Goal: Information Seeking & Learning: Learn about a topic

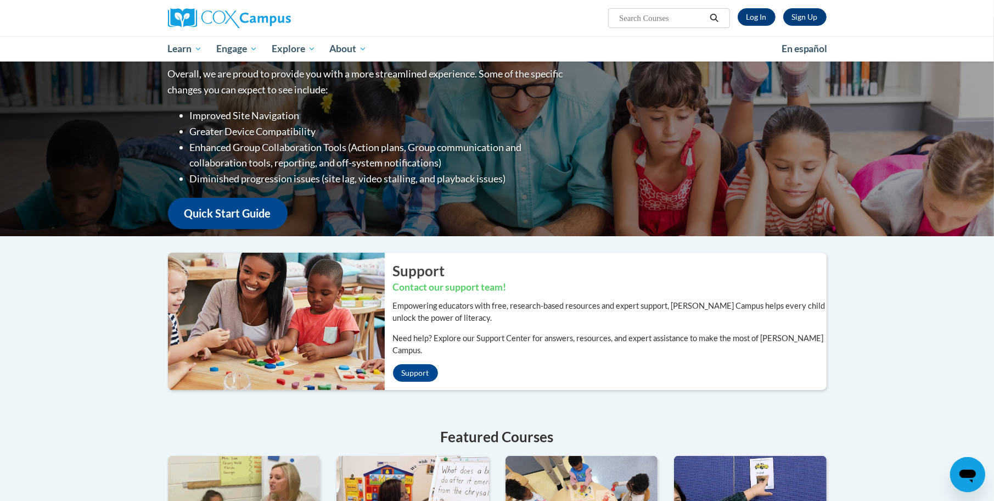
scroll to position [23, 0]
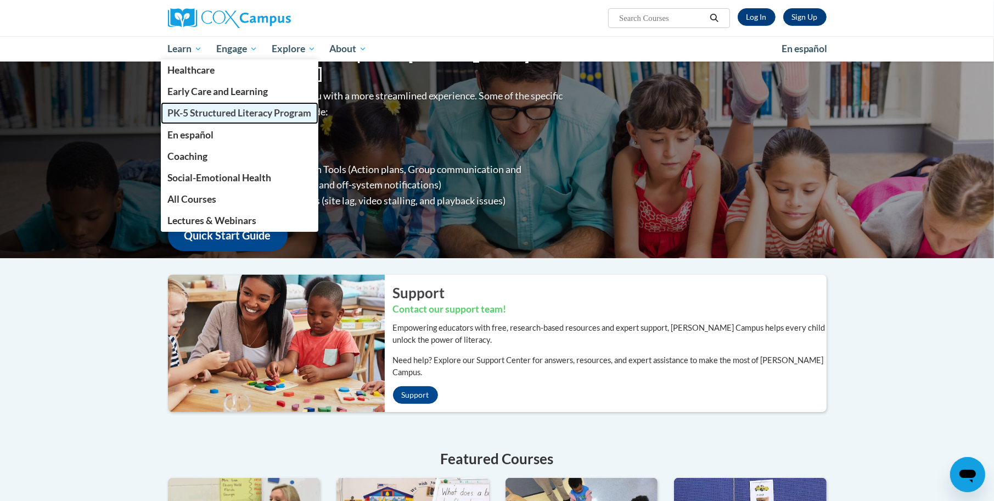
click at [199, 117] on span "PK-5 Structured Literacy Program" at bounding box center [239, 113] width 144 height 12
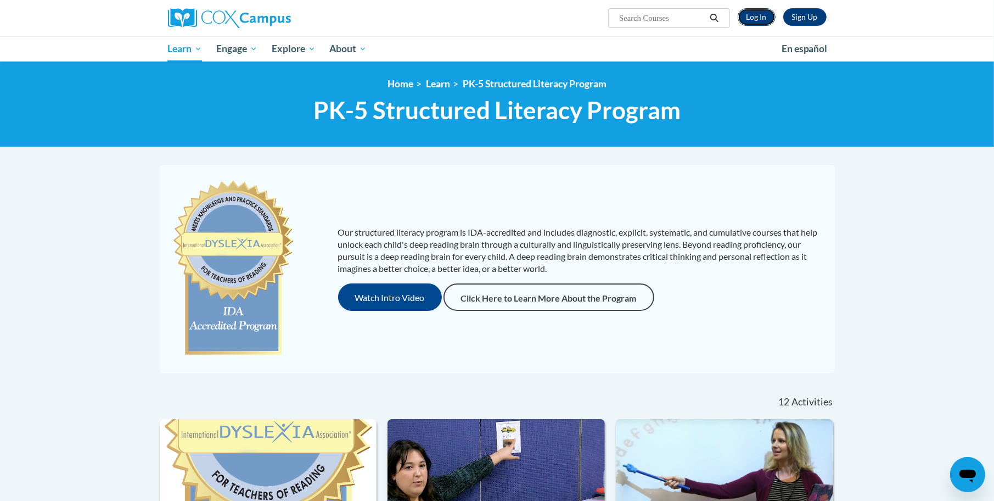
click at [744, 19] on link "Log In" at bounding box center [757, 17] width 38 height 18
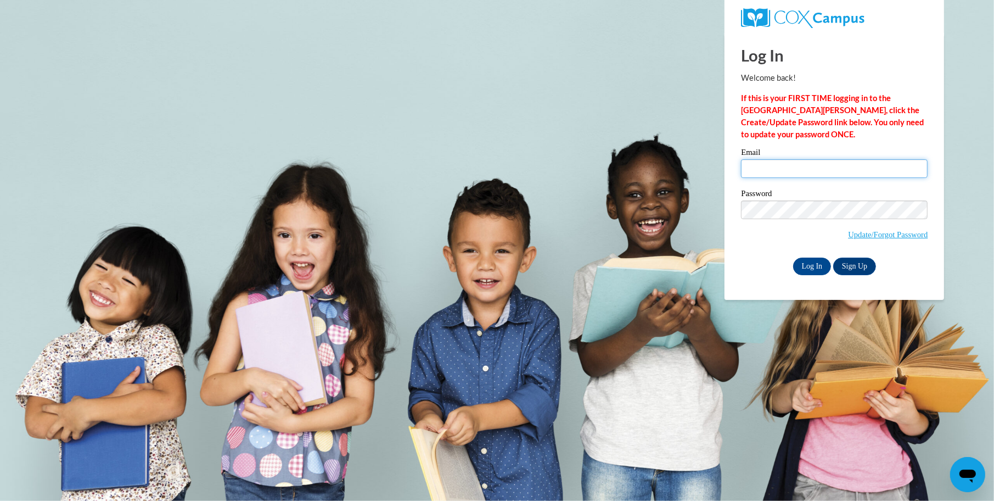
click at [786, 169] on input "Email" at bounding box center [834, 168] width 187 height 19
type input "[EMAIL_ADDRESS][DOMAIN_NAME]"
click at [805, 266] on input "Log In" at bounding box center [812, 266] width 38 height 18
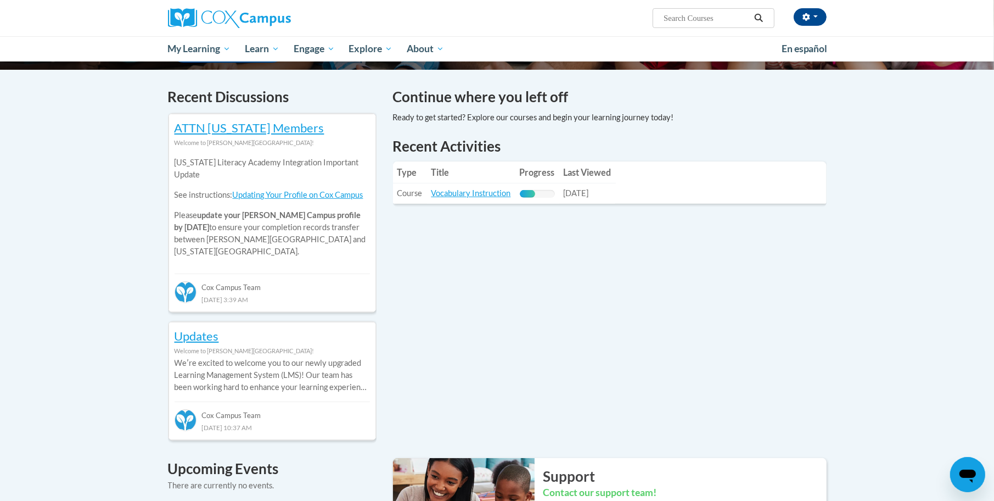
scroll to position [322, 0]
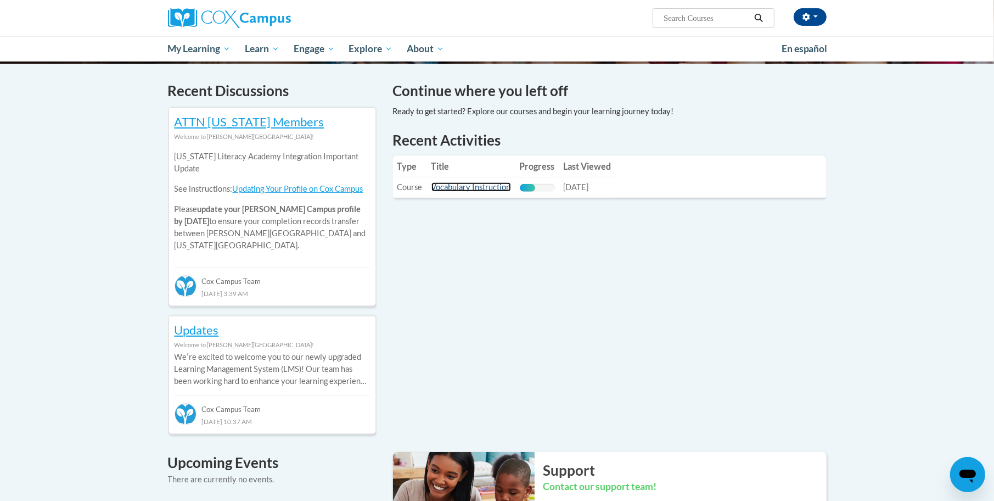
click at [471, 184] on link "Vocabulary Instruction" at bounding box center [472, 186] width 80 height 9
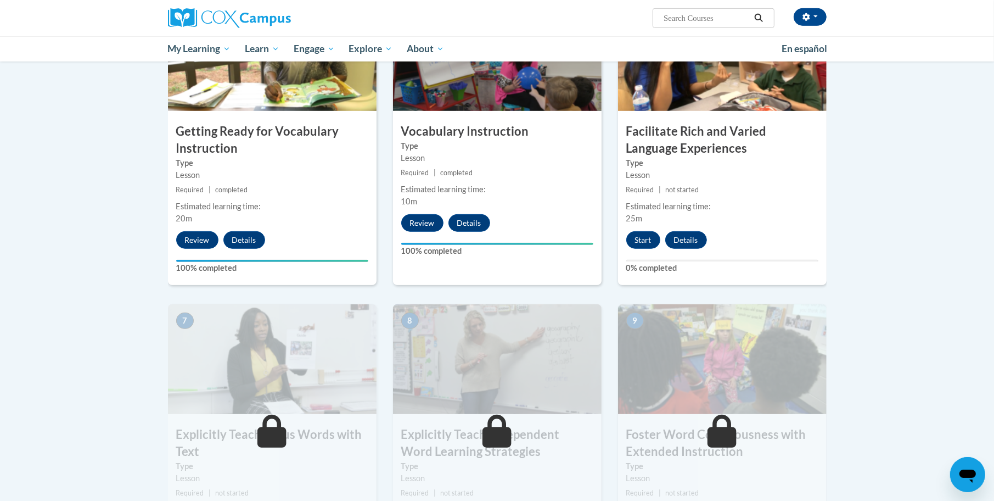
scroll to position [597, 0]
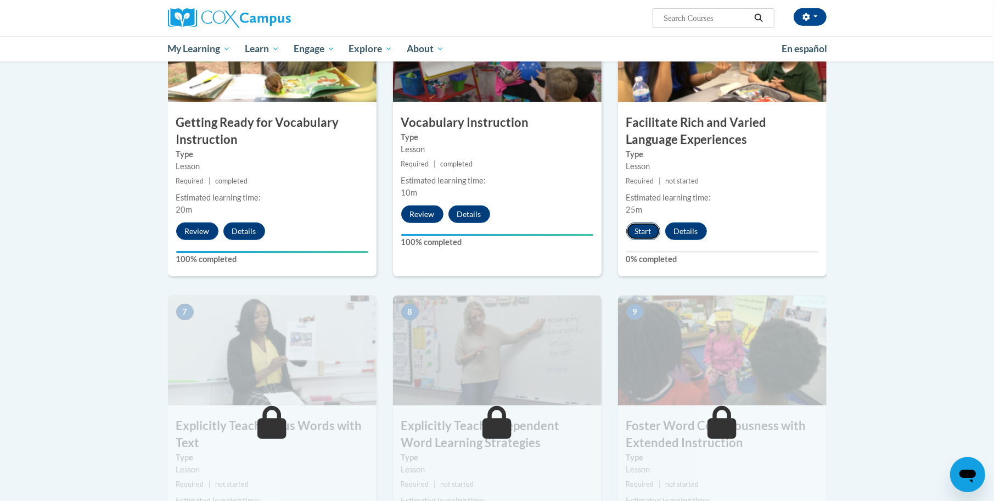
click at [646, 232] on button "Start" at bounding box center [643, 231] width 34 height 18
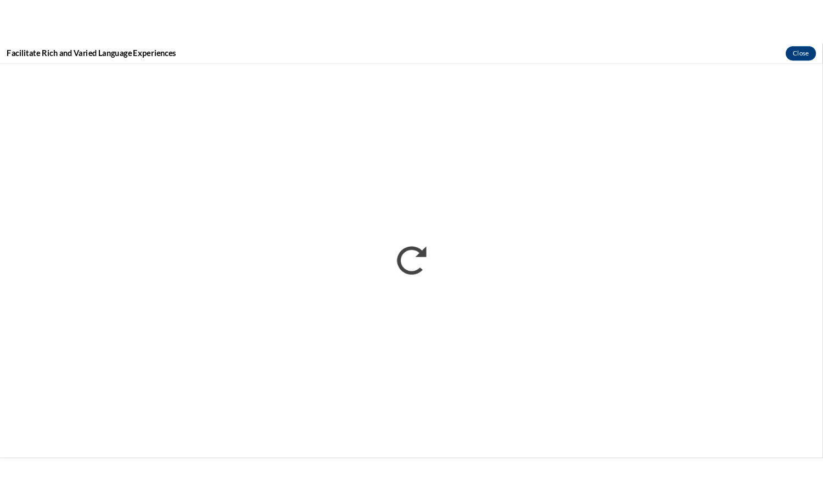
scroll to position [0, 0]
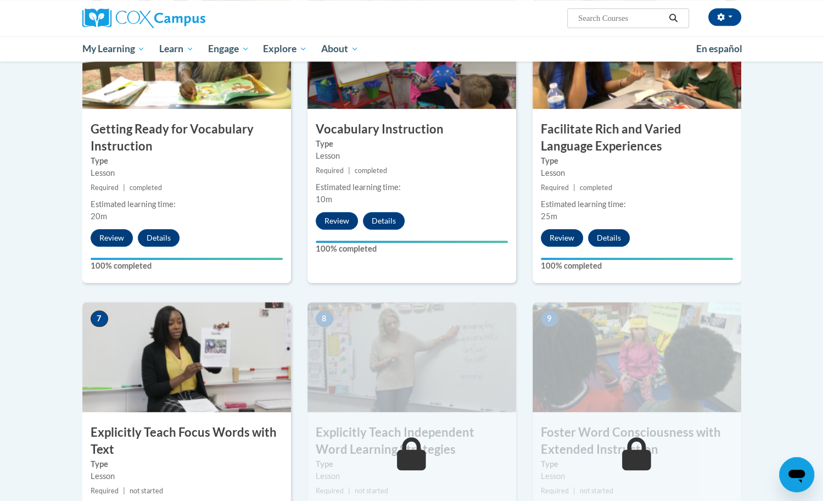
scroll to position [708, 0]
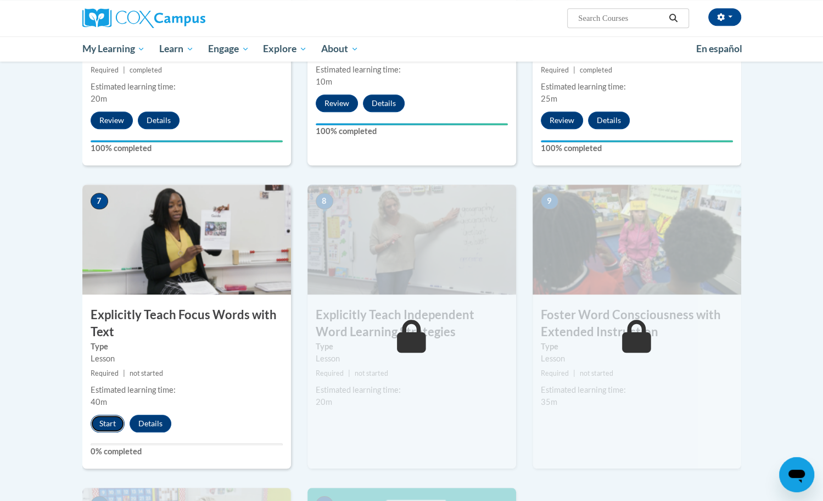
click at [101, 421] on button "Start" at bounding box center [108, 424] width 34 height 18
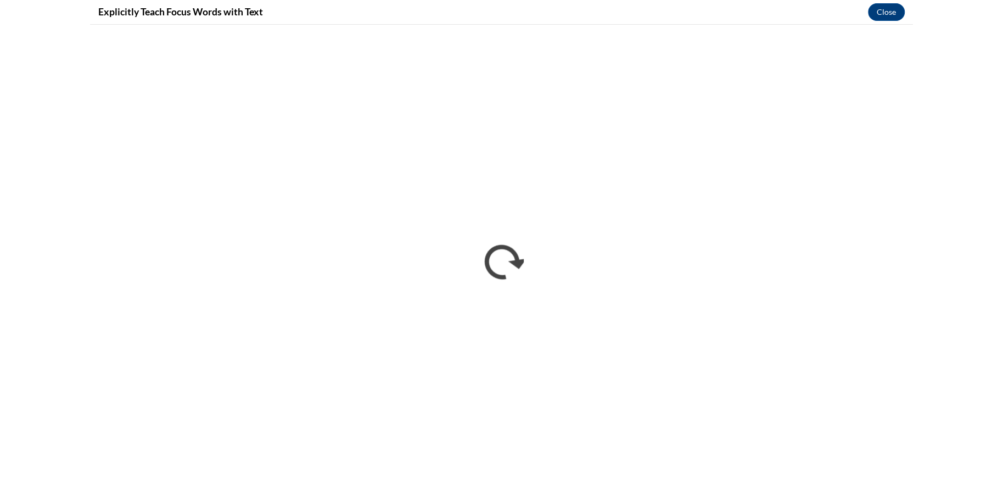
scroll to position [0, 0]
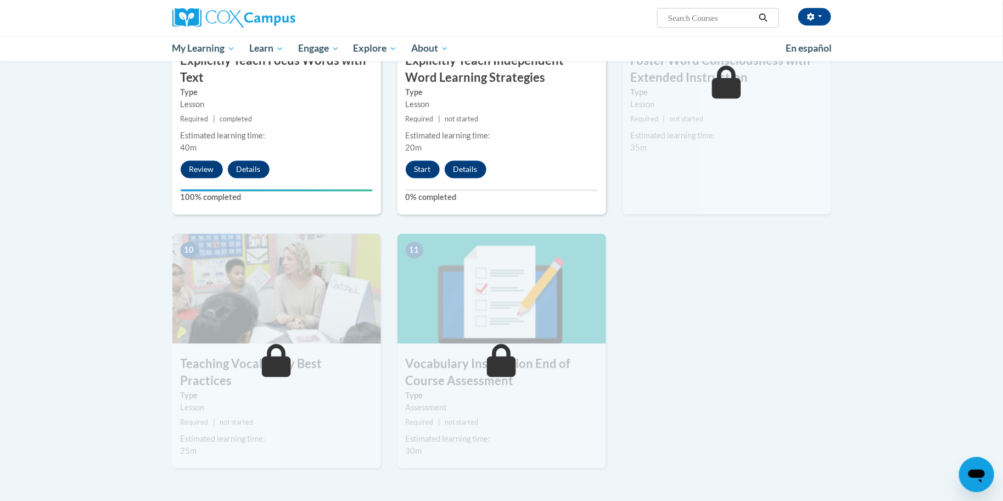
scroll to position [973, 0]
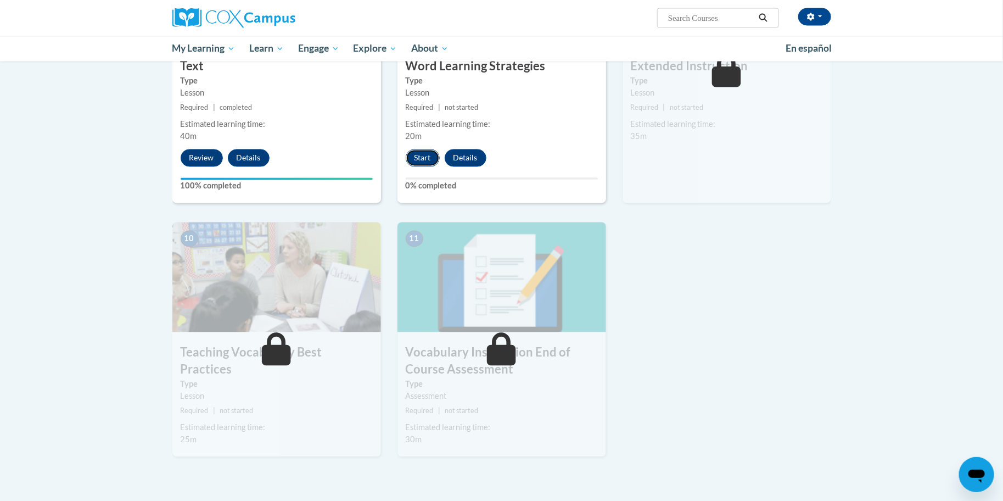
click at [423, 152] on button "Start" at bounding box center [423, 158] width 34 height 18
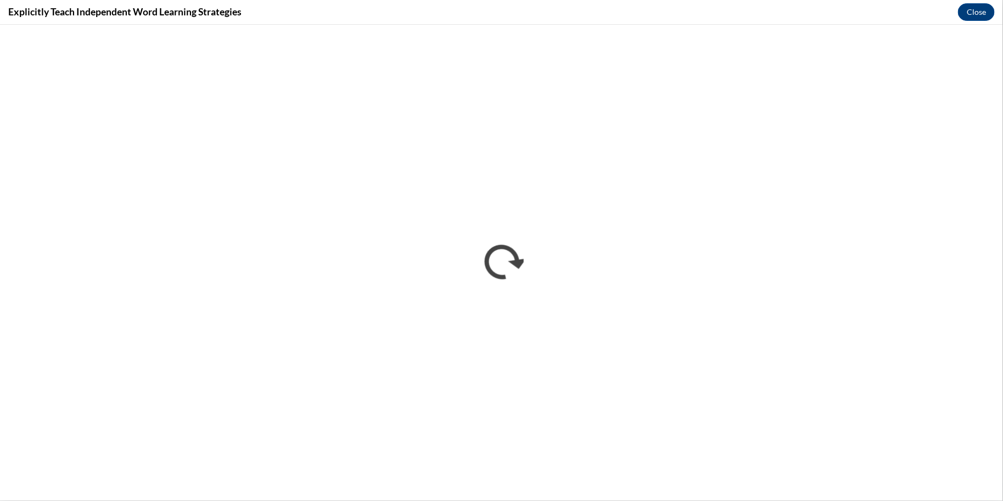
scroll to position [0, 0]
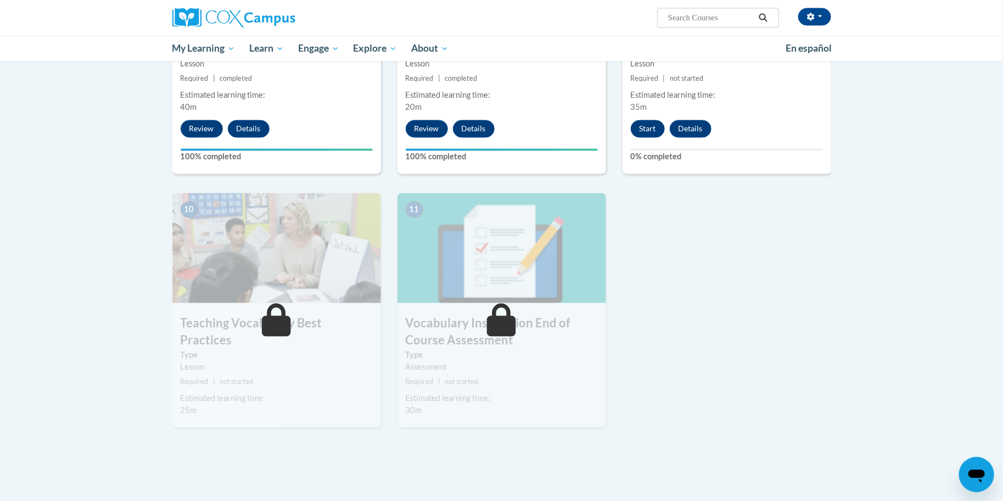
scroll to position [1011, 0]
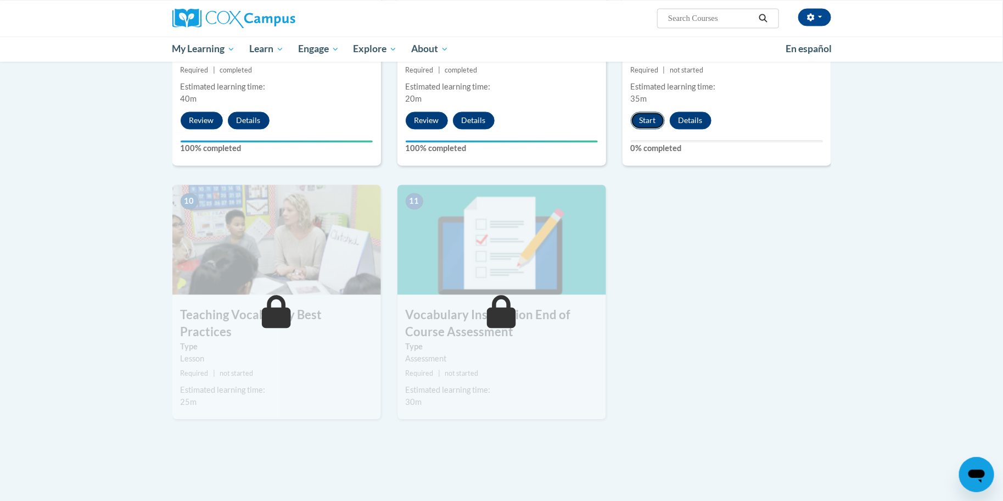
click at [643, 111] on button "Start" at bounding box center [648, 120] width 34 height 18
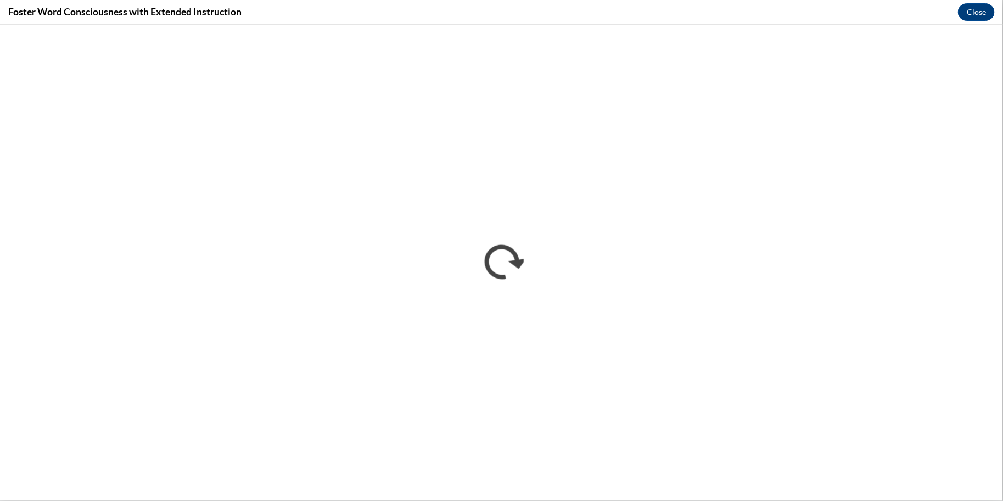
scroll to position [0, 0]
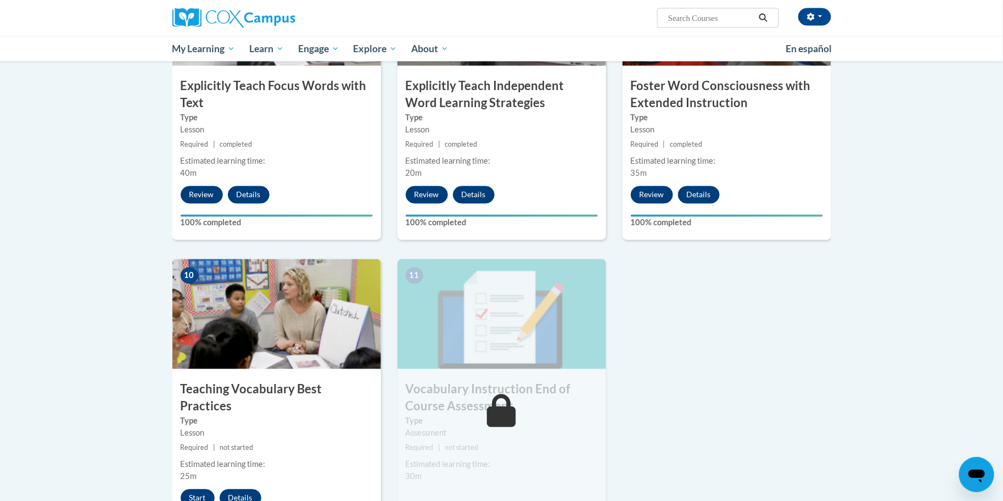
scroll to position [944, 0]
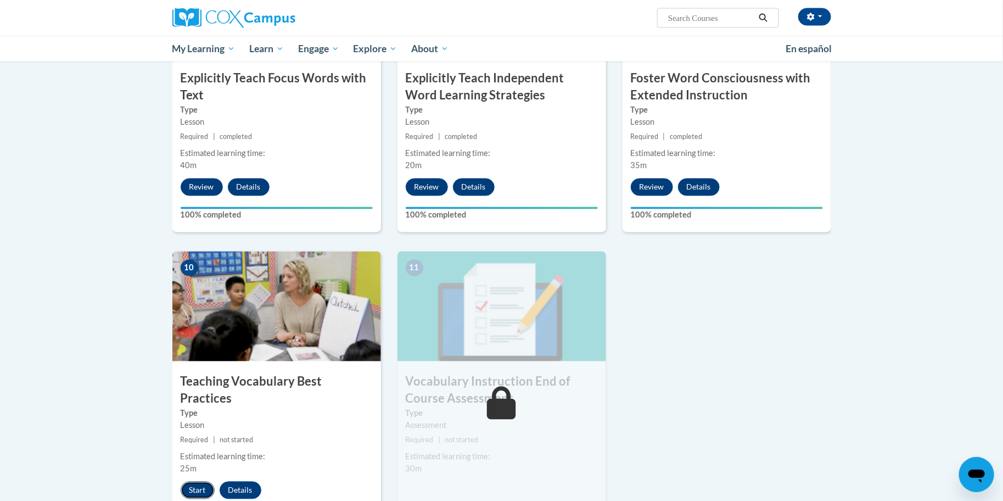
click at [198, 481] on button "Start" at bounding box center [198, 490] width 34 height 18
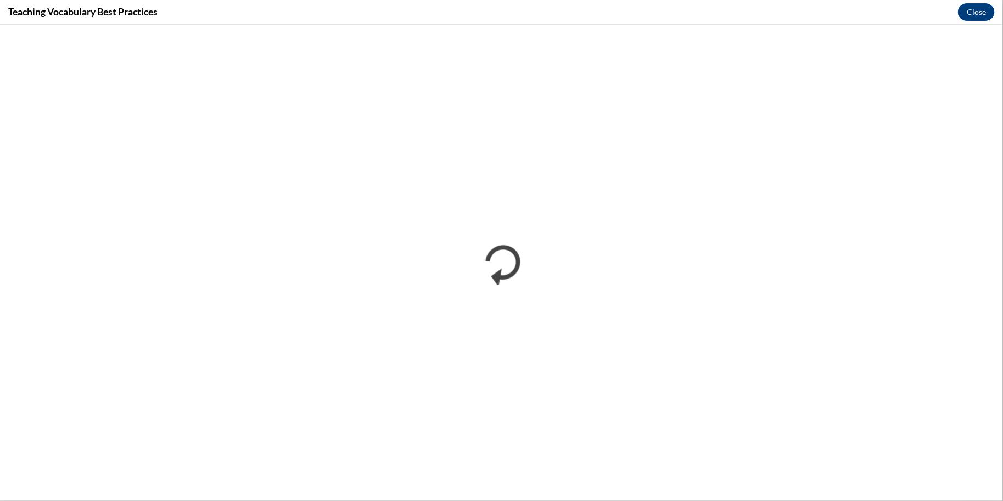
scroll to position [0, 0]
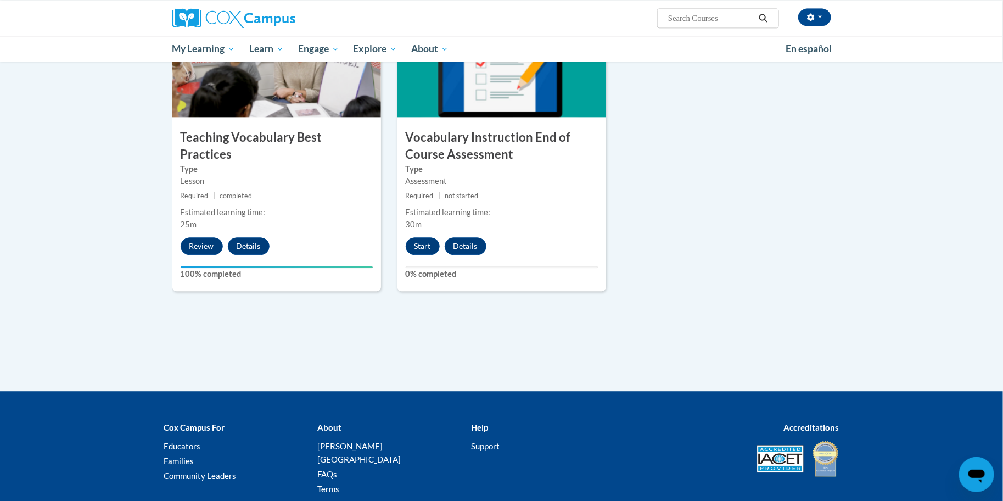
scroll to position [1207, 0]
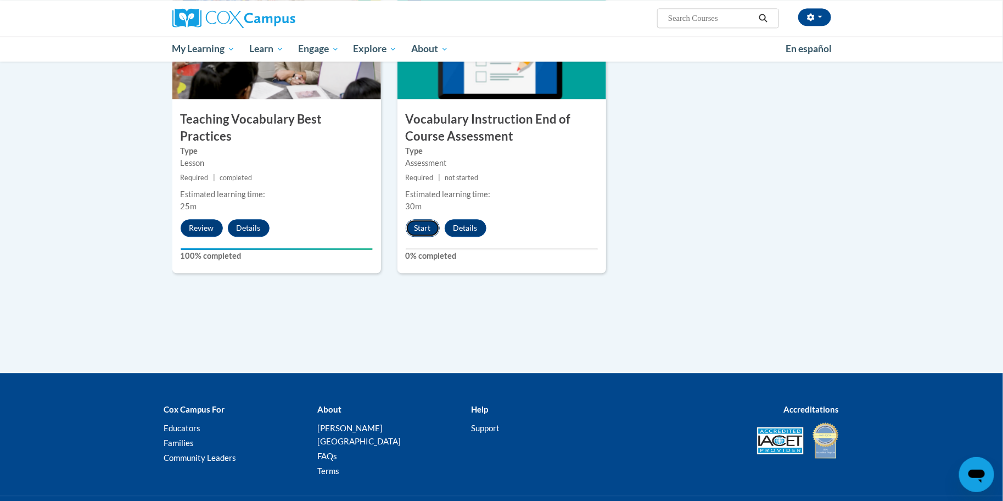
click at [411, 226] on button "Start" at bounding box center [423, 228] width 34 height 18
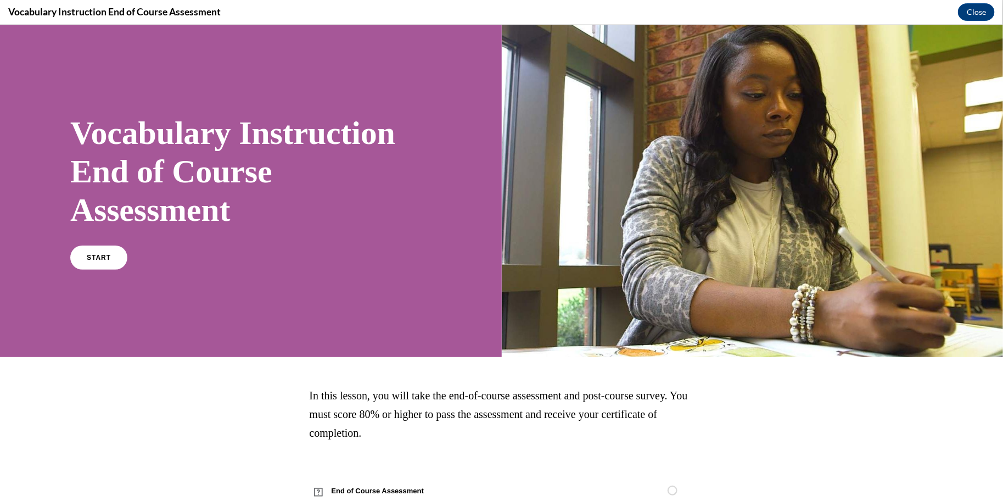
scroll to position [35, 0]
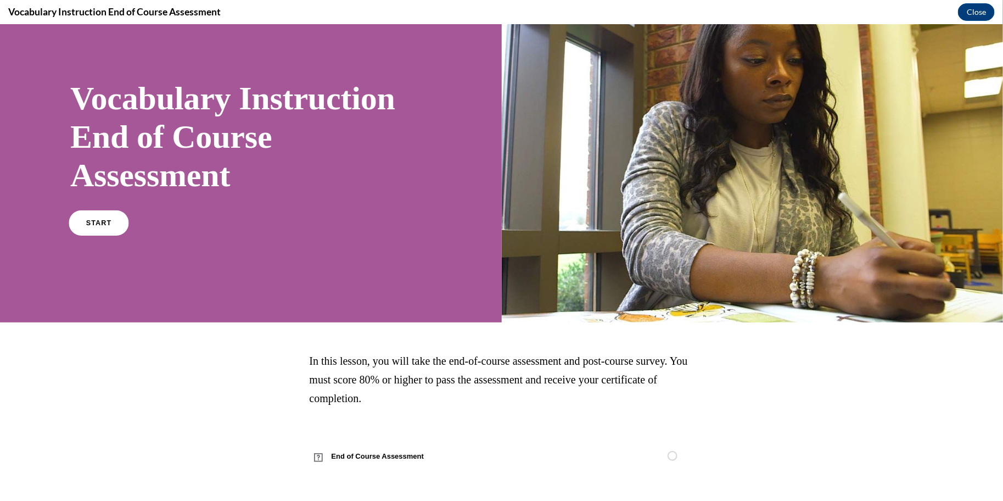
click at [86, 211] on link "START" at bounding box center [99, 222] width 60 height 25
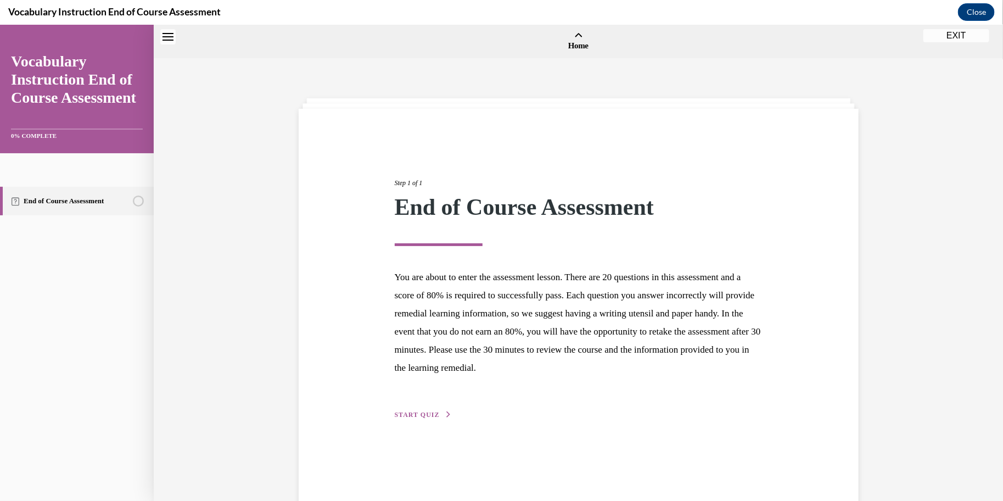
scroll to position [33, 0]
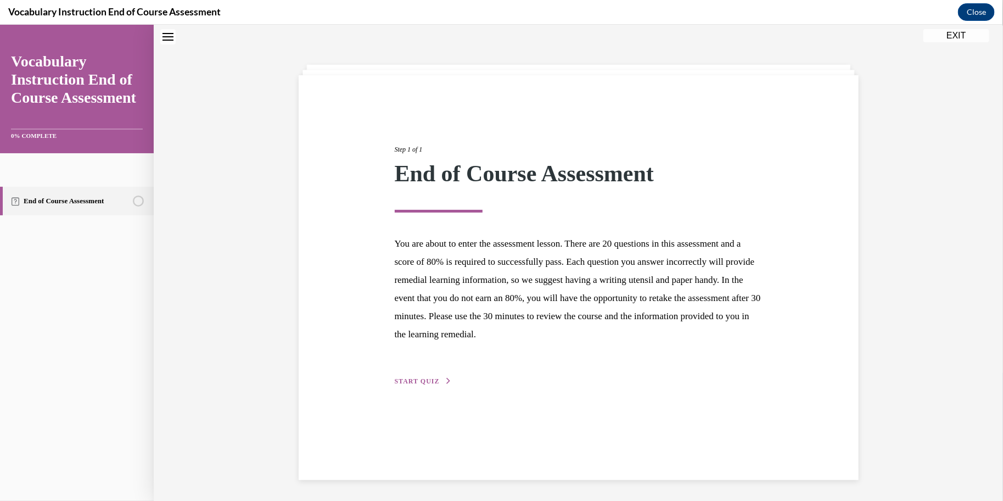
click at [410, 378] on span "START QUIZ" at bounding box center [417, 381] width 45 height 8
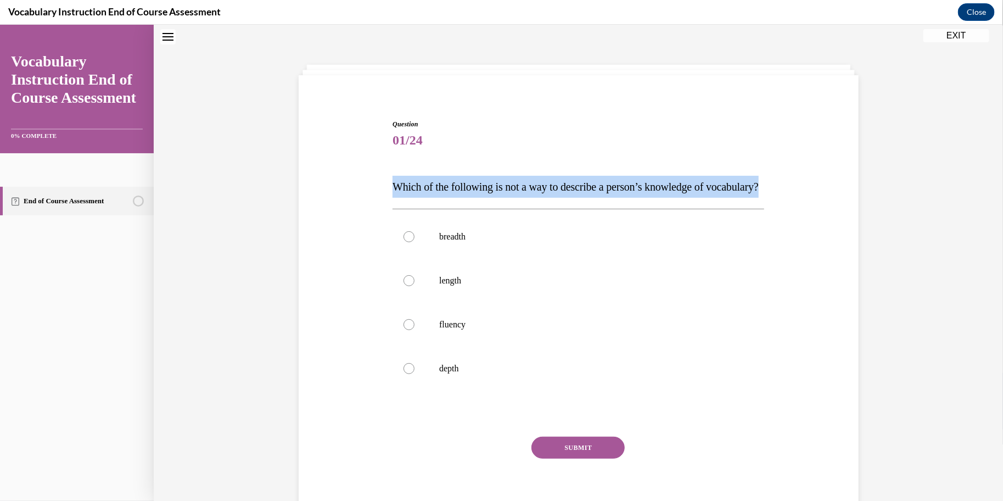
drag, startPoint x: 393, startPoint y: 184, endPoint x: 457, endPoint y: 201, distance: 65.9
click at [457, 197] on p "Which of the following is not a way to describe a person’s knowledge of vocabul…" at bounding box center [579, 186] width 372 height 22
copy span "Which of the following is not a way to describe a person’s knowledge of vocabul…"
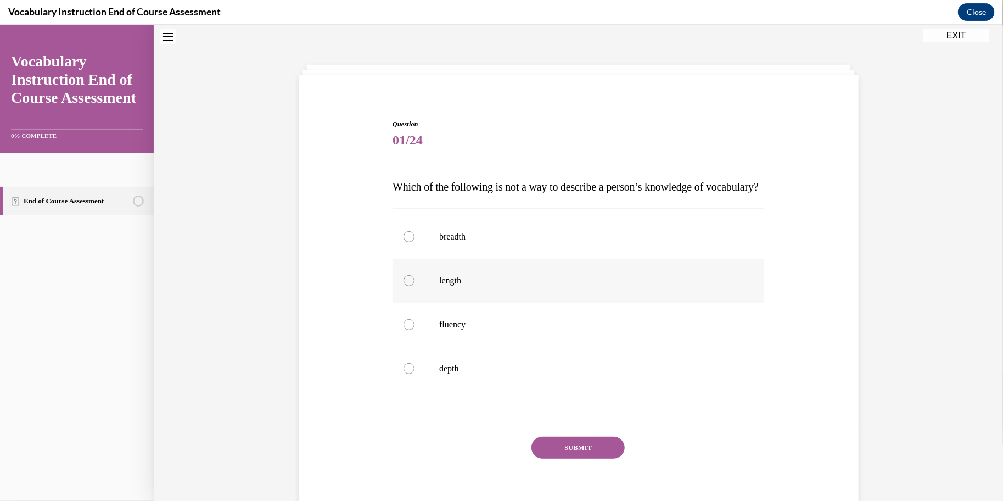
click at [449, 285] on p "length" at bounding box center [588, 280] width 298 height 11
click at [415, 285] on input "length" at bounding box center [409, 280] width 11 height 11
radio input "true"
click at [582, 458] on button "SUBMIT" at bounding box center [577, 447] width 93 height 22
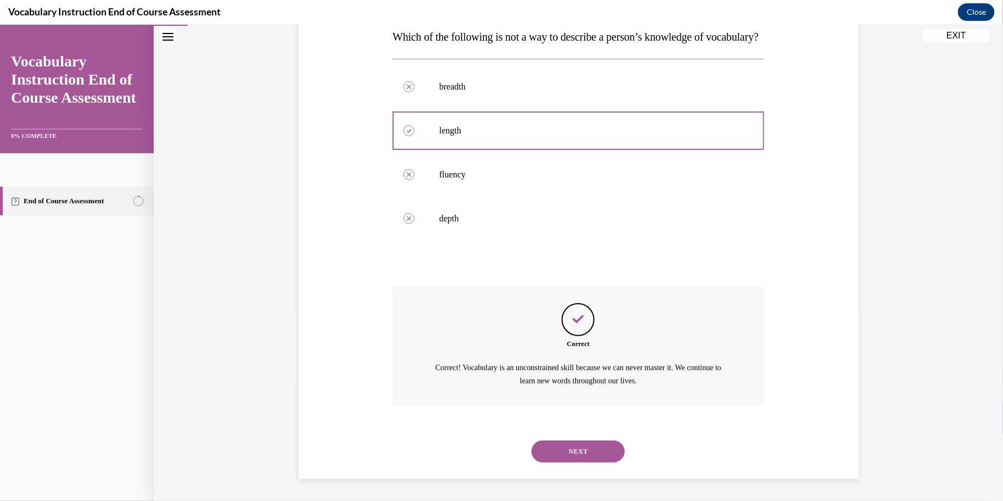
click at [580, 460] on button "NEXT" at bounding box center [577, 451] width 93 height 22
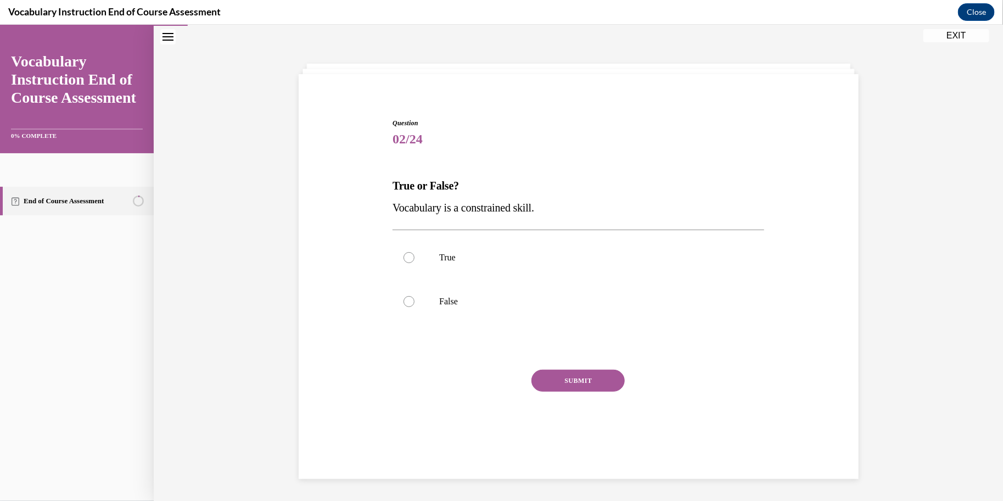
click at [478, 212] on span "Vocabulary is a constrained skill." at bounding box center [464, 207] width 142 height 12
click at [452, 206] on span "Vocabulary is a constrained skill." at bounding box center [464, 207] width 142 height 12
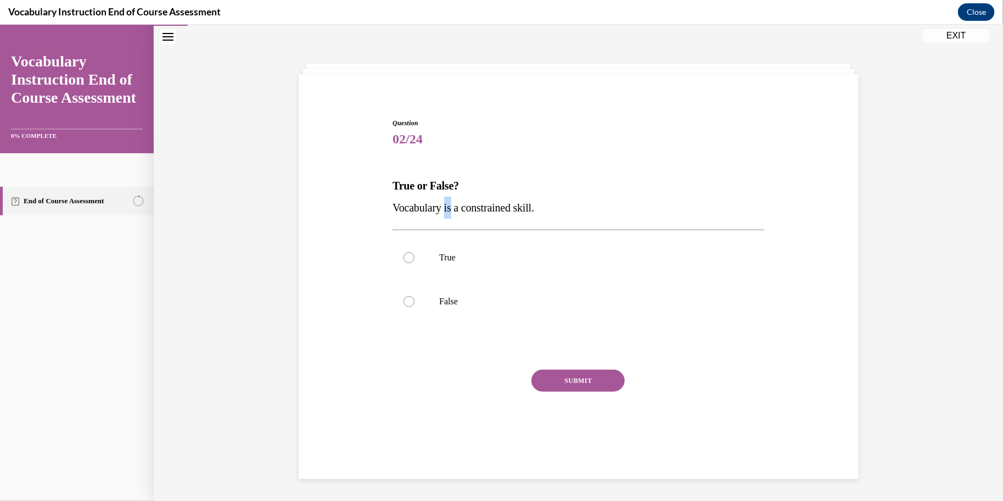
click at [452, 206] on span "Vocabulary is a constrained skill." at bounding box center [464, 207] width 142 height 12
copy p "Vocabulary is a constrained skill."
click at [450, 306] on p "False" at bounding box center [588, 300] width 298 height 11
click at [415, 306] on input "False" at bounding box center [409, 300] width 11 height 11
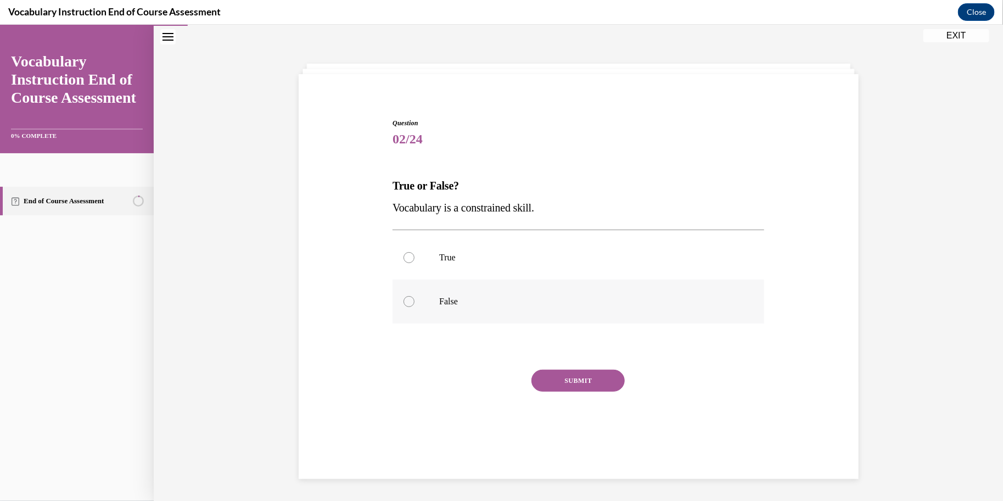
radio input "true"
click at [583, 365] on div "Question 02/24 True or False? Vocabulary is a constrained skill. True False Cor…" at bounding box center [579, 287] width 372 height 341
click at [584, 384] on button "SUBMIT" at bounding box center [577, 380] width 93 height 22
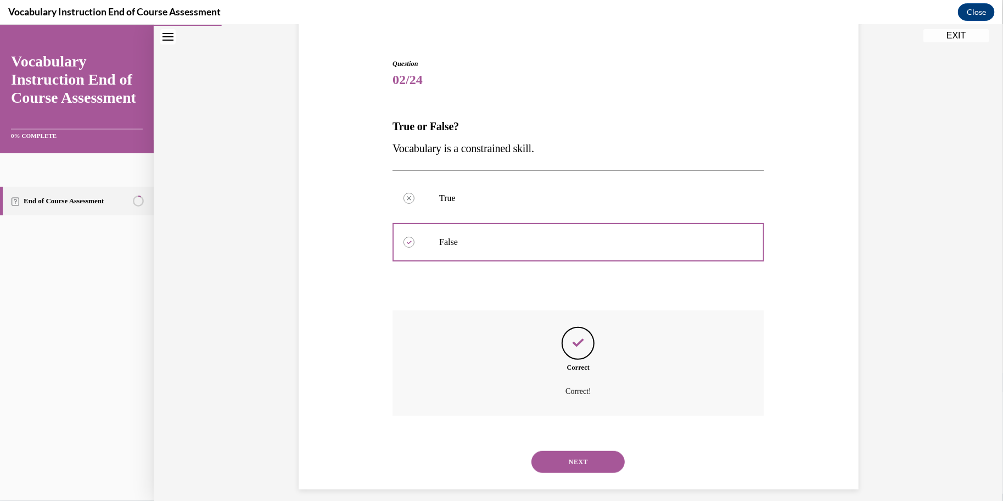
scroll to position [103, 0]
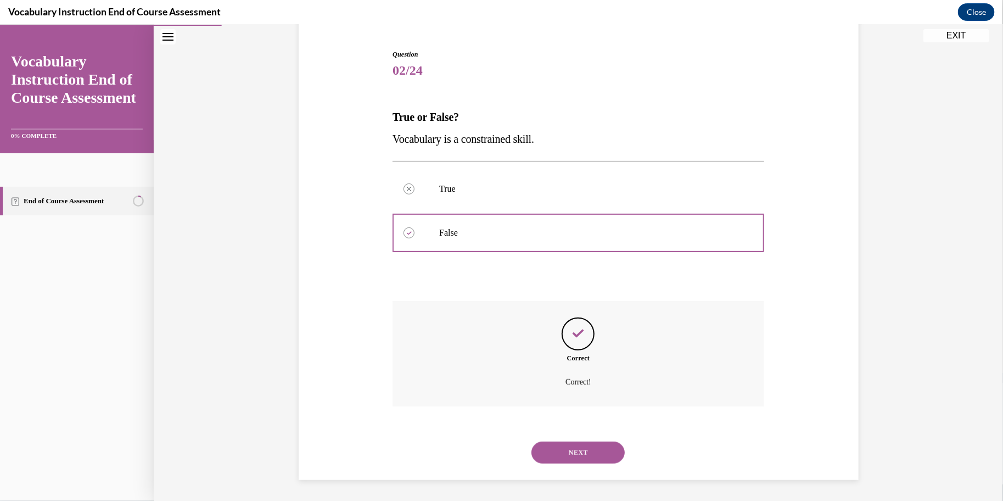
click at [587, 438] on div "NEXT" at bounding box center [579, 452] width 372 height 44
click at [590, 451] on button "NEXT" at bounding box center [577, 452] width 93 height 22
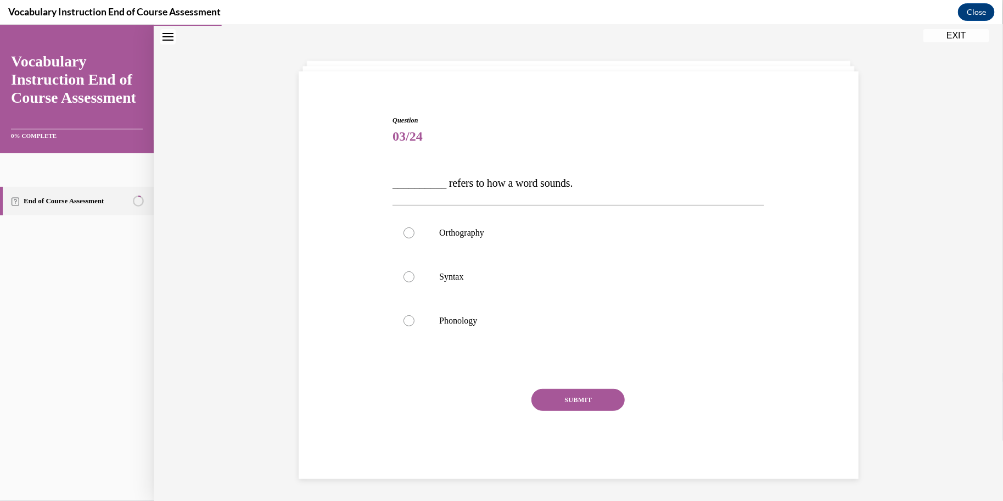
scroll to position [36, 0]
click at [494, 186] on span "__________ refers to how a word sounds." at bounding box center [483, 183] width 180 height 12
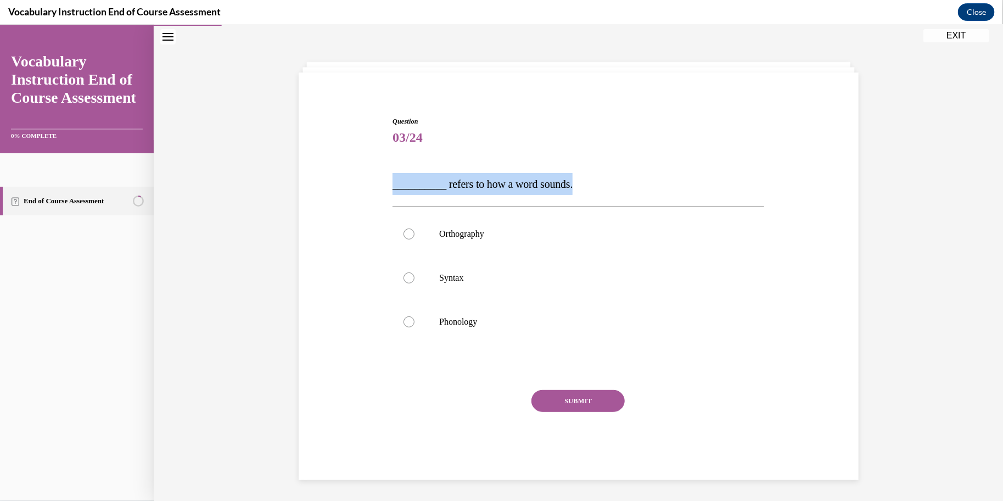
click at [494, 186] on span "__________ refers to how a word sounds." at bounding box center [483, 183] width 180 height 12
copy span "__________ refers to how a word sounds."
click at [479, 318] on p "Phonology" at bounding box center [588, 321] width 298 height 11
click at [415, 318] on input "Phonology" at bounding box center [409, 321] width 11 height 11
radio input "true"
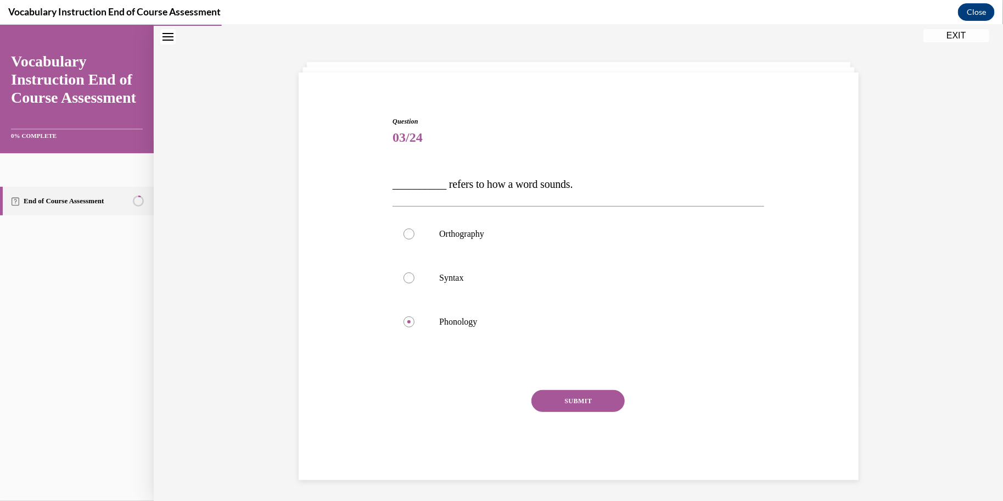
click at [562, 392] on button "SUBMIT" at bounding box center [577, 400] width 93 height 22
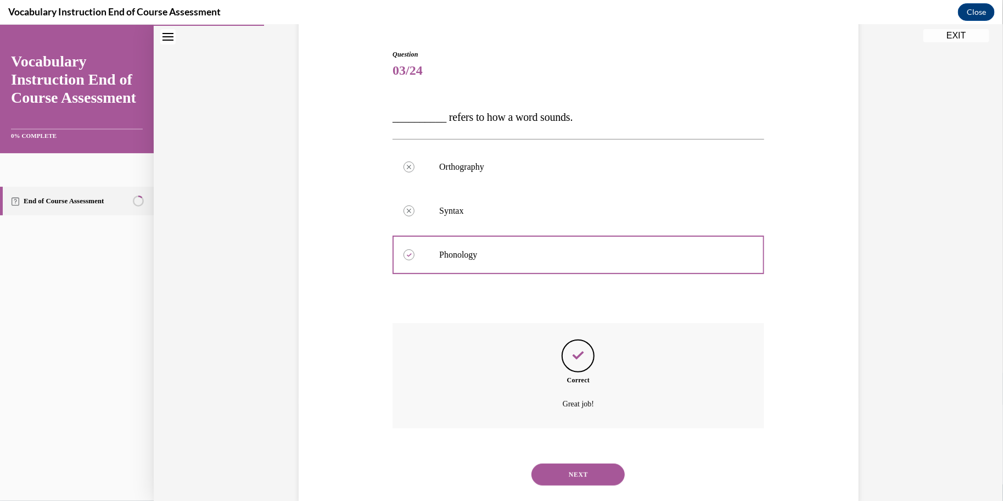
scroll to position [125, 0]
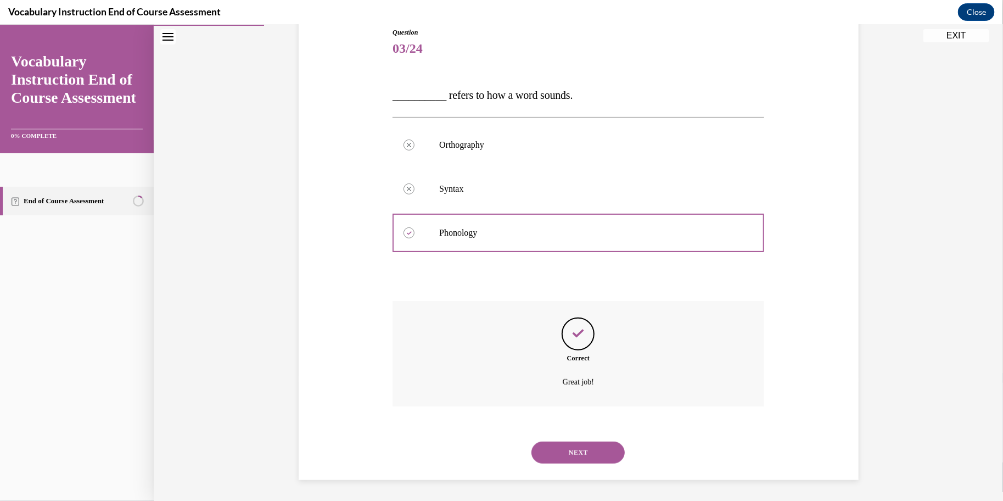
click at [593, 452] on button "NEXT" at bounding box center [577, 452] width 93 height 22
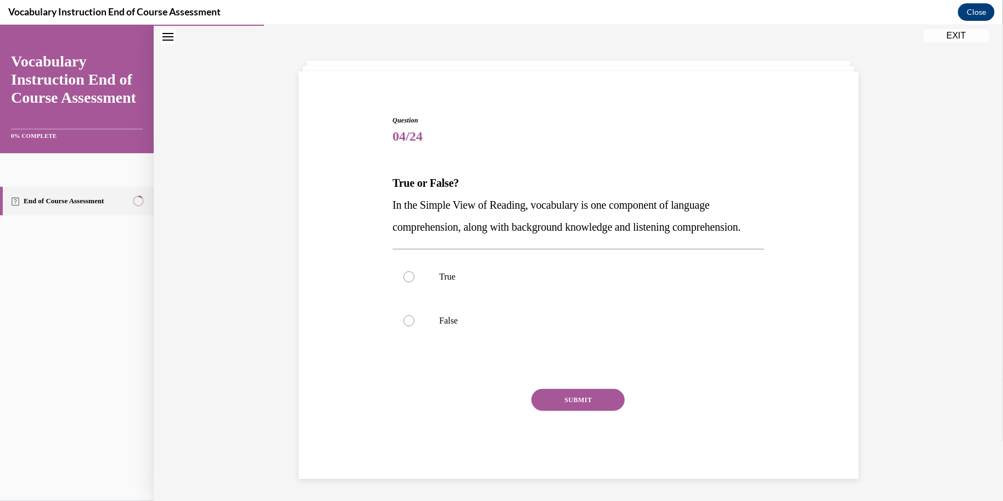
scroll to position [58, 0]
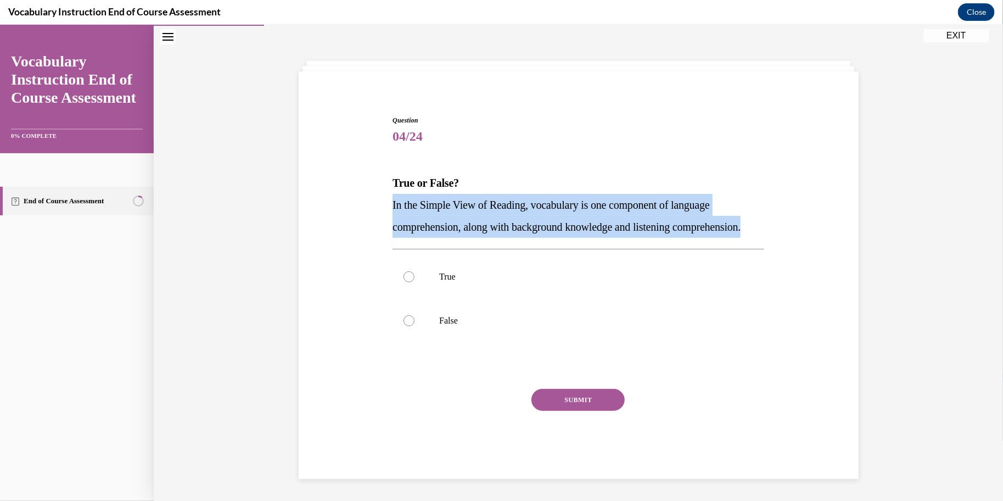
drag, startPoint x: 487, startPoint y: 236, endPoint x: 383, endPoint y: 186, distance: 114.9
click at [383, 186] on div "Question 04/24 True or False? In the Simple View of Reading, vocabulary is one …" at bounding box center [578, 280] width 565 height 396
copy span "In the Simple View of Reading, vocabulary is one component of language comprehe…"
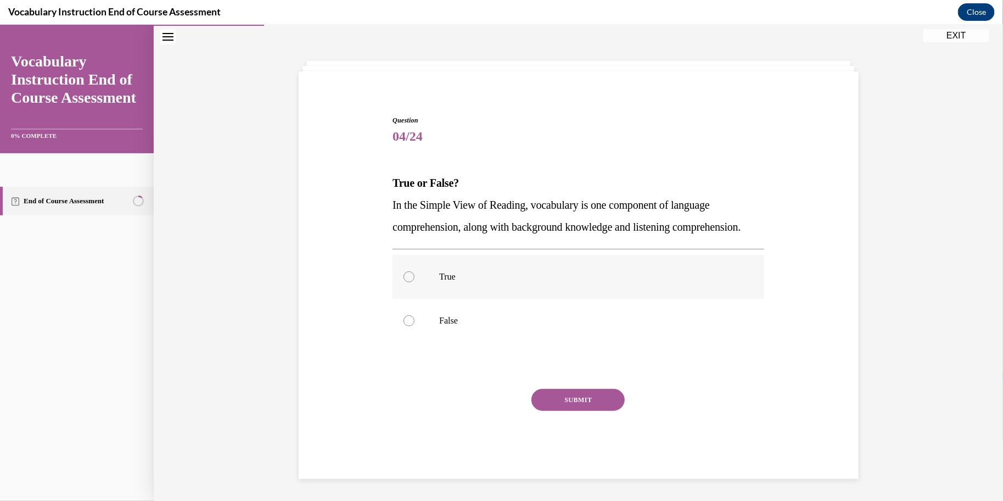
click at [453, 262] on label "True" at bounding box center [579, 276] width 372 height 44
click at [415, 271] on input "True" at bounding box center [409, 276] width 11 height 11
radio input "true"
click at [593, 396] on button "SUBMIT" at bounding box center [577, 399] width 93 height 22
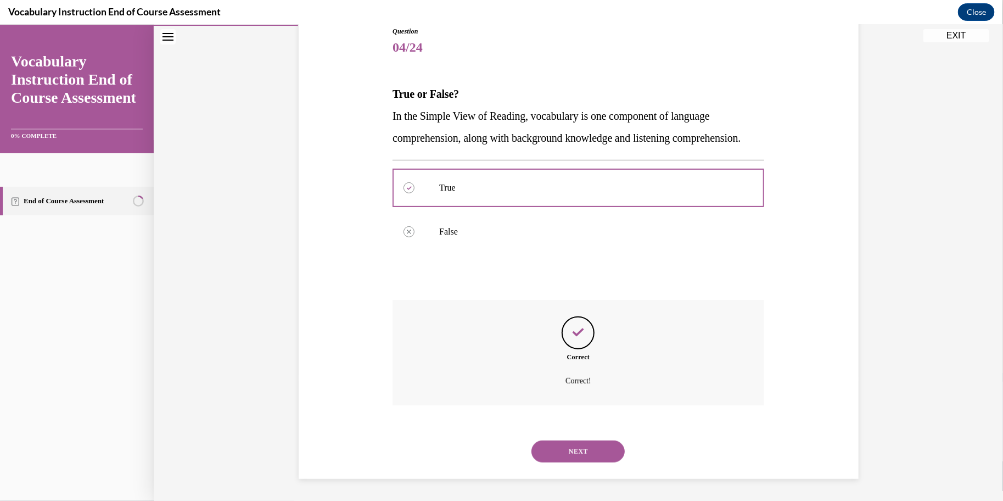
click at [592, 460] on button "NEXT" at bounding box center [577, 451] width 93 height 22
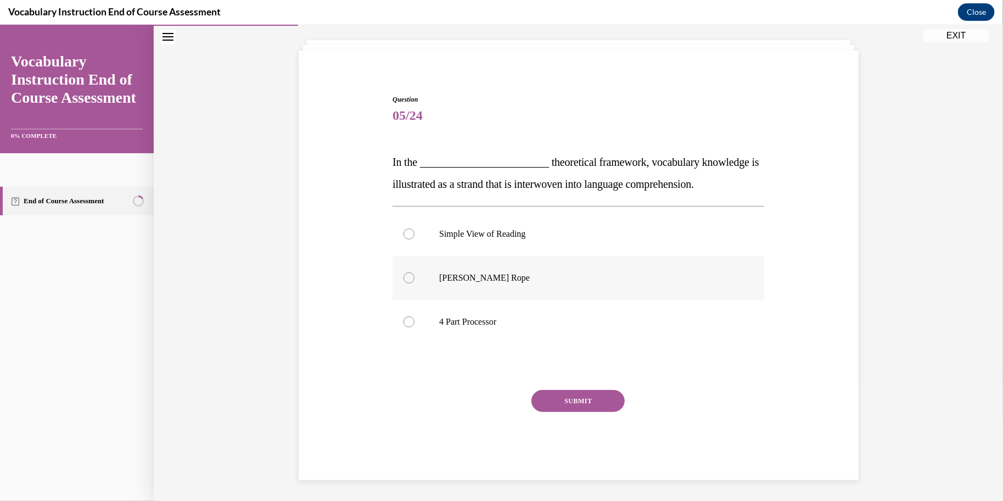
click at [514, 272] on p "Scarborough's Rope" at bounding box center [588, 277] width 298 height 11
click at [415, 272] on input "Scarborough's Rope" at bounding box center [409, 277] width 11 height 11
radio input "true"
click at [580, 400] on button "SUBMIT" at bounding box center [577, 400] width 93 height 22
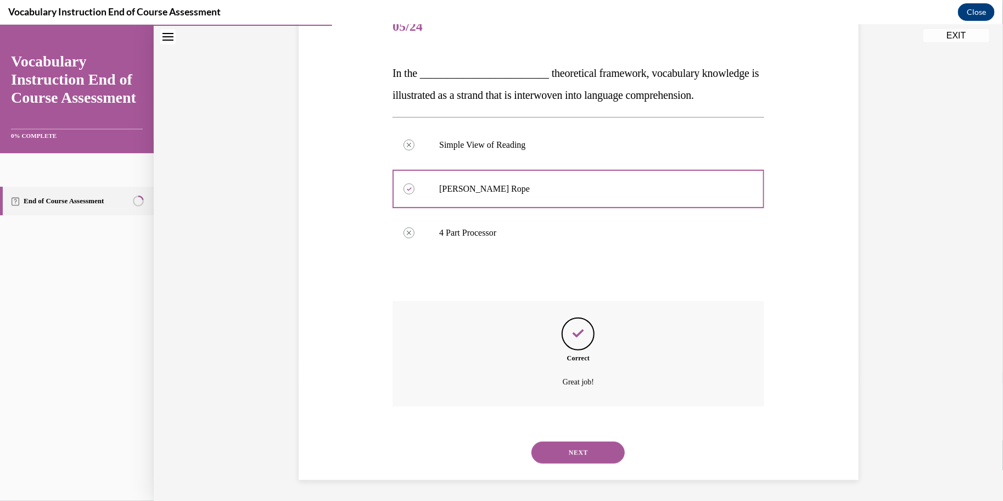
click at [581, 445] on button "NEXT" at bounding box center [577, 452] width 93 height 22
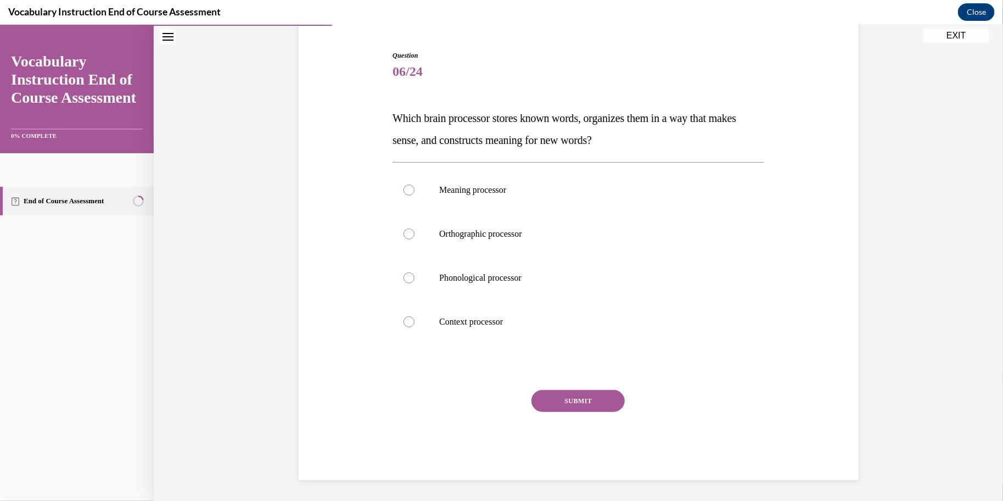
click at [665, 142] on p "Which brain processor stores known words, organizes them in a way that makes se…" at bounding box center [579, 129] width 372 height 44
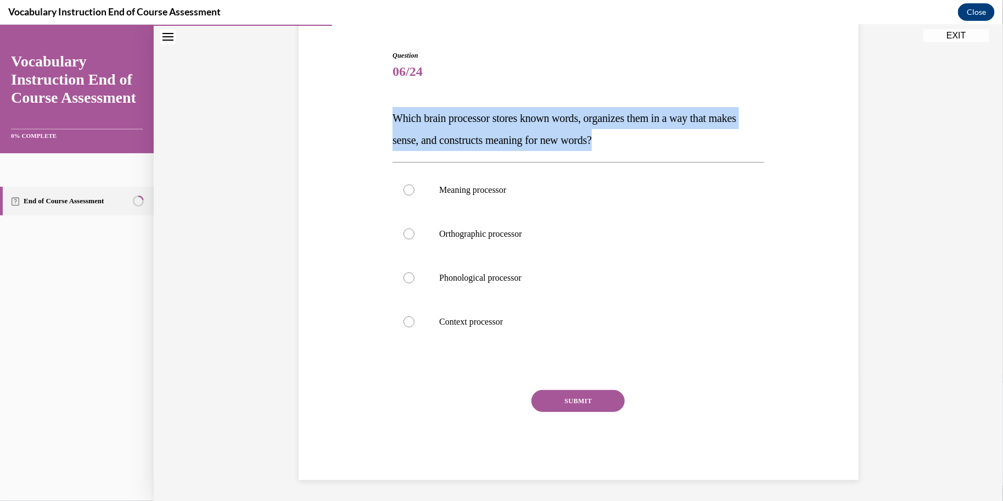
drag, startPoint x: 652, startPoint y: 140, endPoint x: 384, endPoint y: 109, distance: 269.7
click at [384, 109] on div "Question 06/24 Which brain processor stores known words, organizes them in a wa…" at bounding box center [578, 248] width 565 height 462
copy span "Which brain processor stores known words, organizes them in a way that makes se…"
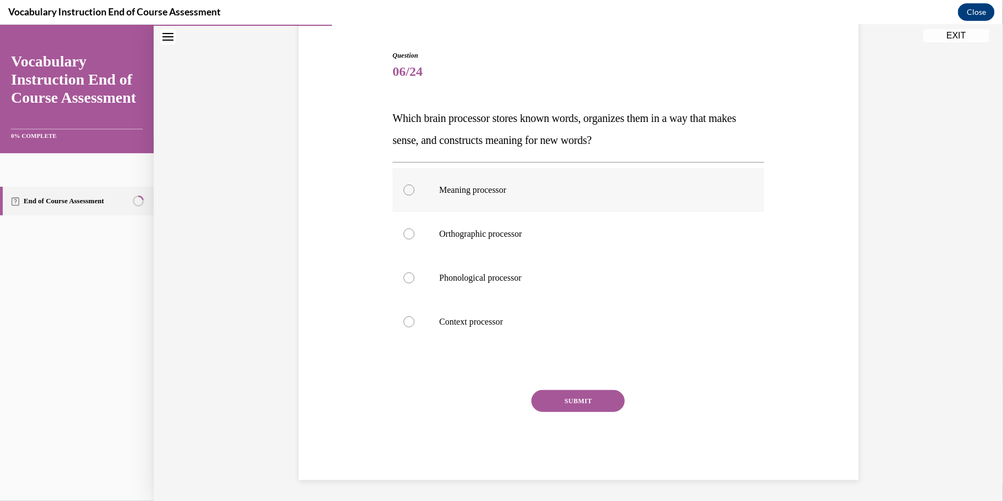
click at [498, 182] on label "Meaning processor" at bounding box center [579, 189] width 372 height 44
click at [415, 184] on input "Meaning processor" at bounding box center [409, 189] width 11 height 11
radio input "true"
click at [608, 406] on button "SUBMIT" at bounding box center [577, 400] width 93 height 22
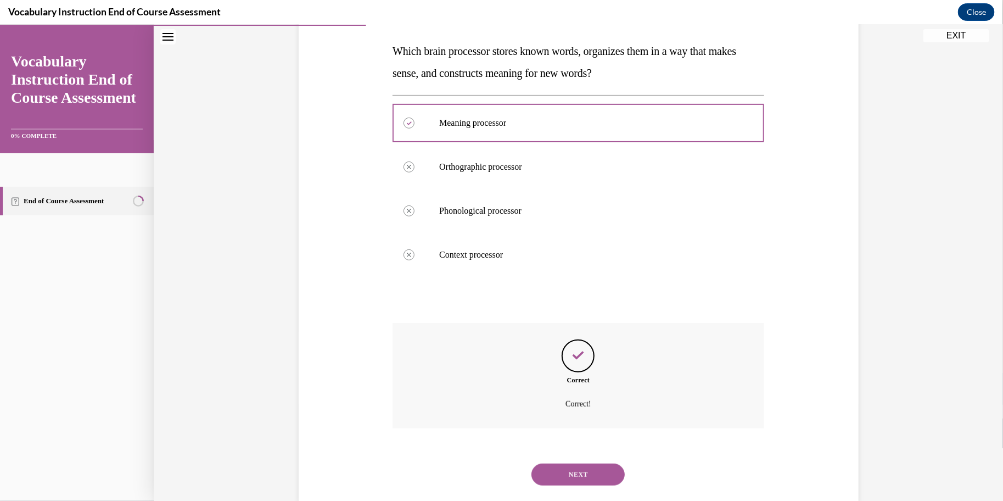
scroll to position [191, 0]
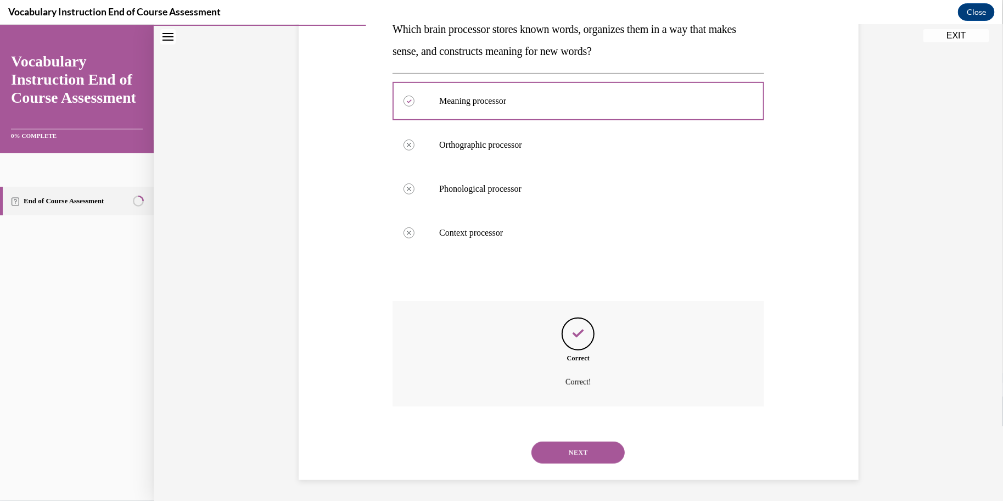
click at [579, 456] on button "NEXT" at bounding box center [577, 452] width 93 height 22
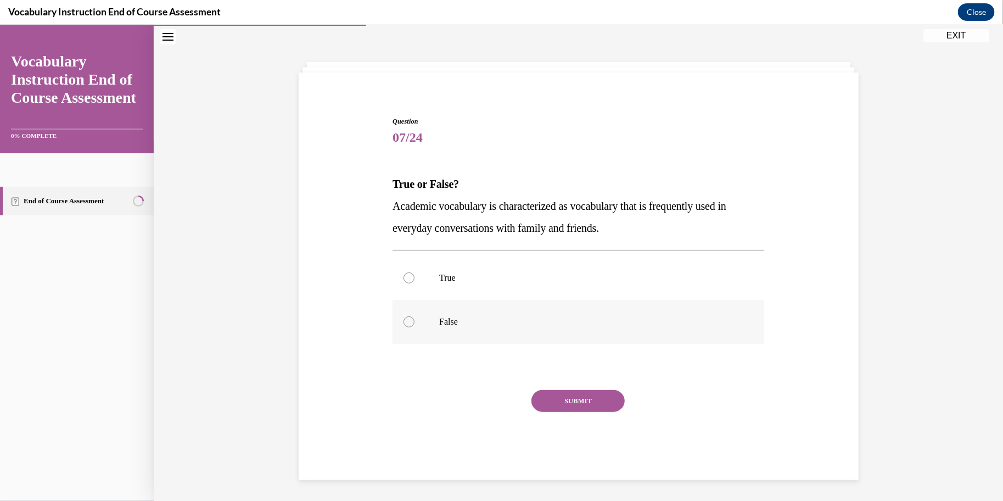
click at [477, 312] on label "False" at bounding box center [579, 321] width 372 height 44
click at [415, 316] on input "False" at bounding box center [409, 321] width 11 height 11
radio input "true"
click at [567, 397] on button "SUBMIT" at bounding box center [577, 400] width 93 height 22
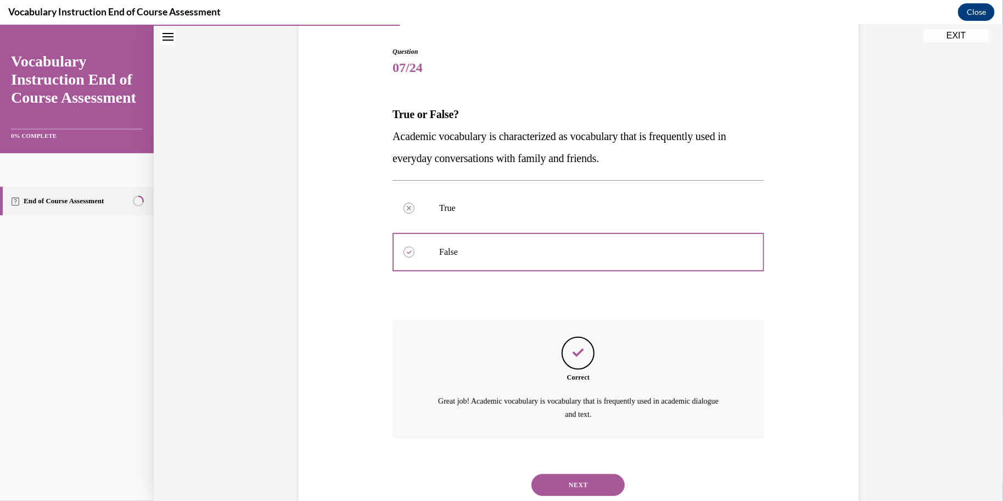
scroll to position [138, 0]
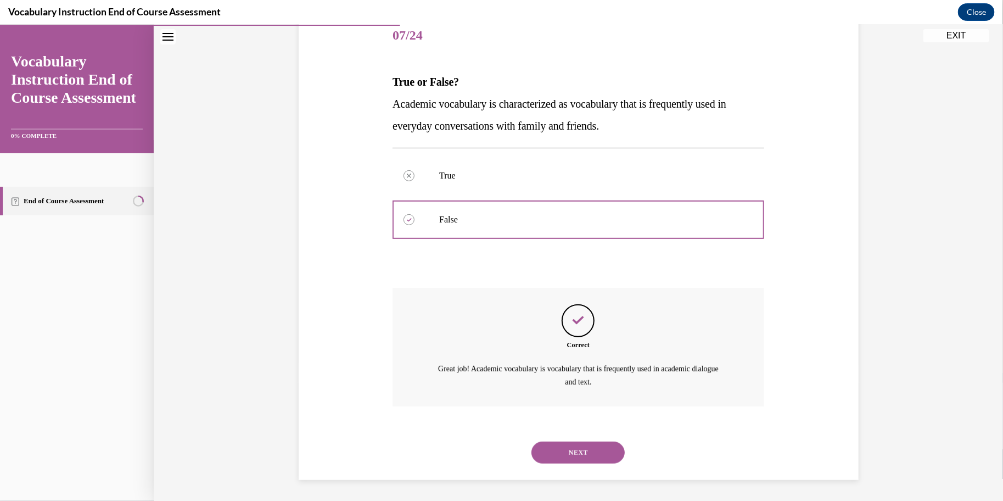
click at [573, 452] on button "NEXT" at bounding box center [577, 452] width 93 height 22
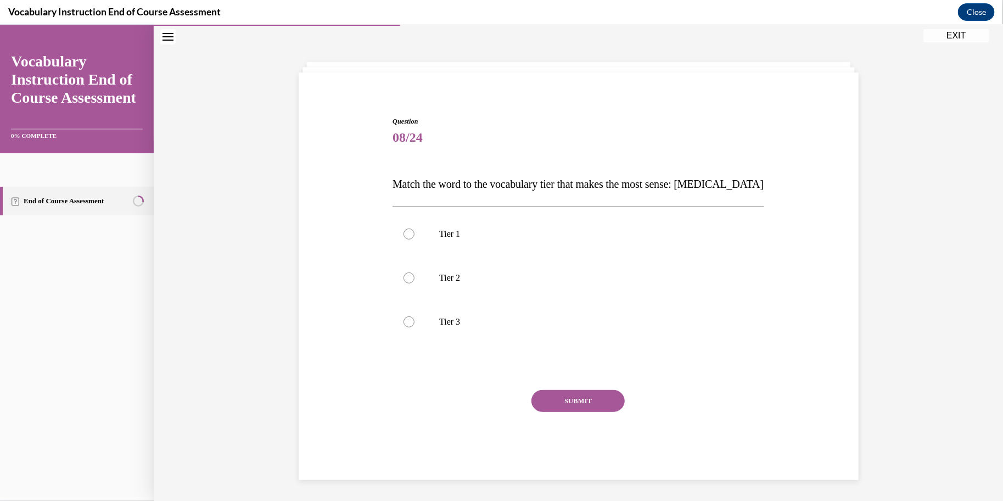
click at [537, 188] on span "Match the word to the vocabulary tier that makes the most sense: anaphylaxis" at bounding box center [578, 183] width 371 height 12
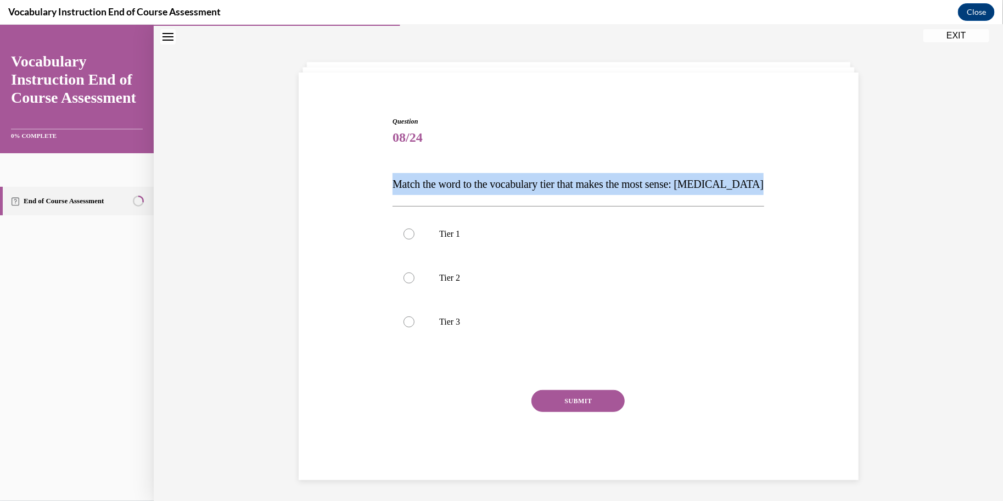
click at [537, 188] on span "Match the word to the vocabulary tier that makes the most sense: anaphylaxis" at bounding box center [578, 183] width 371 height 12
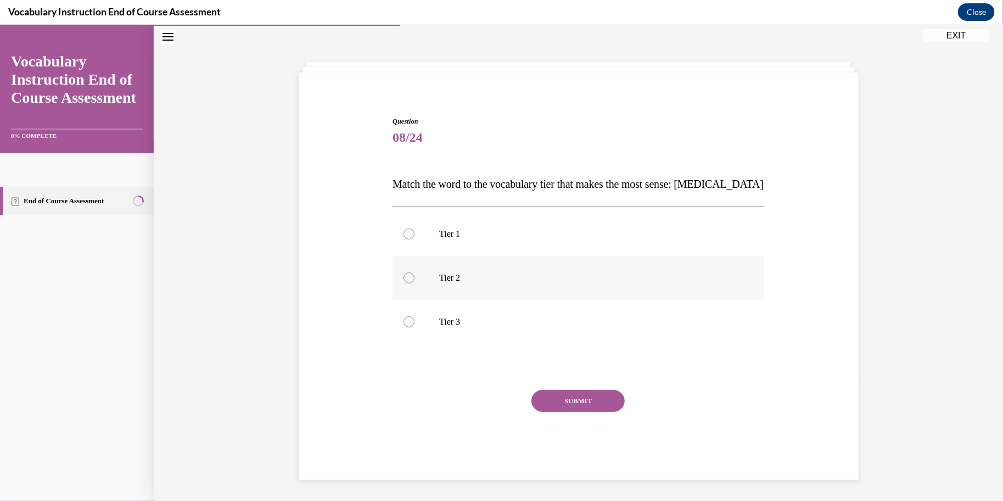
click at [512, 272] on p "Tier 2" at bounding box center [588, 277] width 298 height 11
click at [415, 272] on input "Tier 2" at bounding box center [409, 277] width 11 height 11
radio input "true"
click at [578, 396] on button "SUBMIT" at bounding box center [577, 400] width 93 height 22
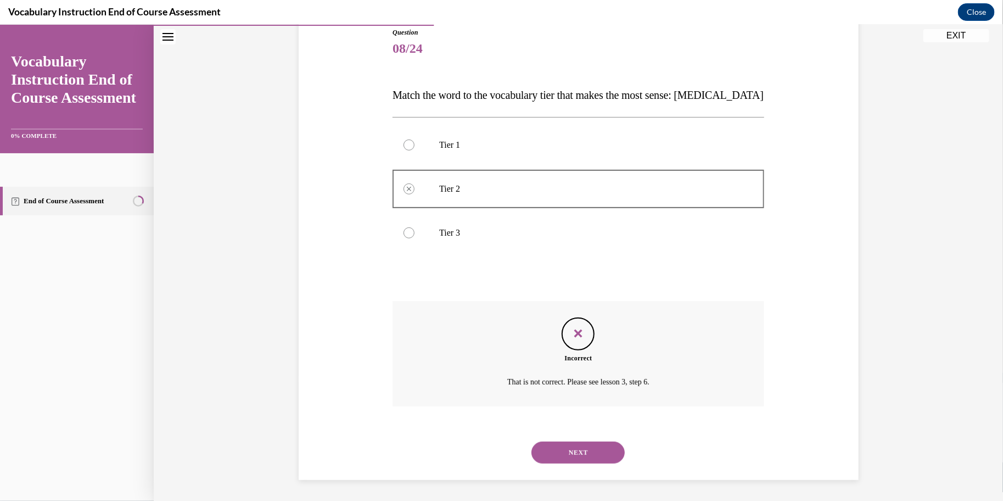
scroll to position [125, 0]
click at [586, 453] on button "NEXT" at bounding box center [577, 452] width 93 height 22
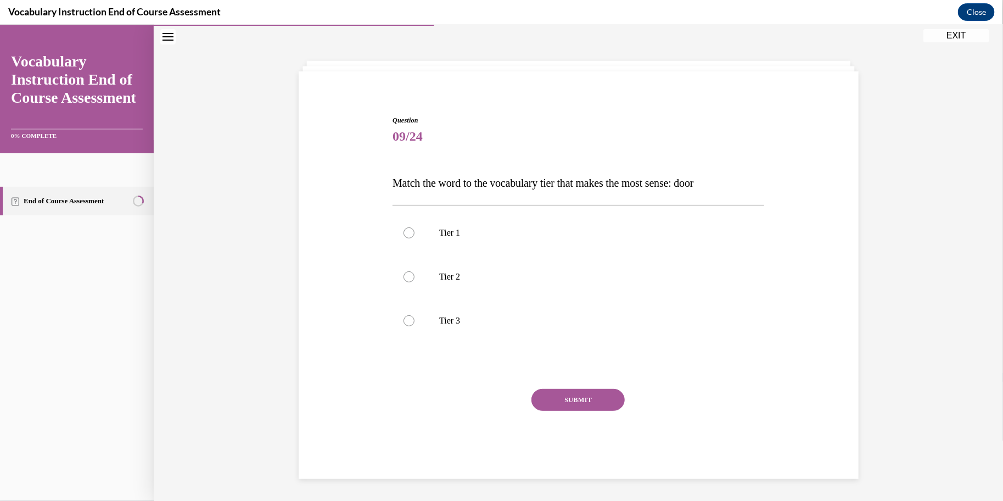
scroll to position [36, 0]
click at [520, 242] on label "Tier 1" at bounding box center [579, 233] width 372 height 44
click at [415, 239] on input "Tier 1" at bounding box center [409, 233] width 11 height 11
radio input "true"
click at [567, 405] on button "SUBMIT" at bounding box center [577, 400] width 93 height 22
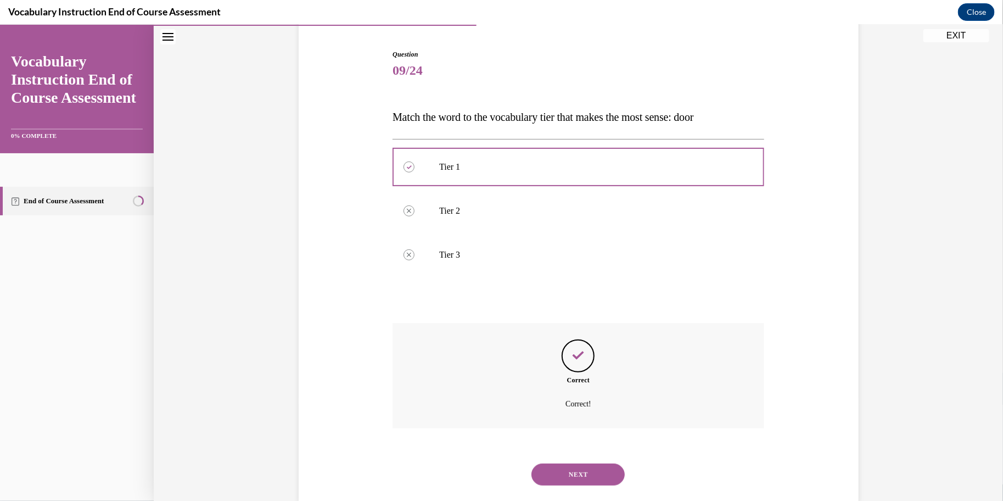
scroll to position [125, 0]
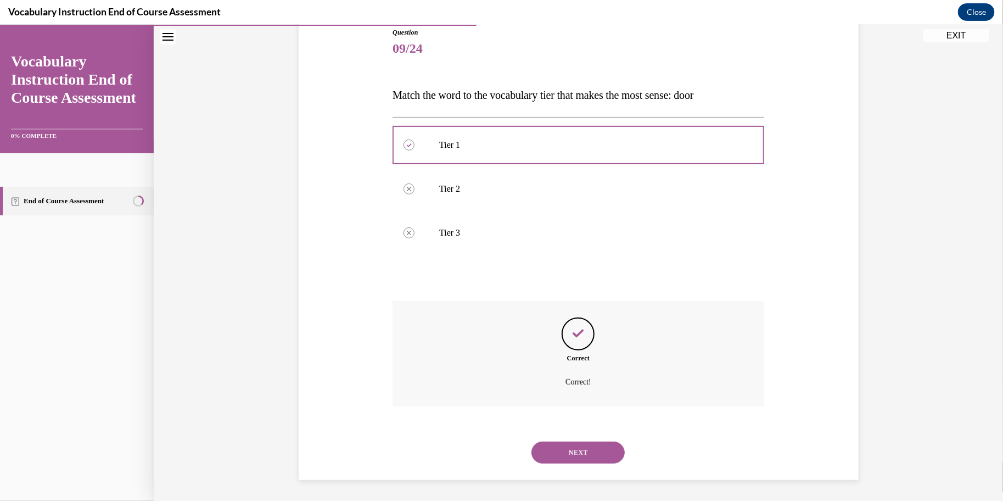
click at [579, 457] on button "NEXT" at bounding box center [577, 452] width 93 height 22
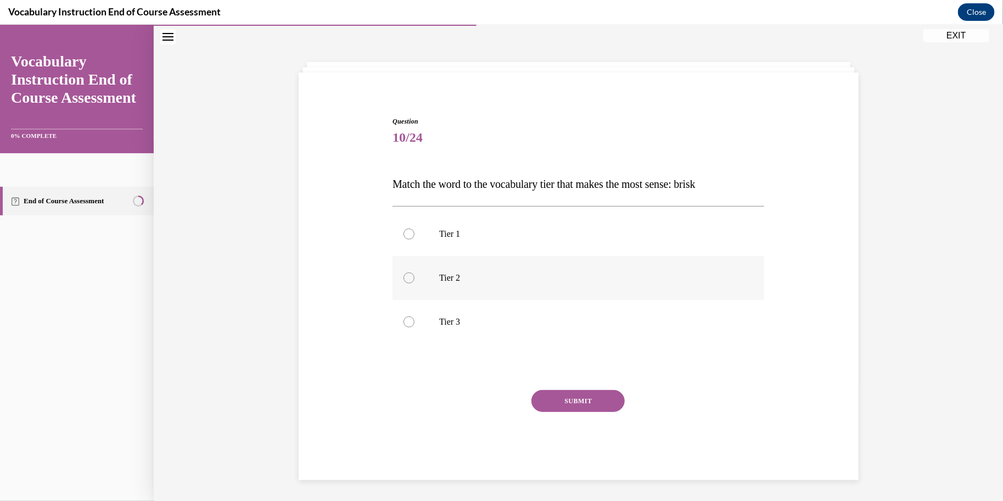
click at [517, 284] on label "Tier 2" at bounding box center [579, 277] width 372 height 44
click at [415, 283] on input "Tier 2" at bounding box center [409, 277] width 11 height 11
radio input "true"
click at [578, 394] on button "SUBMIT" at bounding box center [577, 400] width 93 height 22
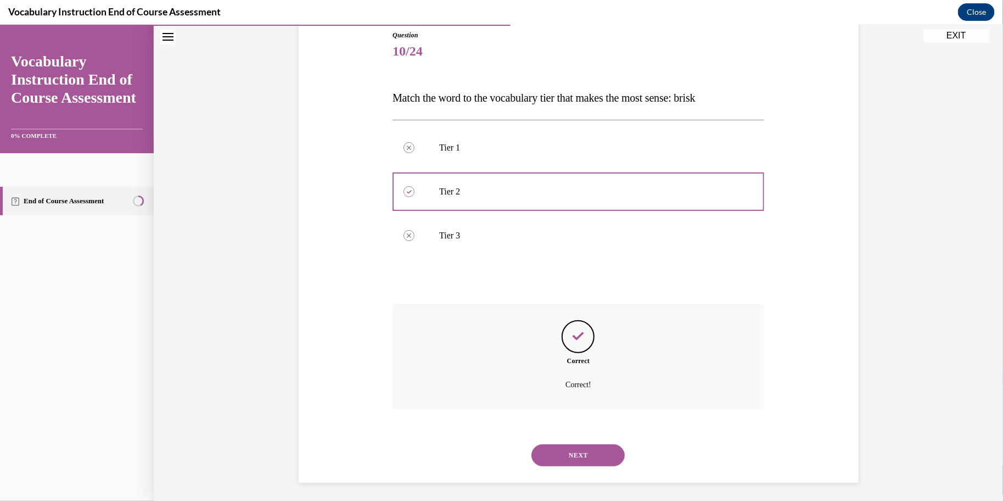
scroll to position [125, 0]
click at [588, 448] on button "NEXT" at bounding box center [577, 452] width 93 height 22
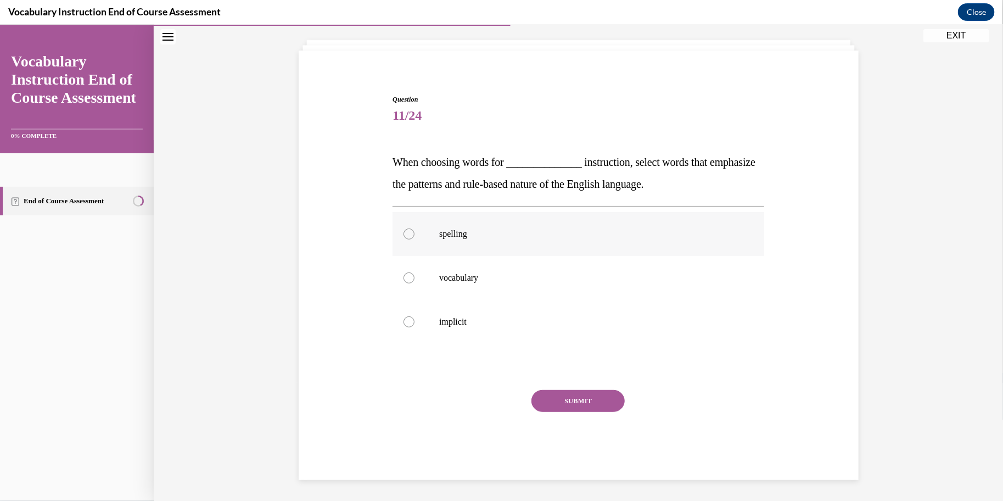
click at [553, 236] on p "spelling" at bounding box center [588, 233] width 298 height 11
click at [415, 236] on input "spelling" at bounding box center [409, 233] width 11 height 11
radio input "true"
click at [591, 390] on button "SUBMIT" at bounding box center [577, 400] width 93 height 22
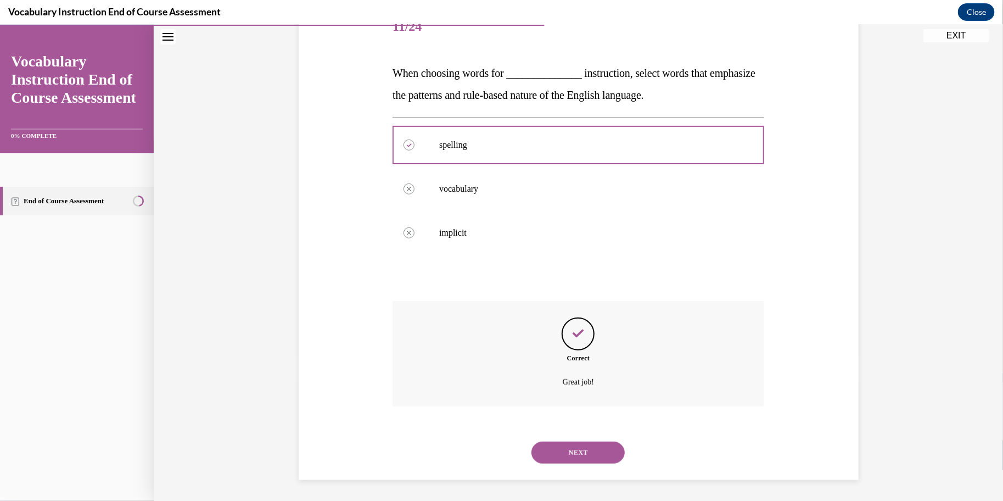
click at [591, 451] on button "NEXT" at bounding box center [577, 452] width 93 height 22
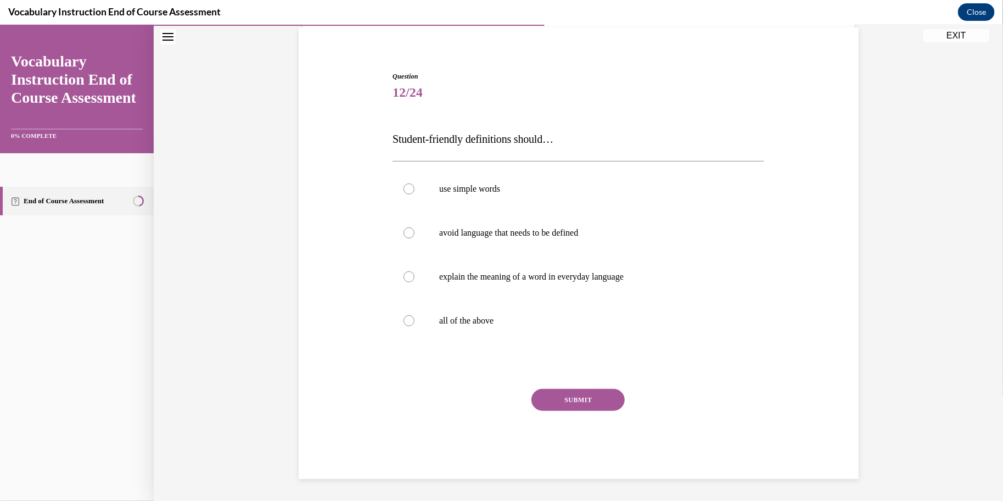
scroll to position [80, 0]
click at [547, 335] on label "all of the above" at bounding box center [579, 321] width 372 height 44
click at [415, 327] on input "all of the above" at bounding box center [409, 321] width 11 height 11
radio input "true"
click at [574, 396] on button "SUBMIT" at bounding box center [577, 400] width 93 height 22
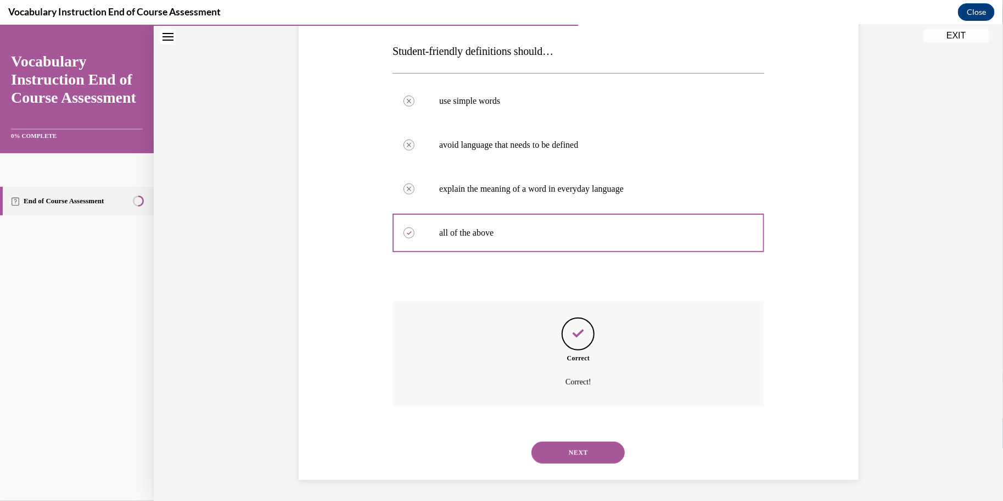
click at [581, 443] on button "NEXT" at bounding box center [577, 452] width 93 height 22
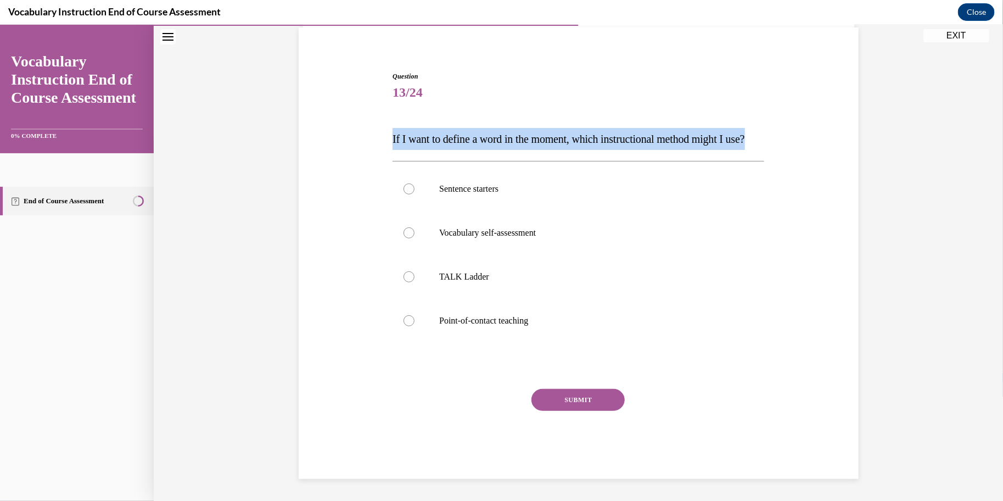
drag, startPoint x: 432, startPoint y: 142, endPoint x: 382, endPoint y: 113, distance: 57.1
click at [382, 113] on div "Question 13/24 If I want to define a word in the moment, which instructional me…" at bounding box center [578, 258] width 565 height 440
copy span "If I want to define a word in the moment, which instructional method might I us…"
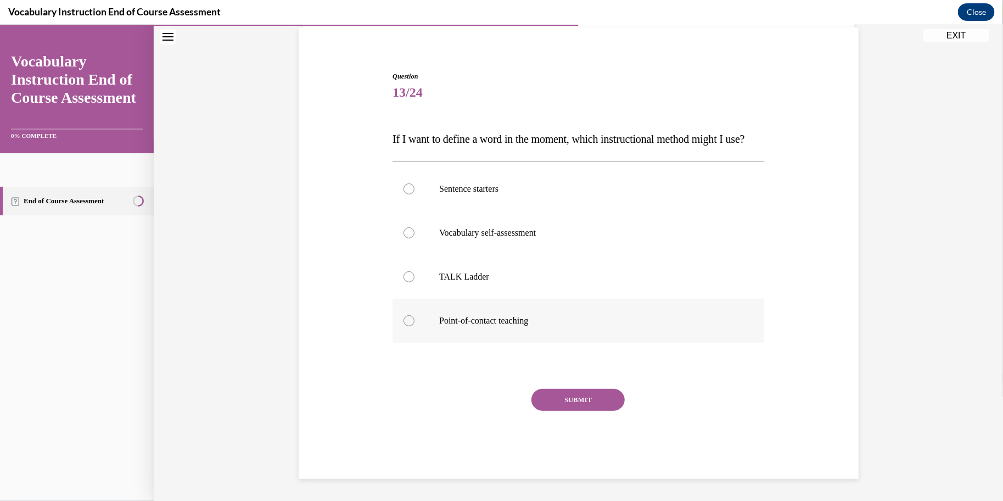
click at [496, 326] on p "Point-of-contact teaching" at bounding box center [588, 320] width 298 height 11
click at [415, 326] on input "Point-of-contact teaching" at bounding box center [409, 320] width 11 height 11
radio input "true"
click at [583, 401] on button "SUBMIT" at bounding box center [577, 399] width 93 height 22
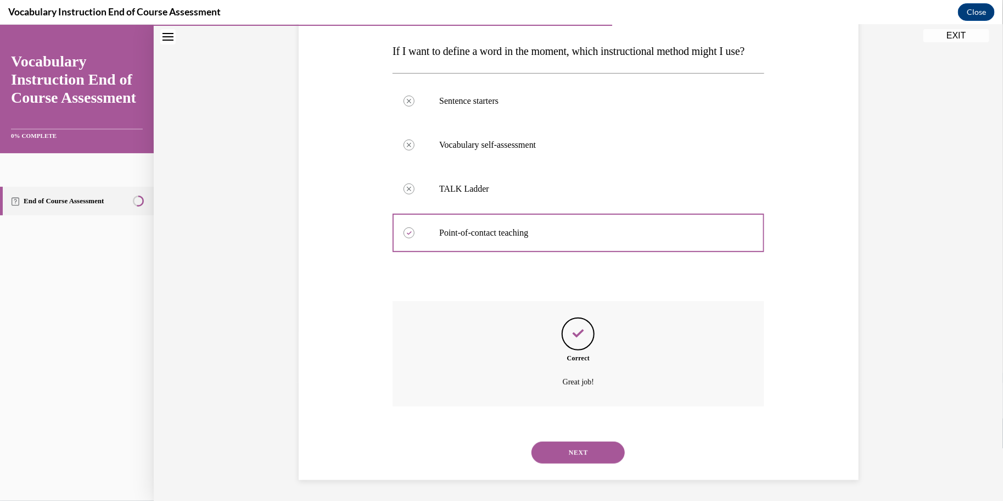
scroll to position [191, 0]
click at [586, 440] on div "NEXT" at bounding box center [579, 451] width 372 height 44
click at [587, 450] on button "NEXT" at bounding box center [577, 451] width 93 height 22
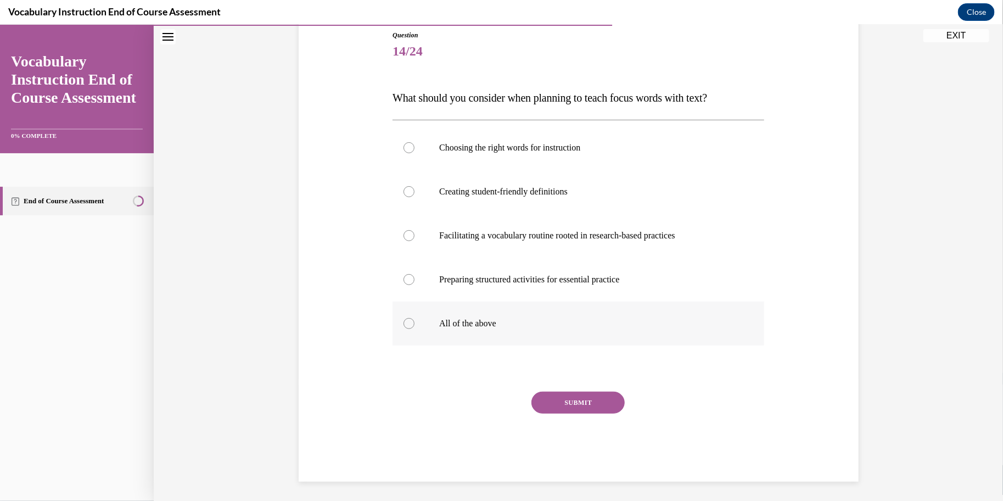
click at [540, 311] on label "All of the above" at bounding box center [579, 323] width 372 height 44
click at [415, 317] on input "All of the above" at bounding box center [409, 322] width 11 height 11
radio input "true"
click at [576, 397] on button "SUBMIT" at bounding box center [577, 402] width 93 height 22
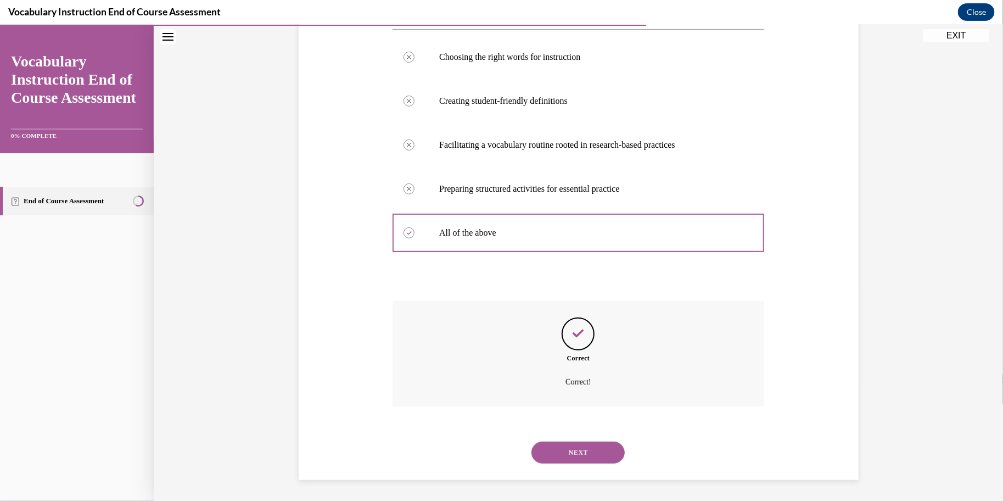
click at [583, 447] on button "NEXT" at bounding box center [577, 452] width 93 height 22
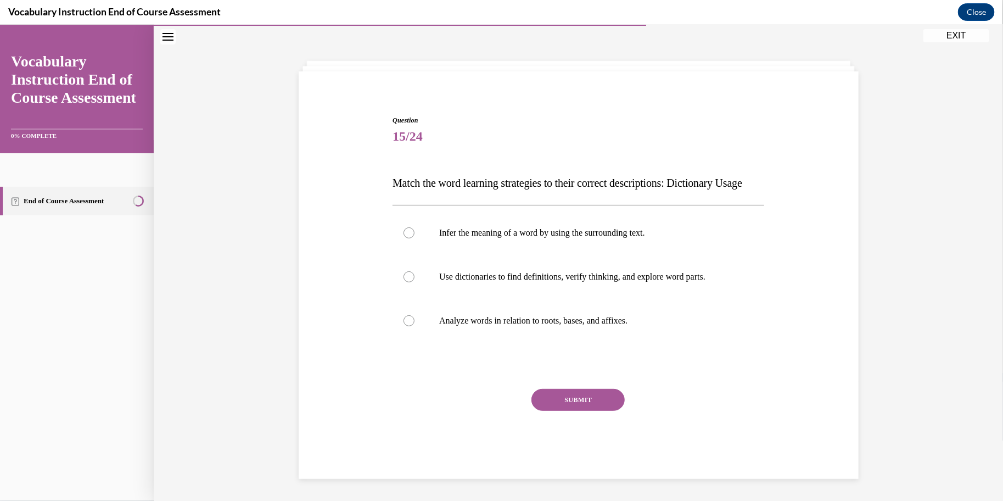
scroll to position [58, 0]
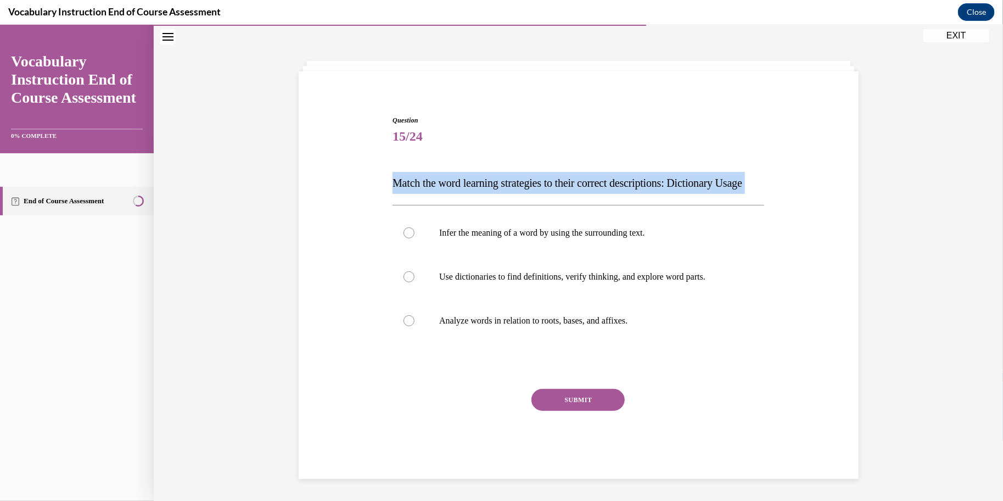
drag, startPoint x: 448, startPoint y: 194, endPoint x: 391, endPoint y: 161, distance: 65.7
click at [391, 161] on div "Question 15/24 Match the word learning strategies to their correct descriptions…" at bounding box center [578, 288] width 377 height 380
copy div "Match the word learning strategies to their correct descriptions: Dictionary Us…"
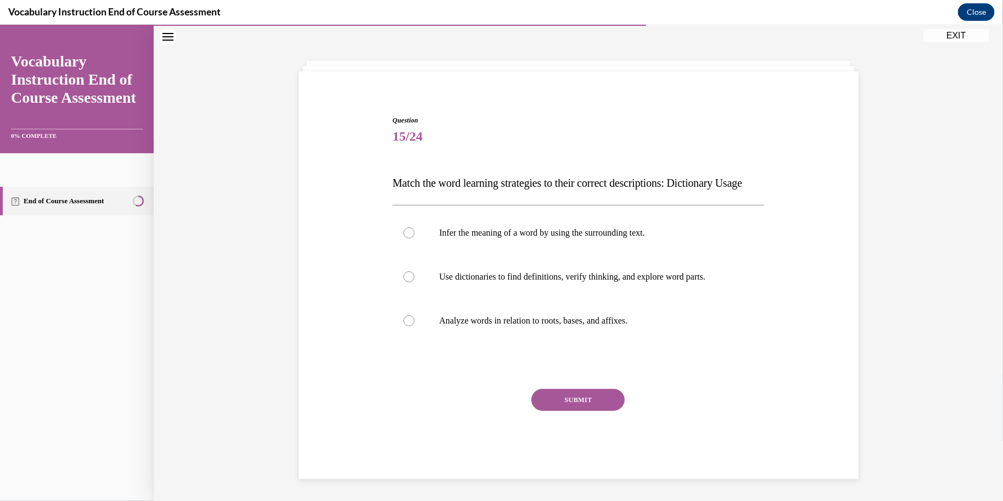
click at [365, 267] on div "Question 15/24 Match the word learning strategies to their correct descriptions…" at bounding box center [578, 280] width 565 height 396
click at [410, 280] on div at bounding box center [409, 276] width 11 height 11
click at [410, 280] on input "Use dictionaries to find definitions, verify thinking, and explore word parts." at bounding box center [409, 276] width 11 height 11
radio input "true"
click at [572, 406] on button "SUBMIT" at bounding box center [577, 399] width 93 height 22
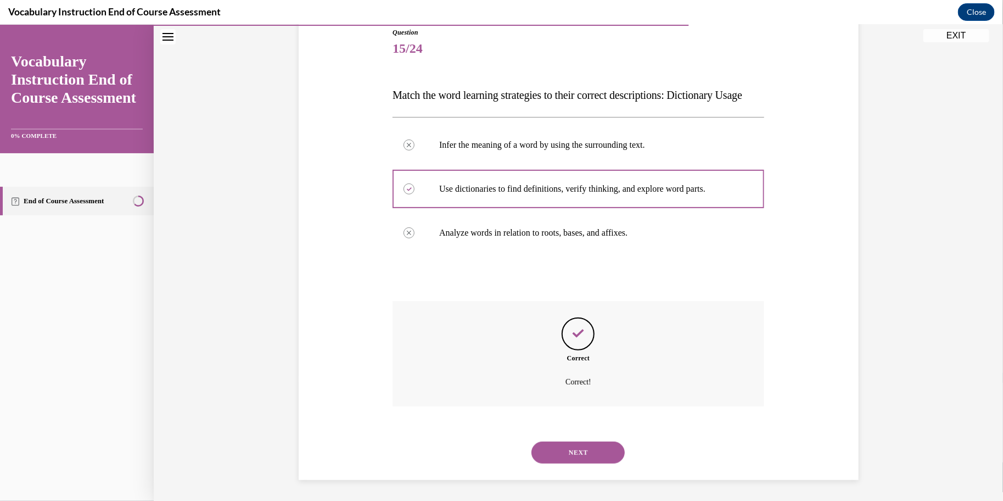
scroll to position [147, 0]
click at [580, 445] on button "NEXT" at bounding box center [577, 451] width 93 height 22
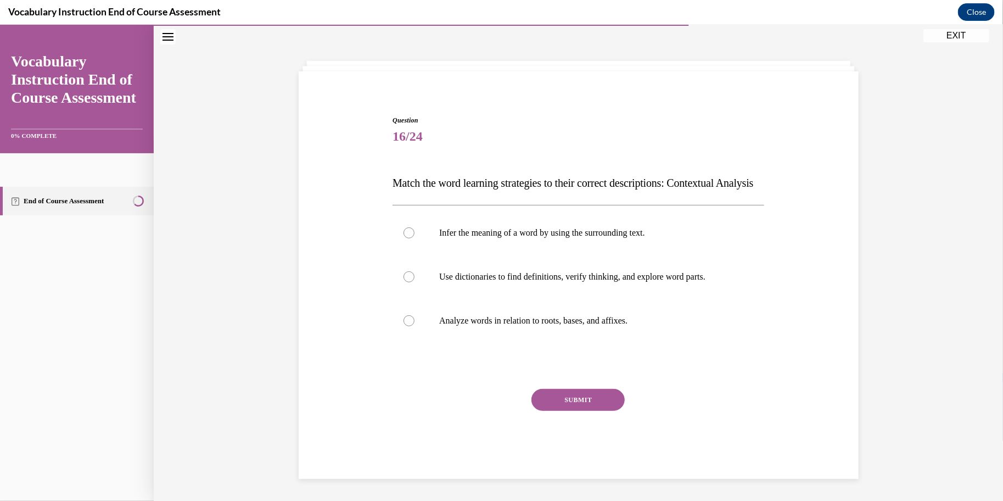
scroll to position [58, 0]
click at [475, 237] on p "Infer the meaning of a word by using the surrounding text." at bounding box center [588, 232] width 298 height 11
click at [415, 237] on input "Infer the meaning of a word by using the surrounding text." at bounding box center [409, 232] width 11 height 11
radio input "true"
click at [552, 402] on button "SUBMIT" at bounding box center [577, 399] width 93 height 22
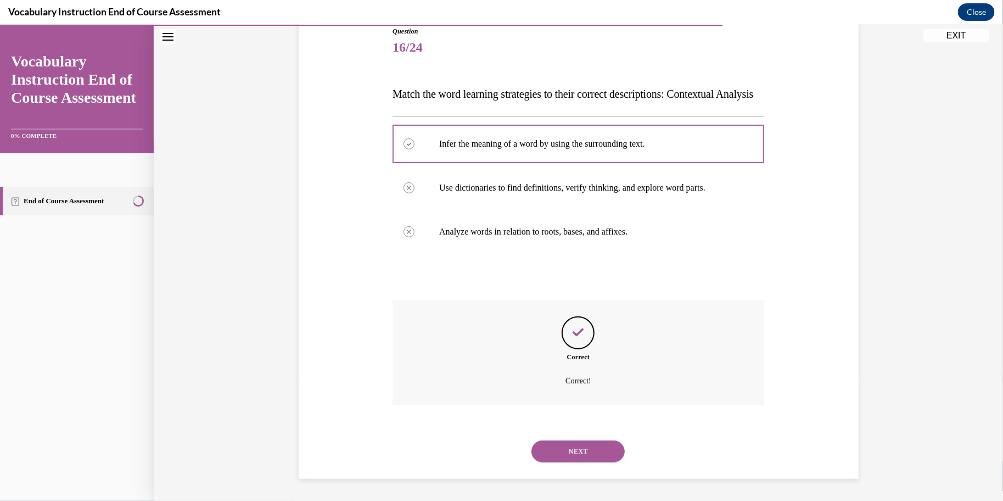
click at [573, 459] on button "NEXT" at bounding box center [577, 451] width 93 height 22
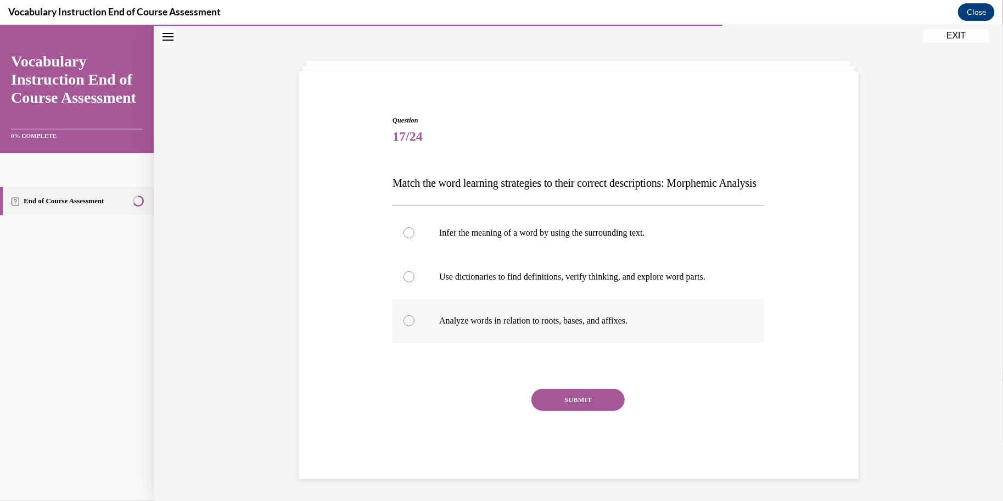
click at [472, 332] on label "Analyze words in relation to roots, bases, and affixes." at bounding box center [579, 320] width 372 height 44
click at [415, 326] on input "Analyze words in relation to roots, bases, and affixes." at bounding box center [409, 320] width 11 height 11
radio input "true"
click at [580, 401] on button "SUBMIT" at bounding box center [577, 399] width 93 height 22
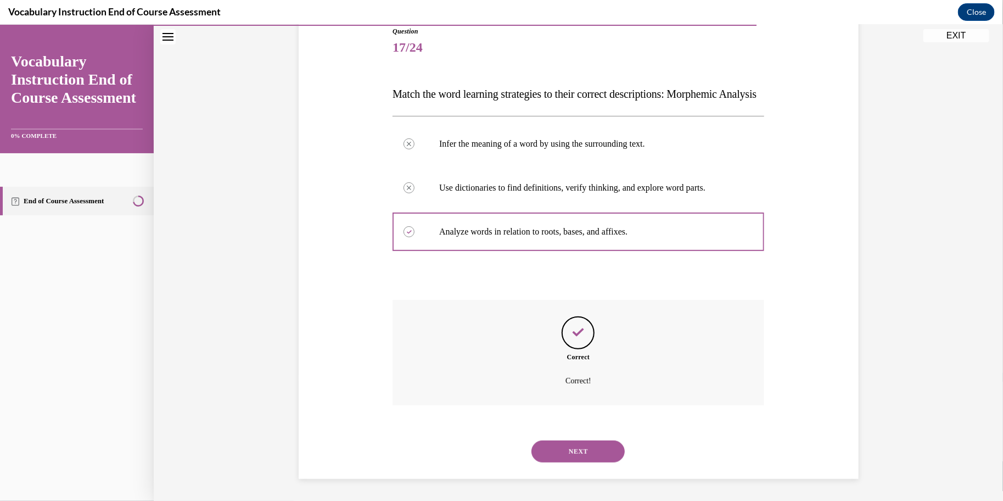
click at [584, 457] on button "NEXT" at bounding box center [577, 451] width 93 height 22
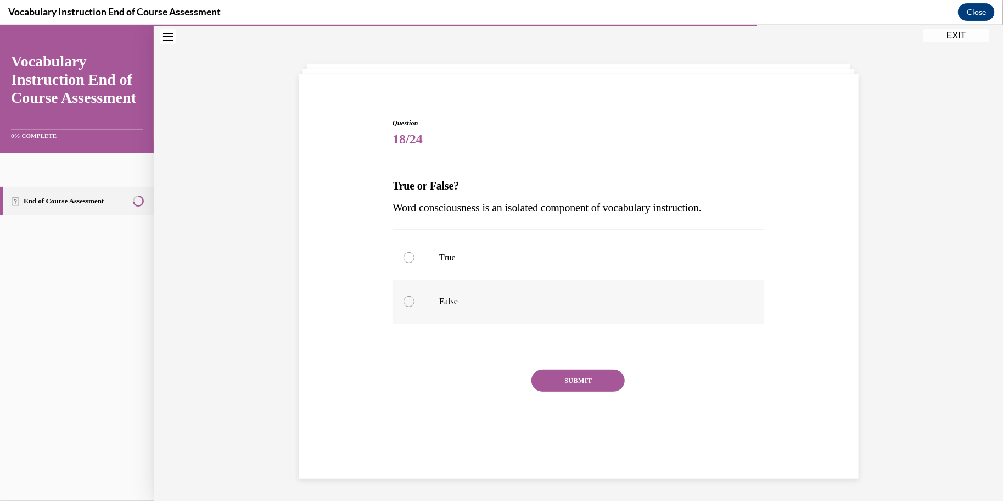
click at [472, 304] on p "False" at bounding box center [588, 300] width 298 height 11
click at [415, 304] on input "False" at bounding box center [409, 300] width 11 height 11
radio input "true"
click at [590, 384] on button "SUBMIT" at bounding box center [577, 380] width 93 height 22
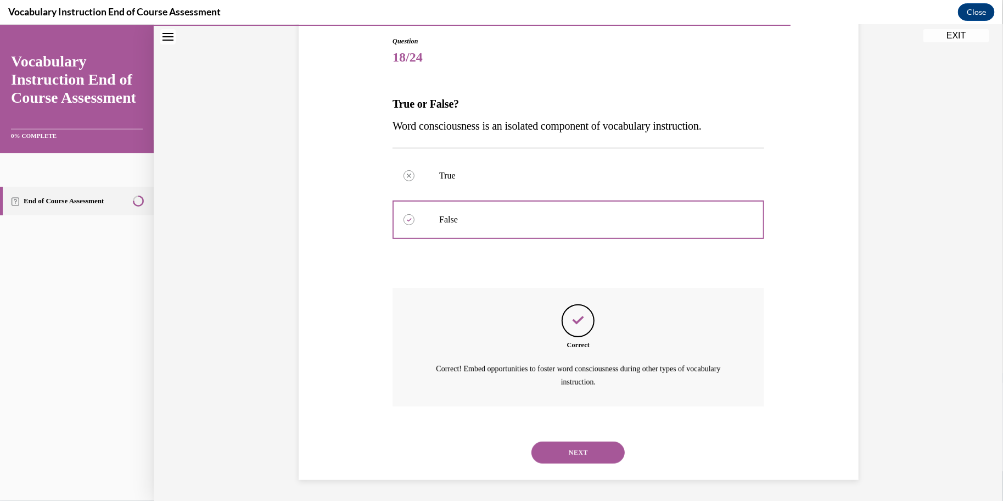
click at [595, 455] on button "NEXT" at bounding box center [577, 452] width 93 height 22
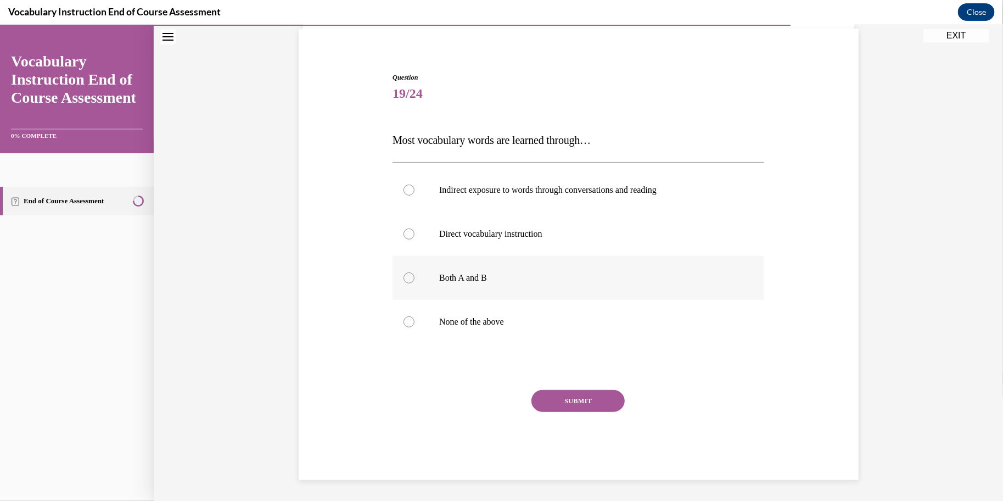
click at [579, 266] on label "Both A and B" at bounding box center [579, 277] width 372 height 44
click at [415, 272] on input "Both A and B" at bounding box center [409, 277] width 11 height 11
radio input "true"
click at [591, 395] on button "SUBMIT" at bounding box center [577, 400] width 93 height 22
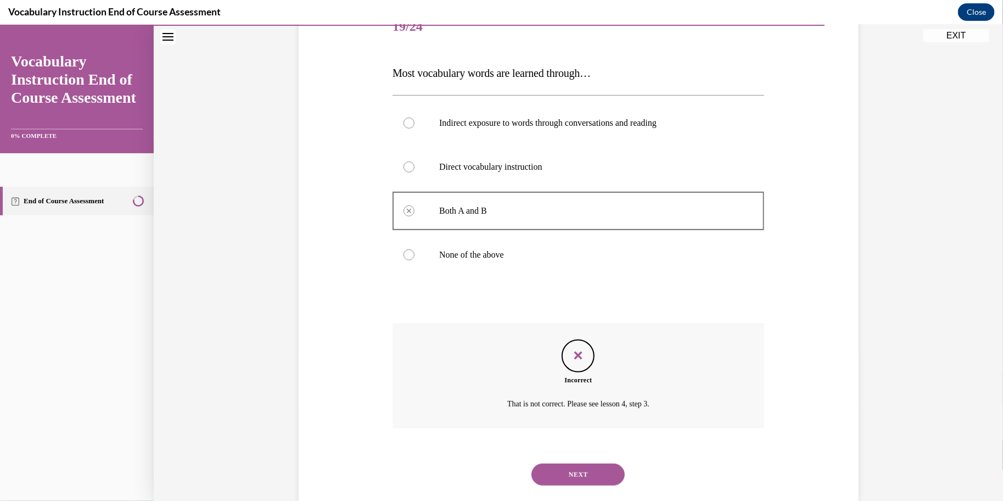
scroll to position [169, 0]
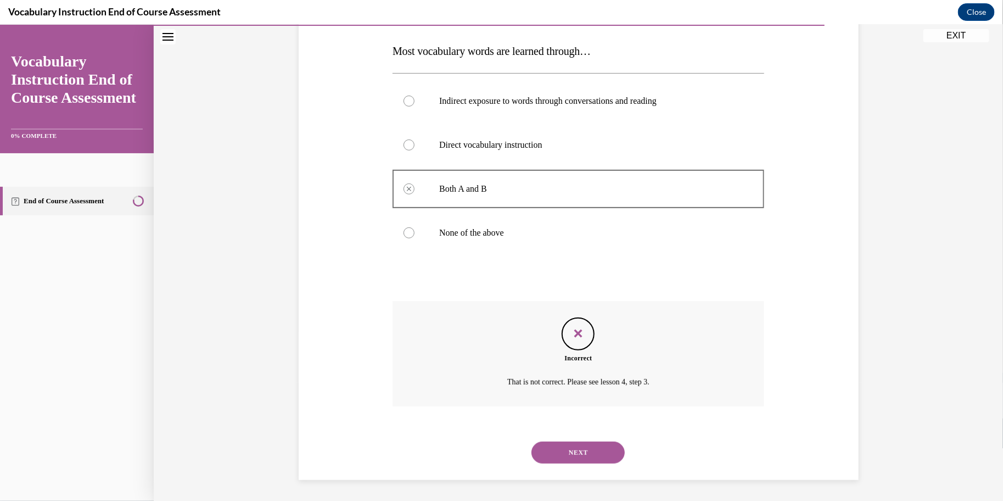
click at [592, 458] on button "NEXT" at bounding box center [577, 452] width 93 height 22
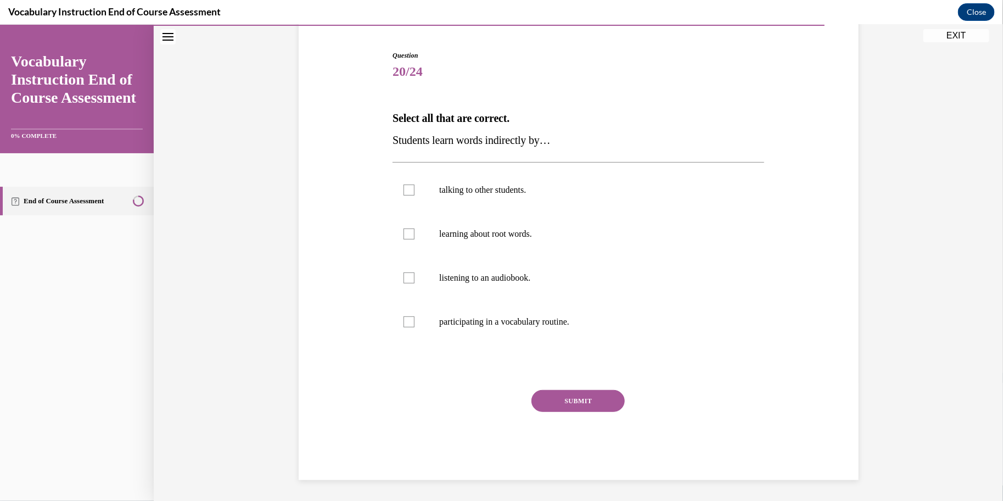
click at [469, 143] on span "Students learn words indirectly by…" at bounding box center [472, 139] width 158 height 12
copy span "Students learn words indirectly by…"
click at [415, 192] on label "talking to other students." at bounding box center [579, 189] width 372 height 44
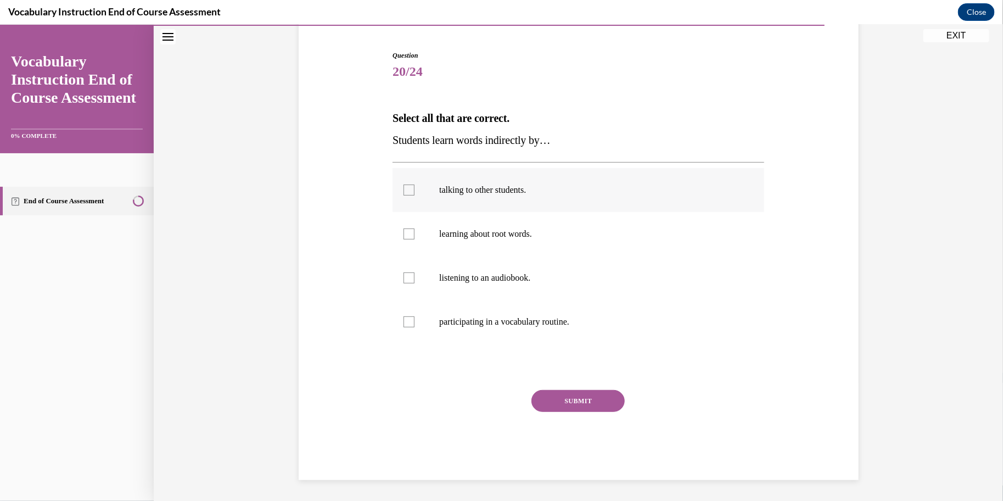
click at [415, 192] on input "talking to other students." at bounding box center [409, 189] width 11 height 11
checkbox input "true"
click at [408, 272] on div at bounding box center [409, 277] width 11 height 11
click at [408, 272] on input "listening to an audiobook." at bounding box center [409, 277] width 11 height 11
checkbox input "true"
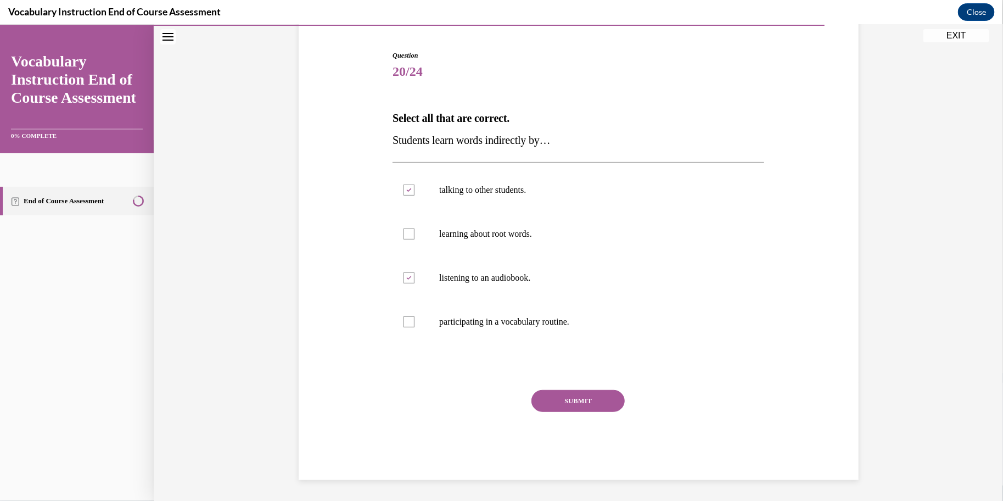
click at [585, 402] on button "SUBMIT" at bounding box center [577, 400] width 93 height 22
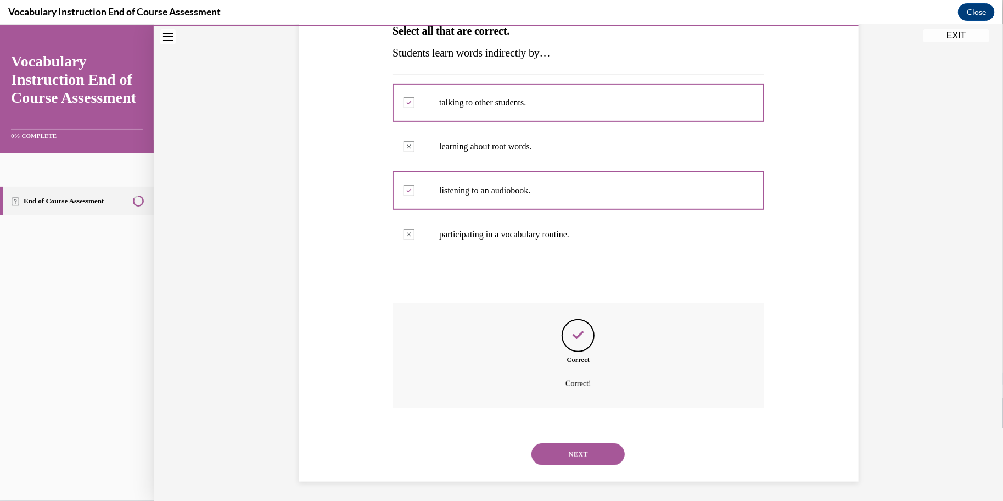
scroll to position [191, 0]
click at [583, 438] on div "NEXT" at bounding box center [579, 452] width 372 height 44
click at [586, 451] on button "NEXT" at bounding box center [577, 452] width 93 height 22
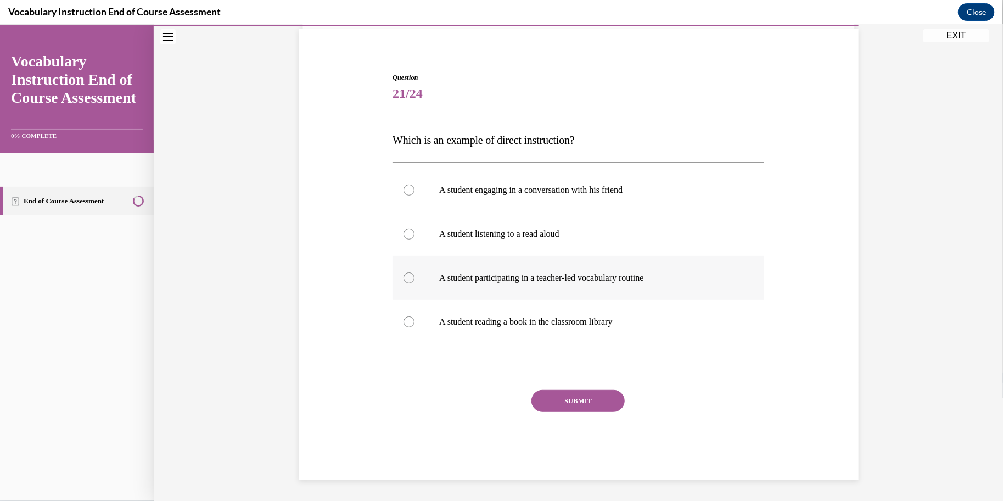
click at [554, 276] on p "A student participating in a teacher-led vocabulary routine" at bounding box center [588, 277] width 298 height 11
click at [415, 276] on input "A student participating in a teacher-led vocabulary routine" at bounding box center [409, 277] width 11 height 11
radio input "true"
click at [580, 400] on button "SUBMIT" at bounding box center [577, 400] width 93 height 22
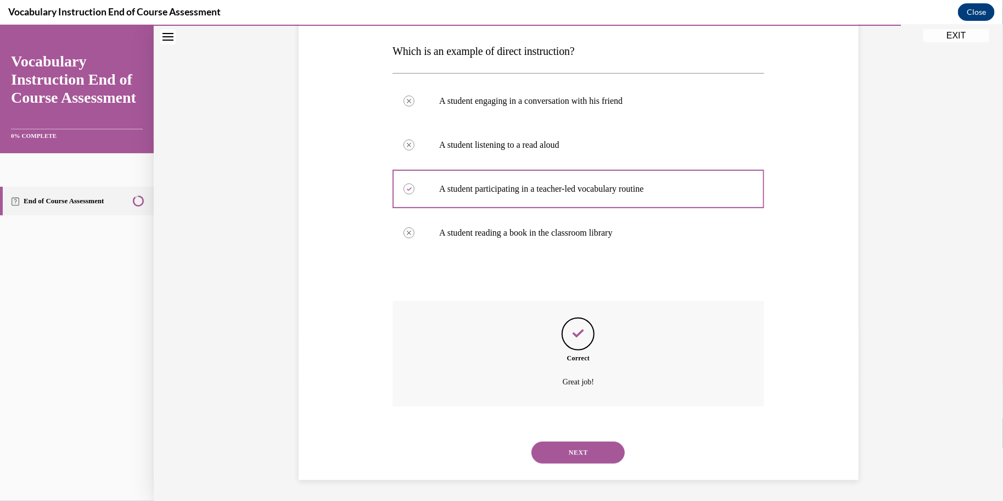
click at [583, 447] on button "NEXT" at bounding box center [577, 452] width 93 height 22
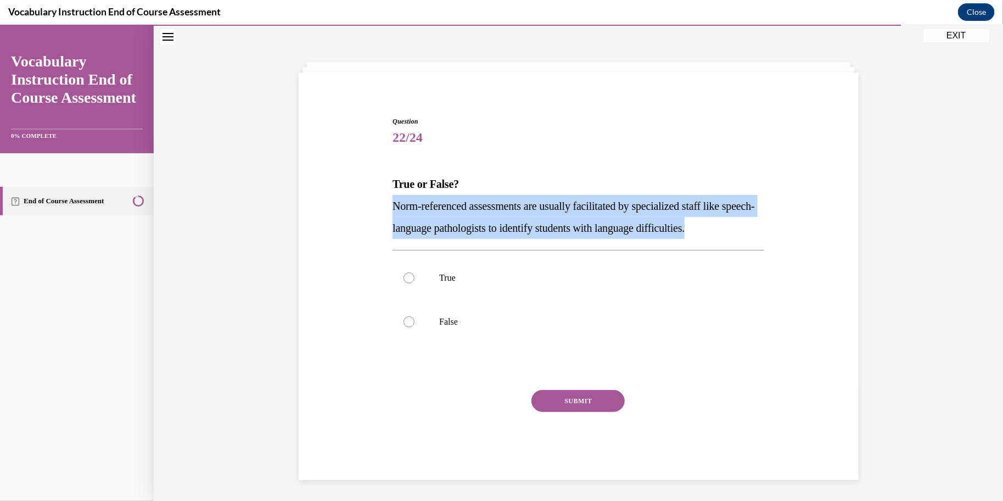
drag, startPoint x: 396, startPoint y: 204, endPoint x: 764, endPoint y: 225, distance: 368.4
click at [764, 225] on p "Norm-referenced assessments are usually facilitated by specialized staff like s…" at bounding box center [579, 216] width 372 height 44
copy span "Norm-referenced assessments are usually facilitated by specialized staff like s…"
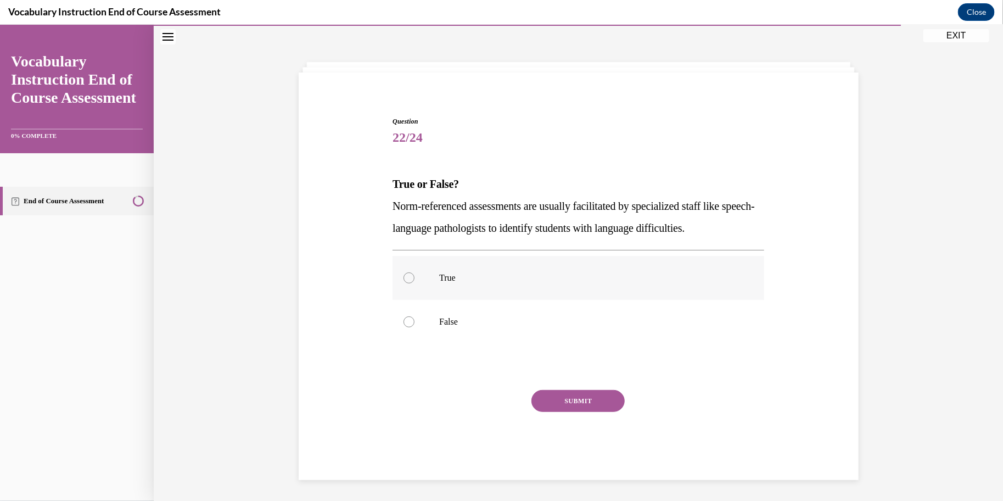
click at [485, 277] on p "True" at bounding box center [588, 277] width 298 height 11
click at [415, 277] on input "True" at bounding box center [409, 277] width 11 height 11
radio input "true"
click at [588, 403] on button "SUBMIT" at bounding box center [577, 400] width 93 height 22
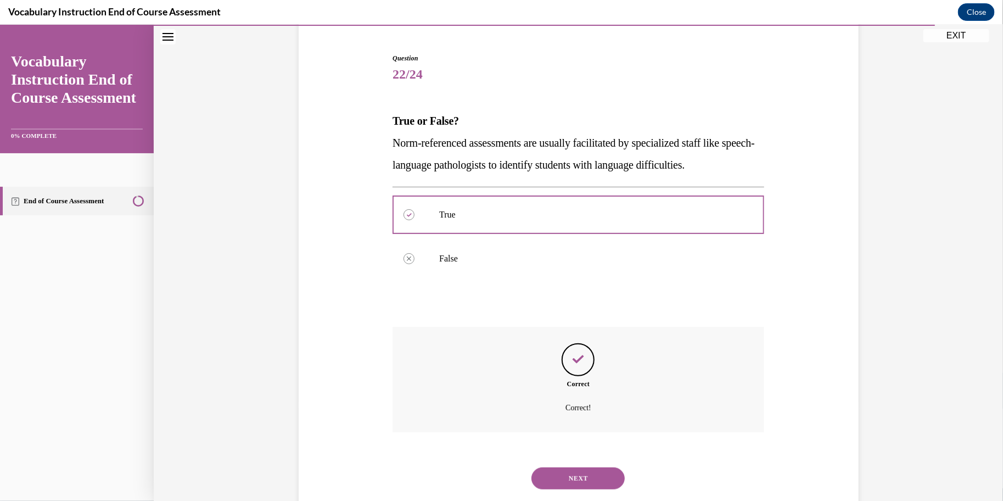
scroll to position [125, 0]
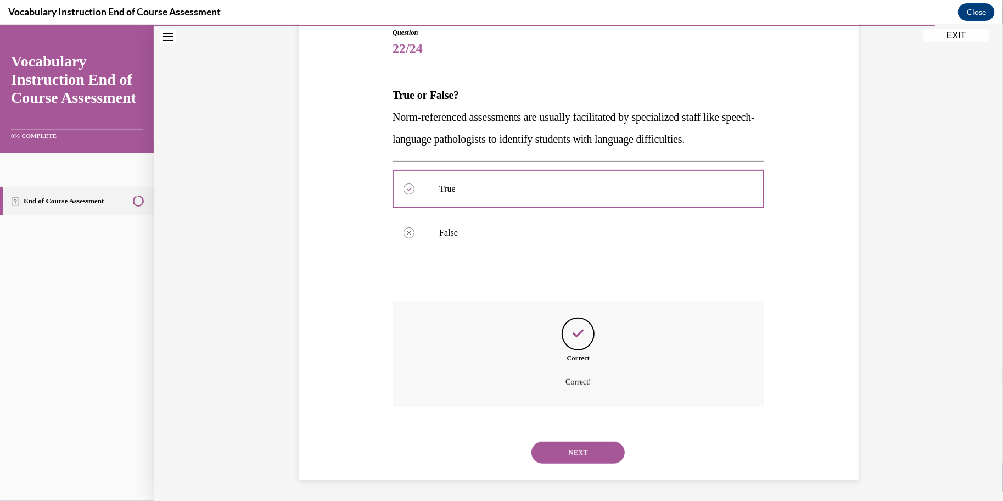
click at [587, 451] on button "NEXT" at bounding box center [577, 452] width 93 height 22
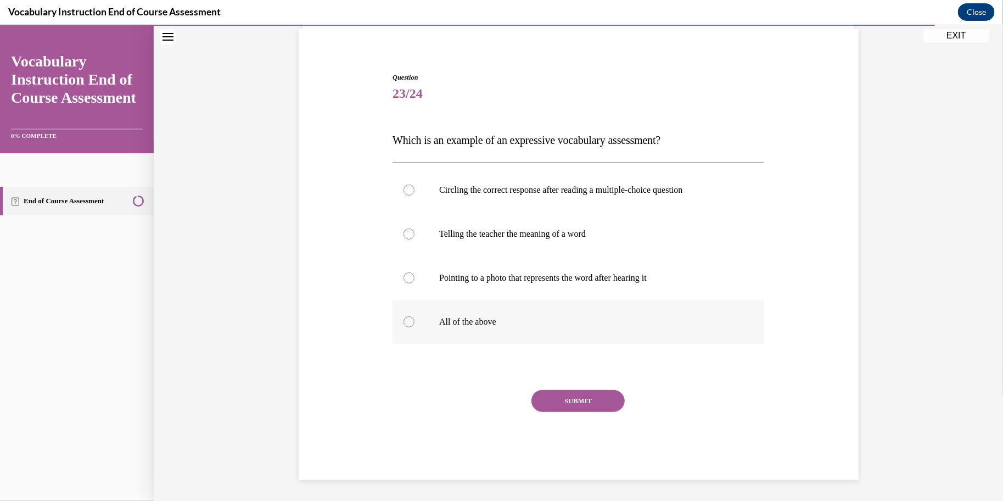
click at [503, 334] on label "All of the above" at bounding box center [579, 321] width 372 height 44
click at [415, 327] on input "All of the above" at bounding box center [409, 321] width 11 height 11
radio input "true"
click at [579, 398] on button "SUBMIT" at bounding box center [577, 400] width 93 height 22
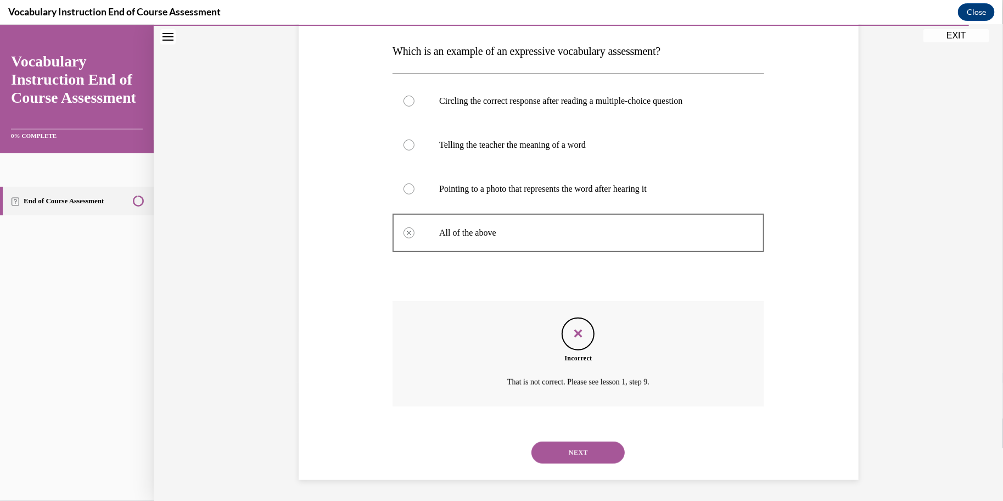
click at [590, 443] on button "NEXT" at bounding box center [577, 452] width 93 height 22
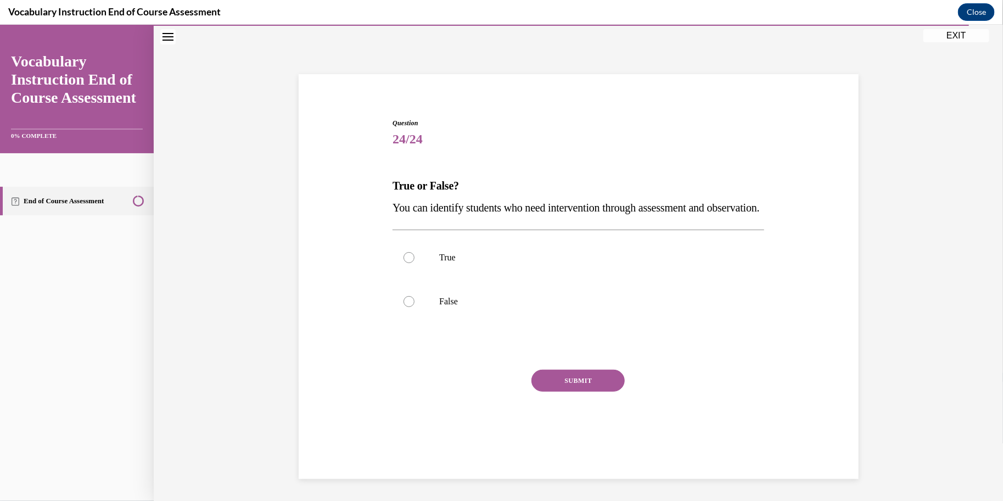
click at [405, 213] on span "You can identify students who need intervention through assessment and observat…" at bounding box center [576, 207] width 367 height 12
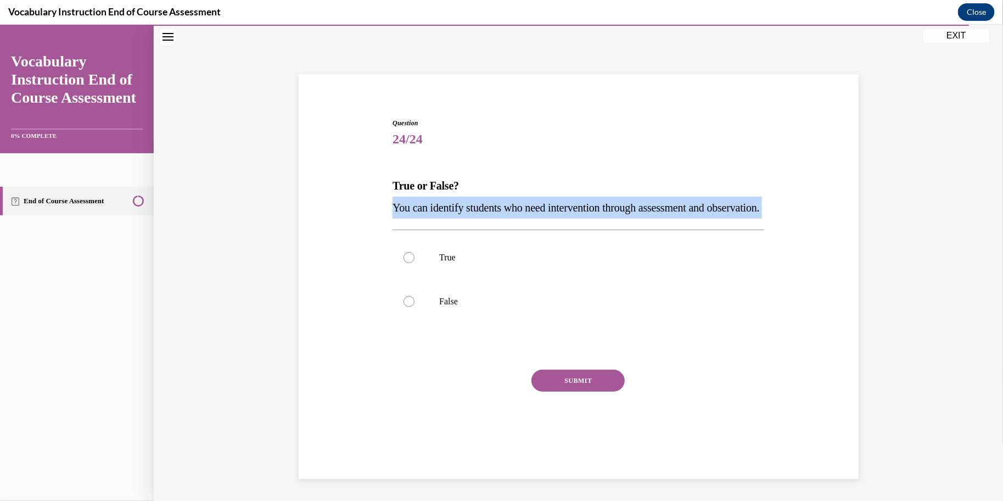
click at [405, 213] on span "You can identify students who need intervention through assessment and observat…" at bounding box center [576, 207] width 367 height 12
copy p "You can identify students who need intervention through assessment and observat…"
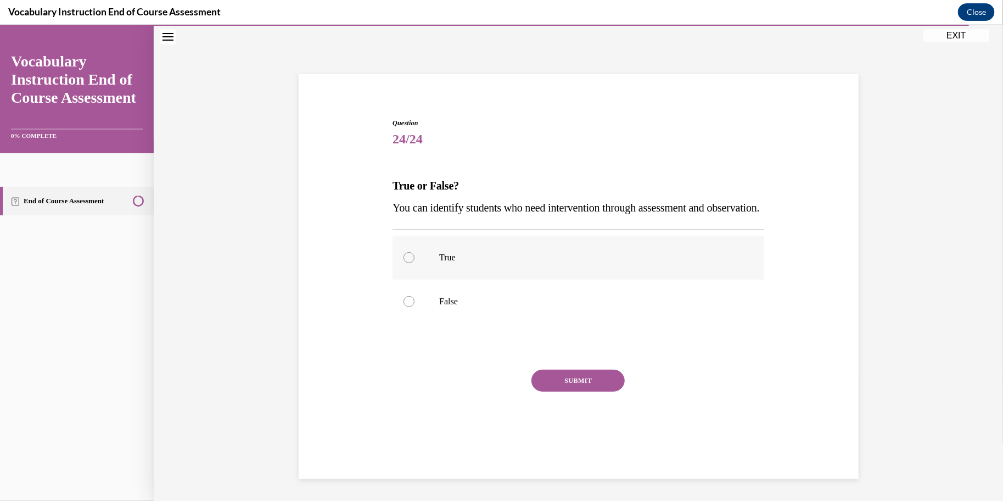
click at [473, 262] on p "True" at bounding box center [588, 256] width 298 height 11
click at [415, 262] on input "True" at bounding box center [409, 256] width 11 height 11
radio input "true"
click at [578, 391] on button "SUBMIT" at bounding box center [577, 380] width 93 height 22
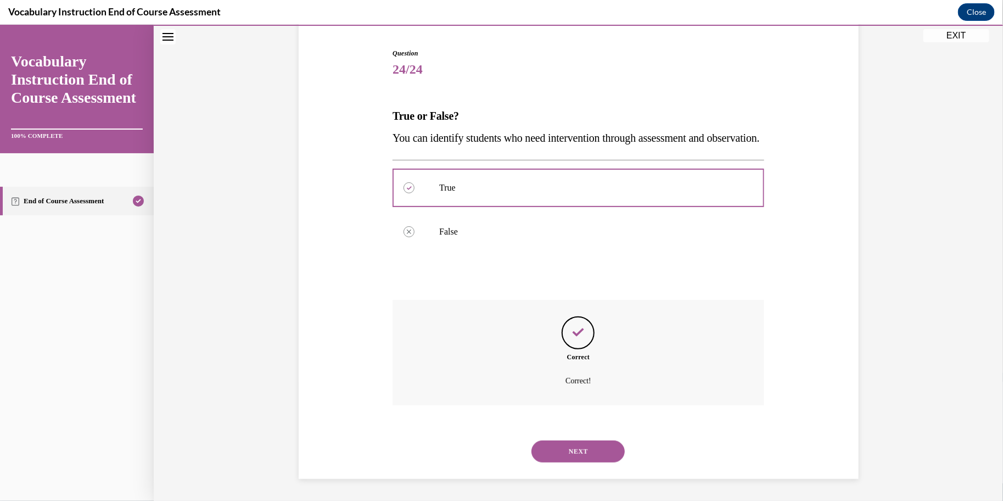
click at [586, 450] on button "NEXT" at bounding box center [577, 451] width 93 height 22
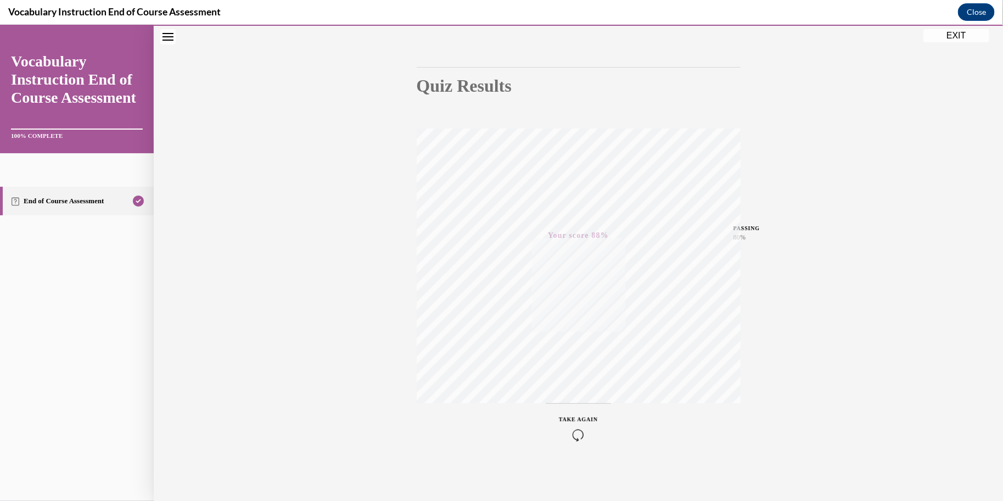
click at [954, 40] on button "EXIT" at bounding box center [956, 35] width 66 height 13
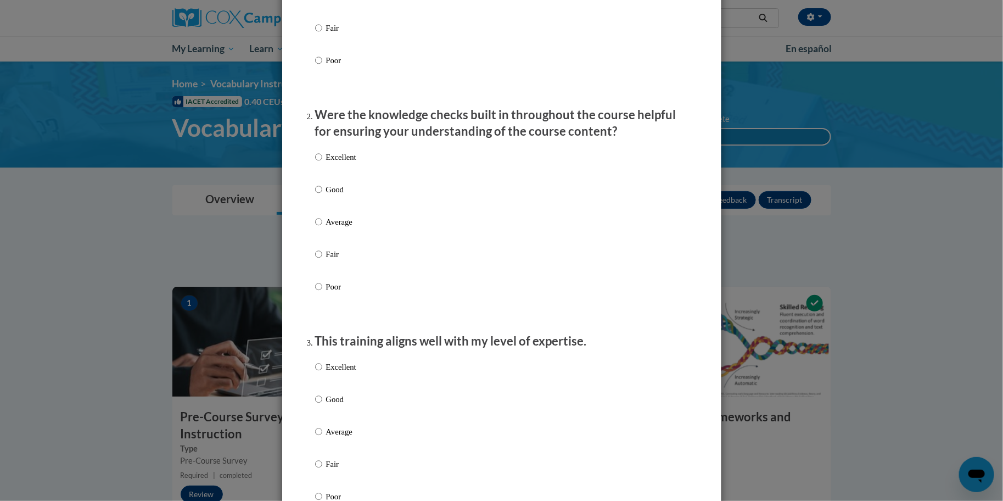
scroll to position [0, 0]
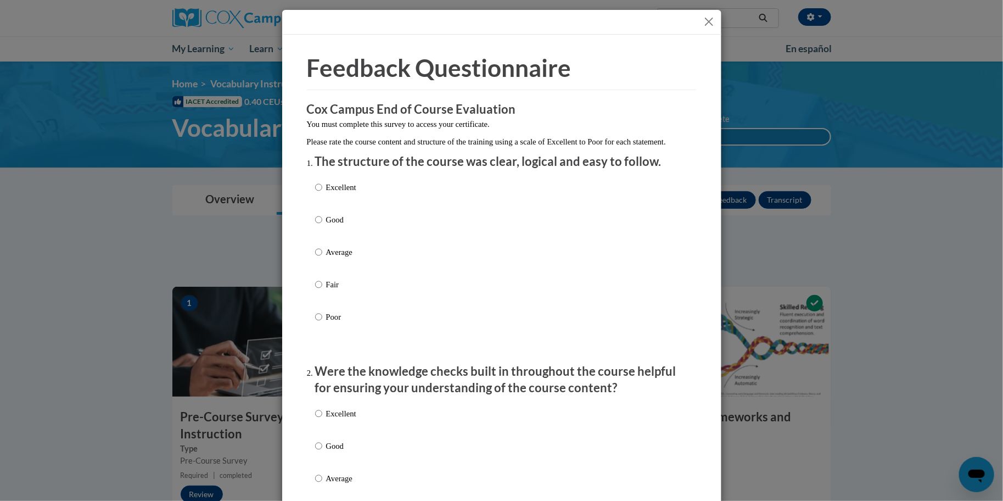
click at [706, 23] on button "Close" at bounding box center [709, 22] width 14 height 14
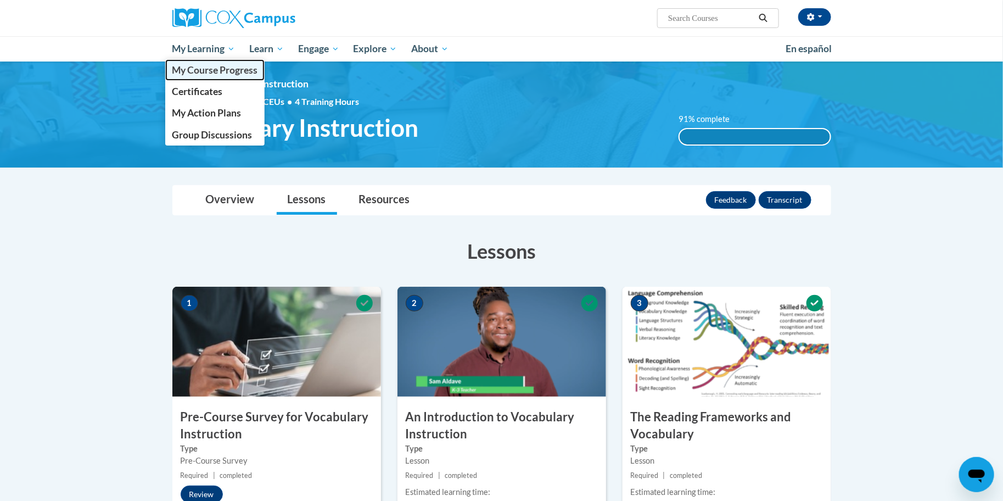
click at [223, 68] on span "My Course Progress" at bounding box center [215, 70] width 86 height 12
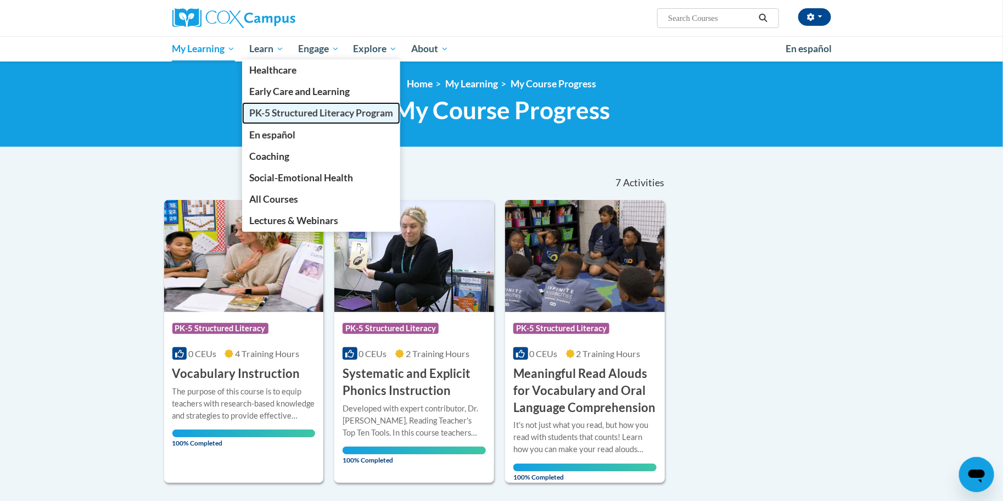
click at [283, 111] on span "PK-5 Structured Literacy Program" at bounding box center [321, 113] width 144 height 12
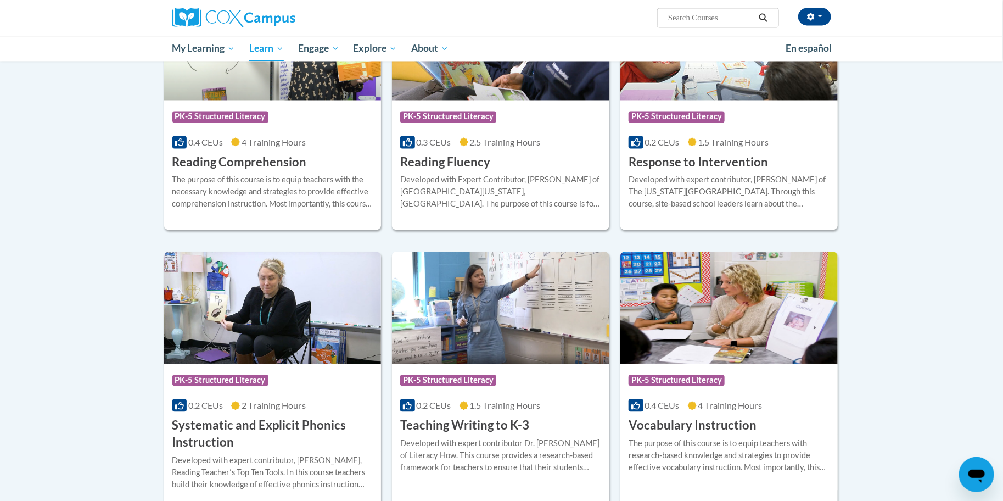
scroll to position [998, 0]
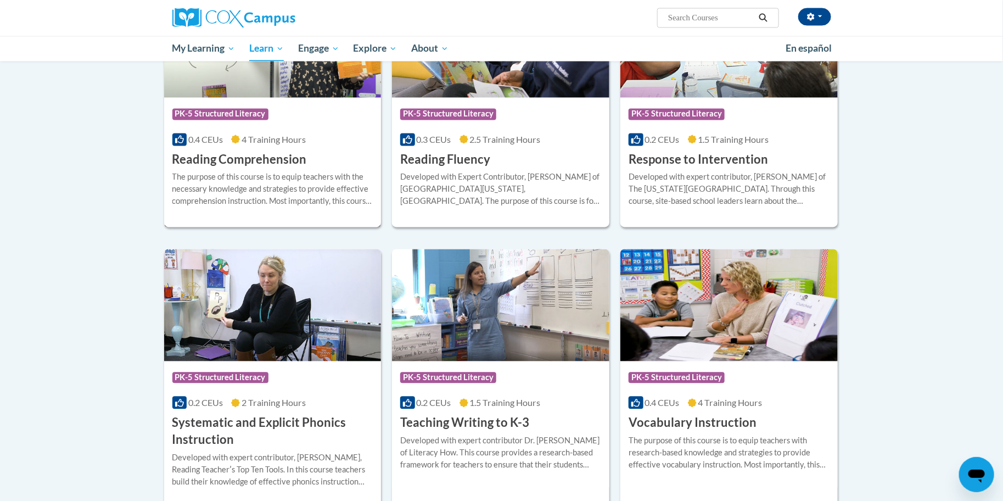
click at [270, 199] on div "The purpose of this course is to equip teachers with the necessary knowledge an…" at bounding box center [272, 189] width 201 height 36
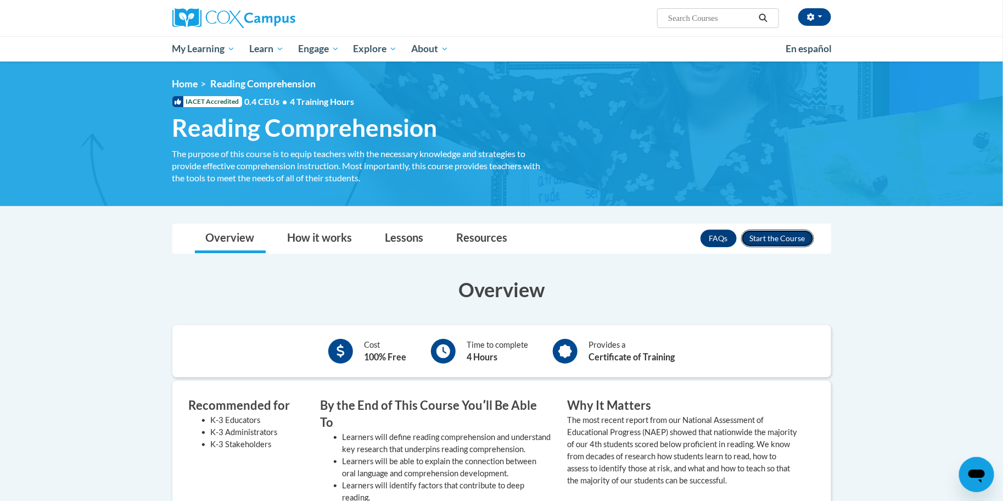
click at [782, 237] on button "Enroll" at bounding box center [777, 238] width 73 height 18
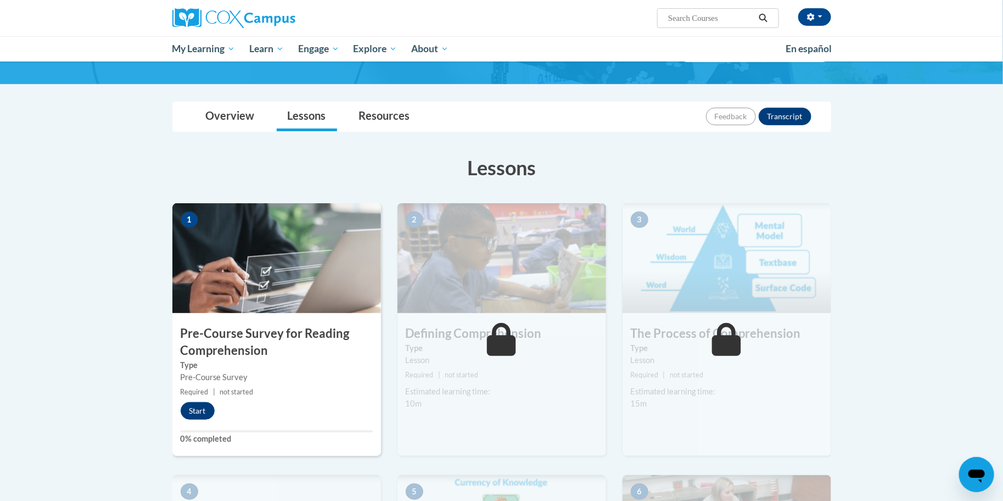
scroll to position [92, 0]
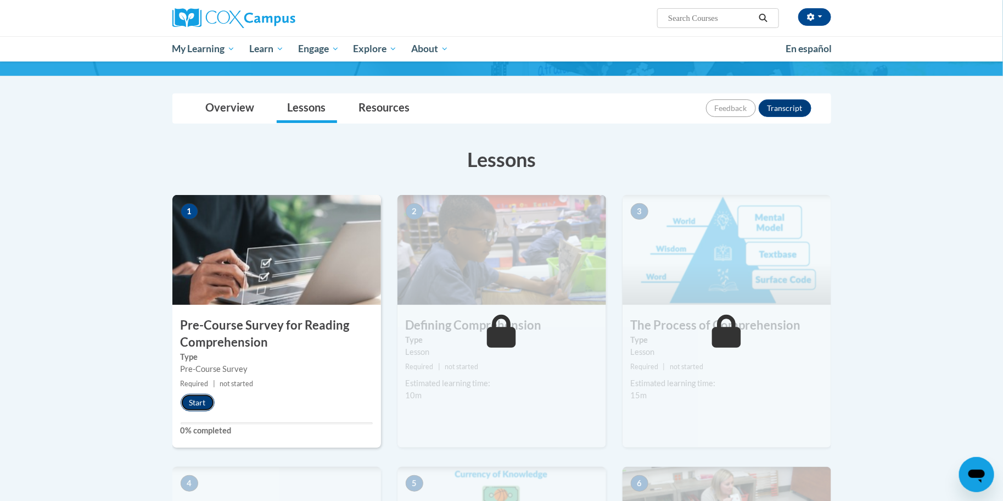
click at [199, 401] on button "Start" at bounding box center [198, 403] width 34 height 18
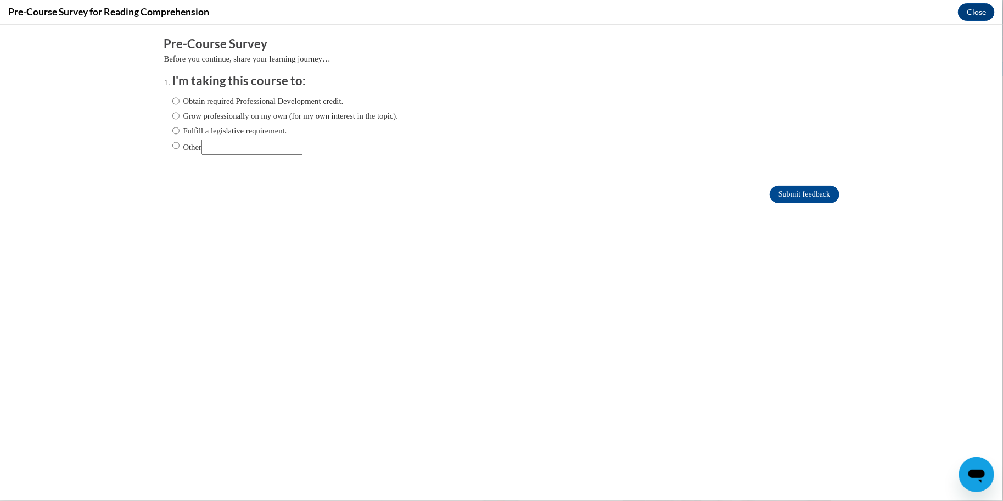
scroll to position [0, 0]
click at [234, 134] on label "Fulfill a legislative requirement." at bounding box center [229, 130] width 115 height 12
click at [180, 134] on input "Fulfill a legislative requirement." at bounding box center [175, 130] width 7 height 12
radio input "true"
click at [817, 198] on input "Submit feedback" at bounding box center [804, 194] width 69 height 18
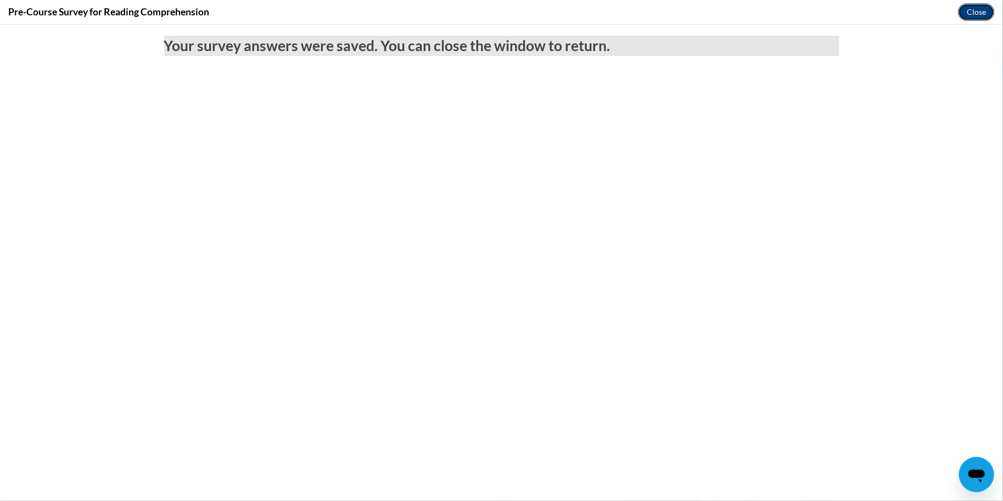
click at [976, 12] on button "Close" at bounding box center [976, 12] width 37 height 18
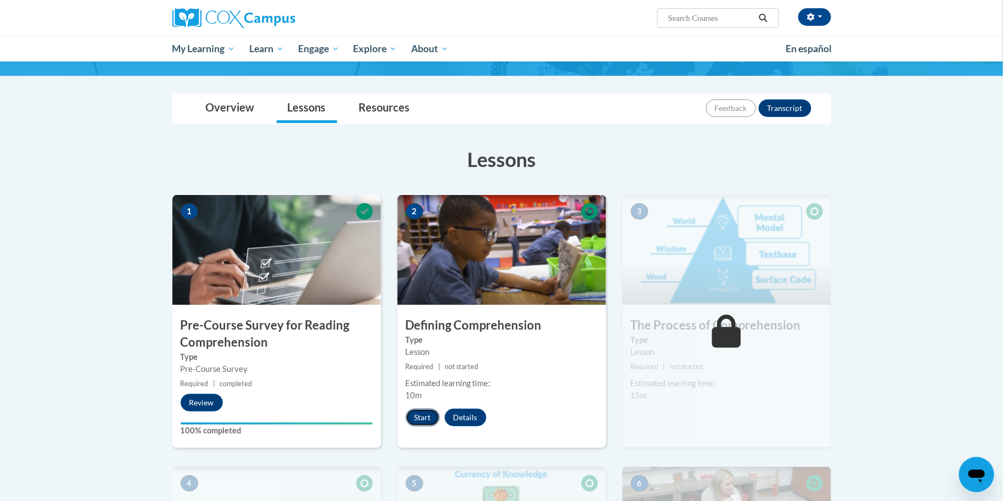
click at [429, 413] on button "Start" at bounding box center [423, 417] width 34 height 18
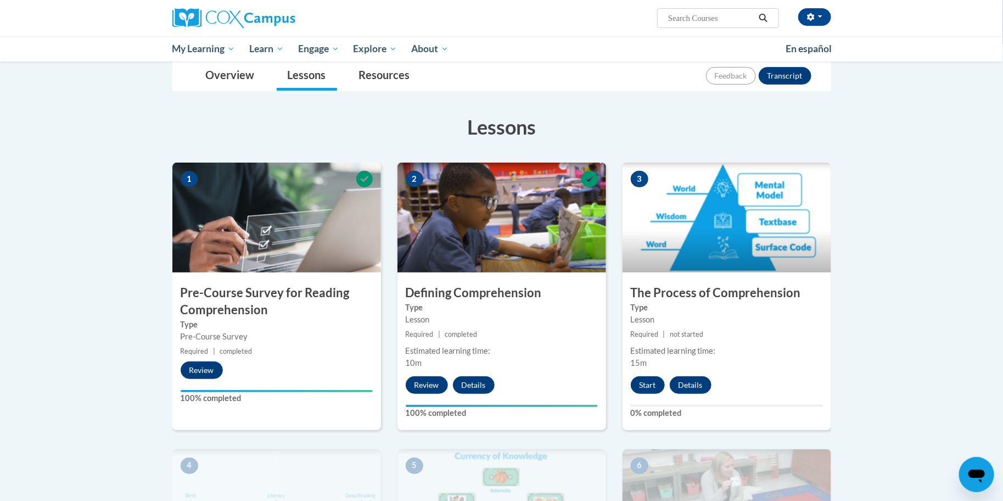
scroll to position [139, 0]
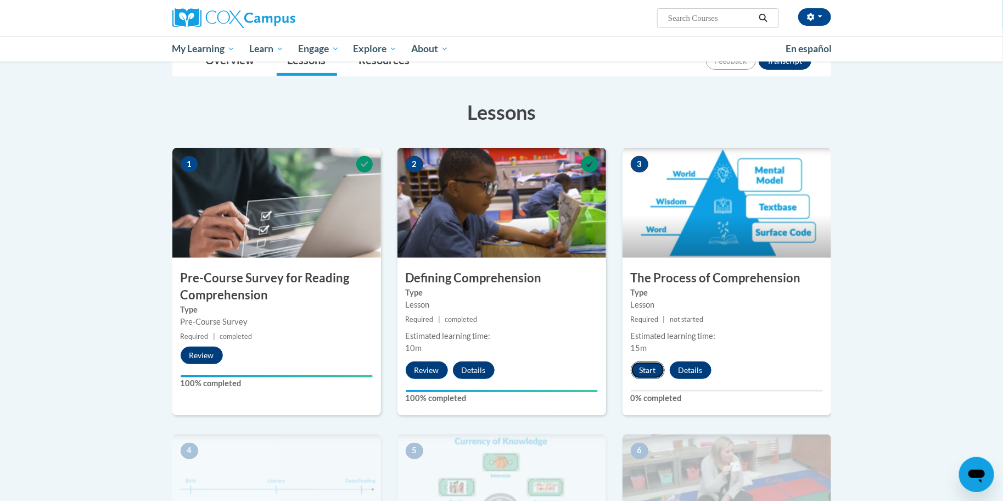
click at [655, 366] on button "Start" at bounding box center [648, 370] width 34 height 18
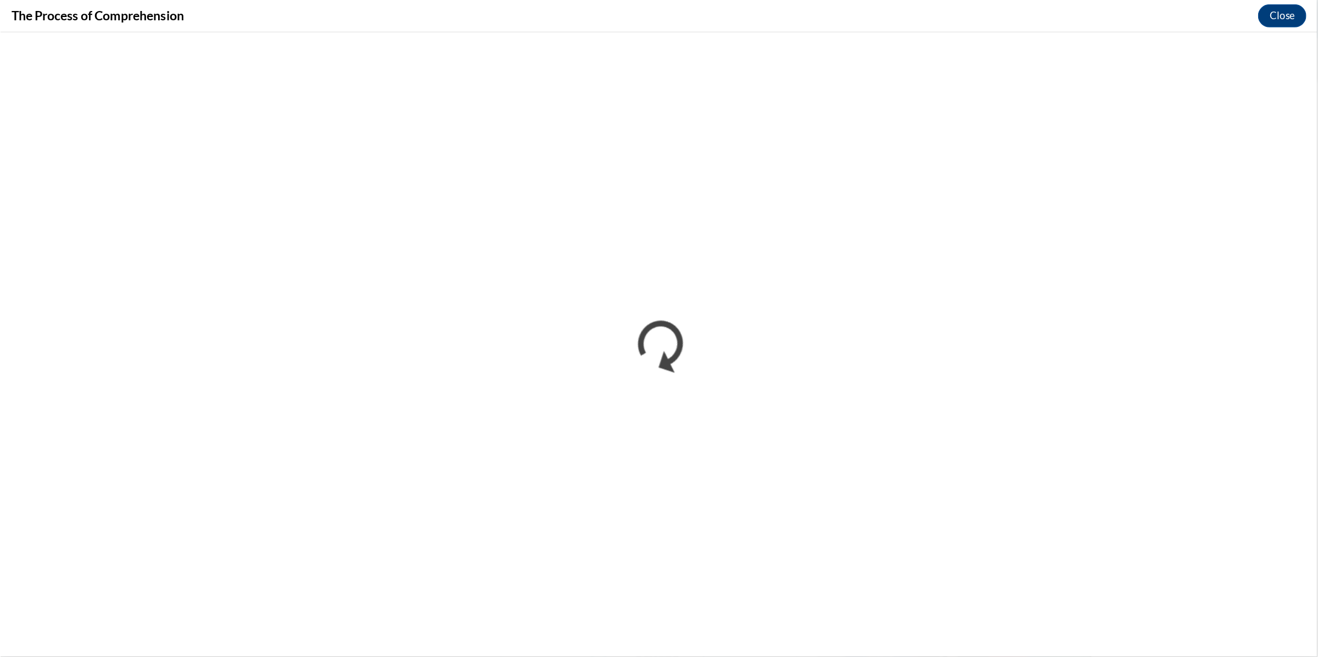
scroll to position [0, 0]
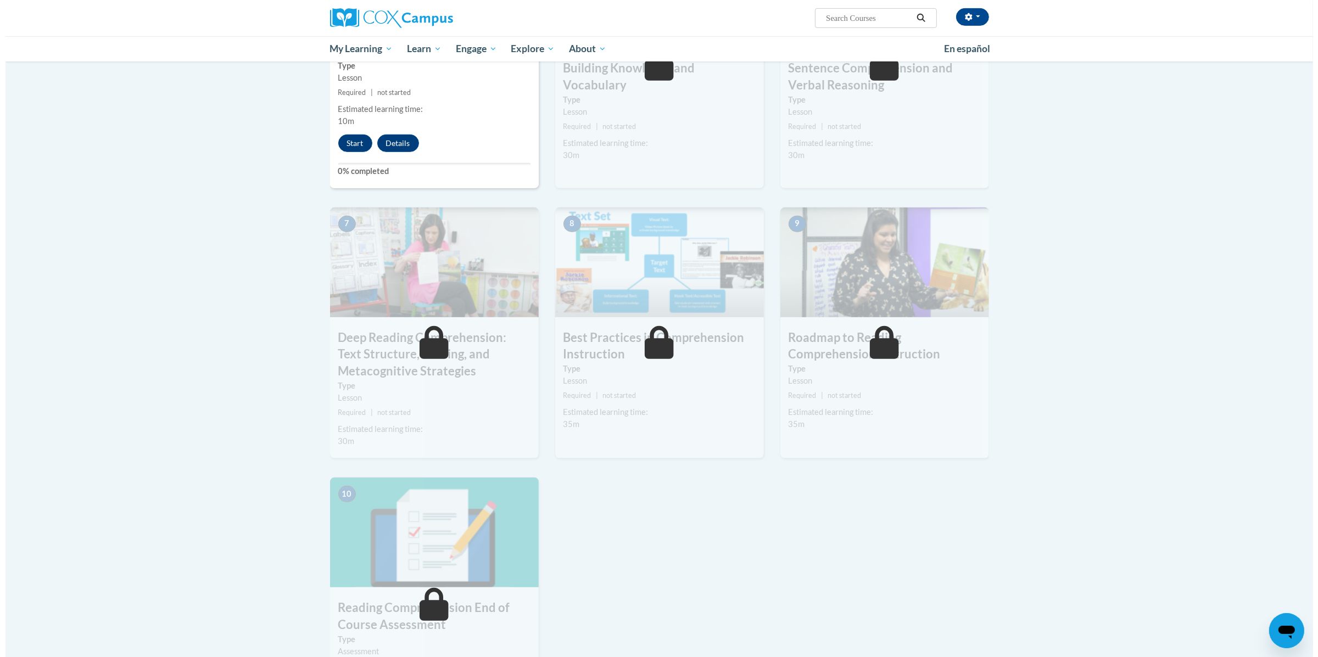
scroll to position [652, 0]
click at [343, 148] on button "Start" at bounding box center [350, 143] width 34 height 18
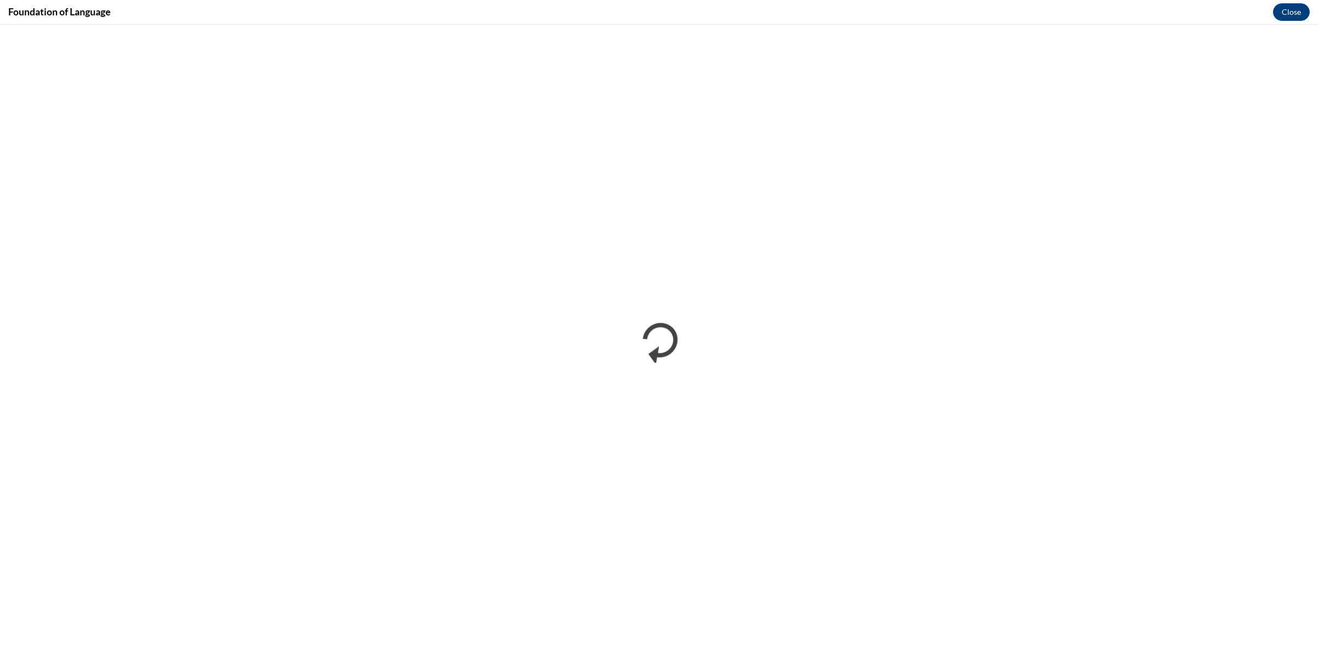
scroll to position [0, 0]
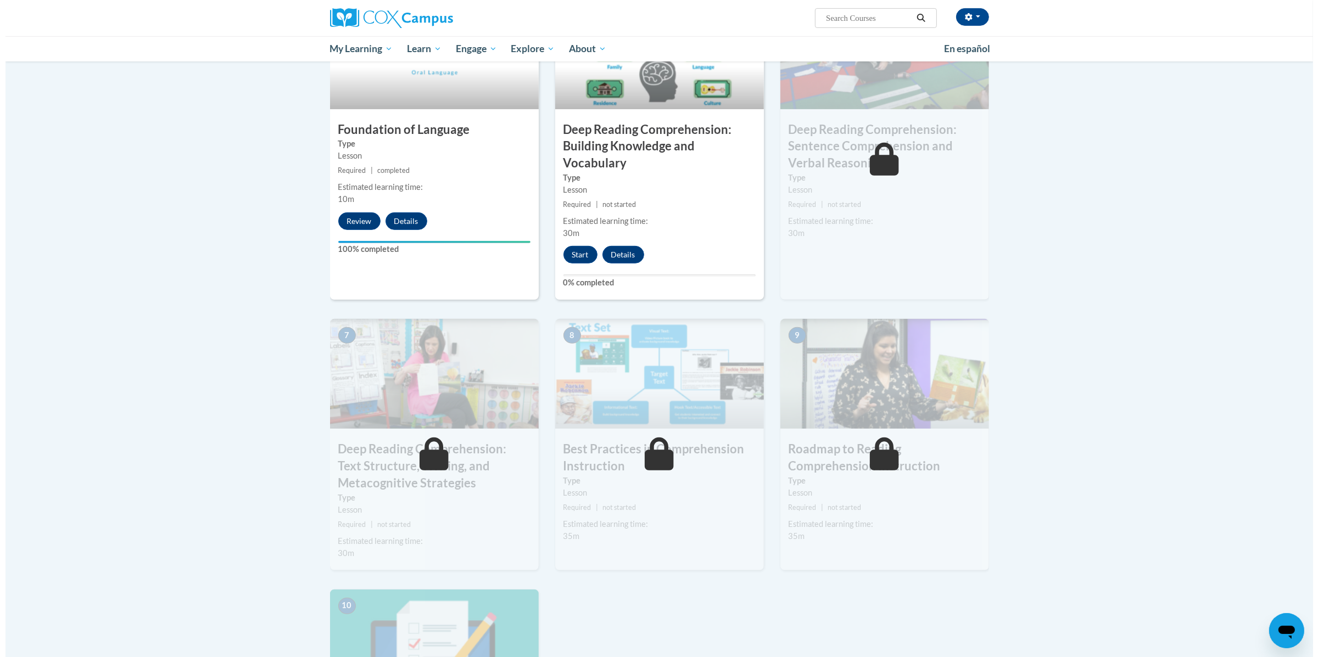
scroll to position [646, 0]
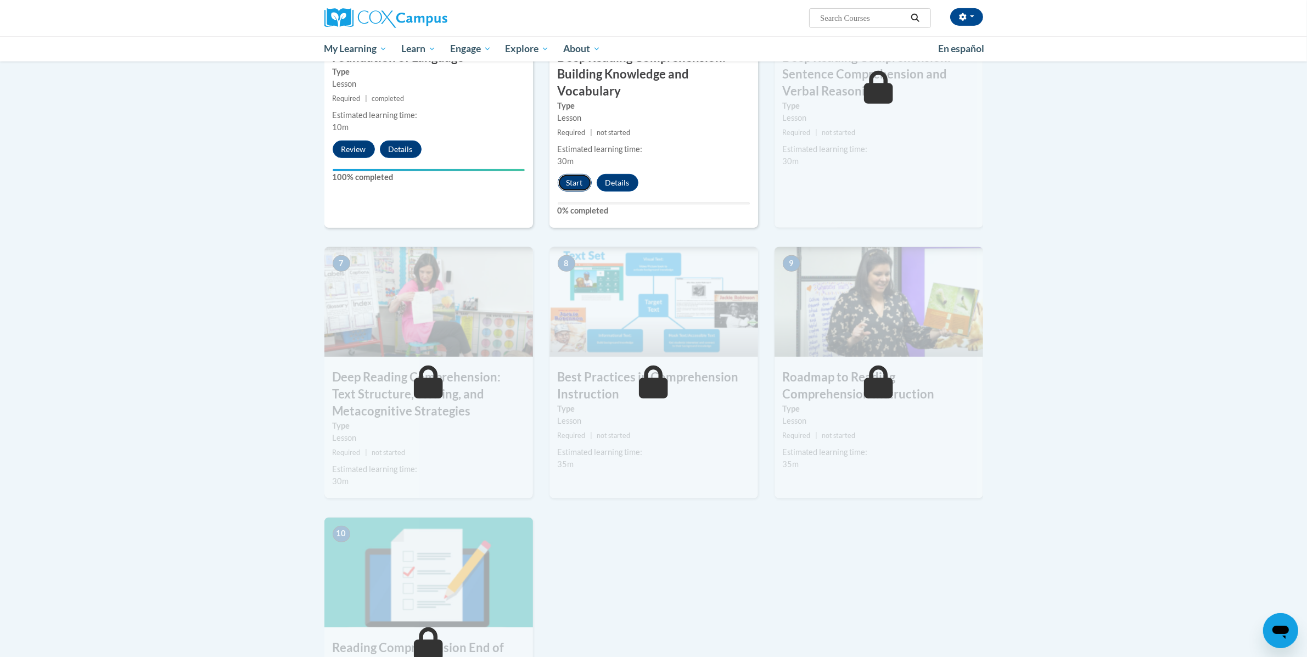
click at [571, 188] on button "Start" at bounding box center [575, 183] width 34 height 18
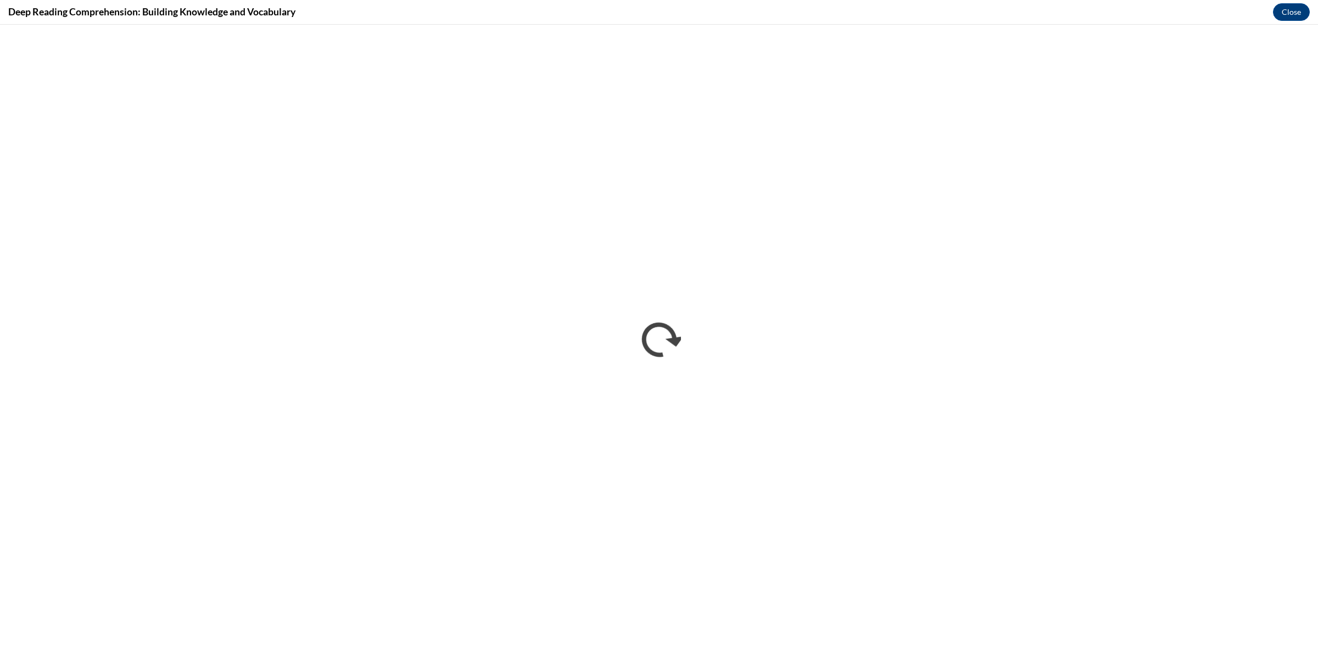
scroll to position [0, 0]
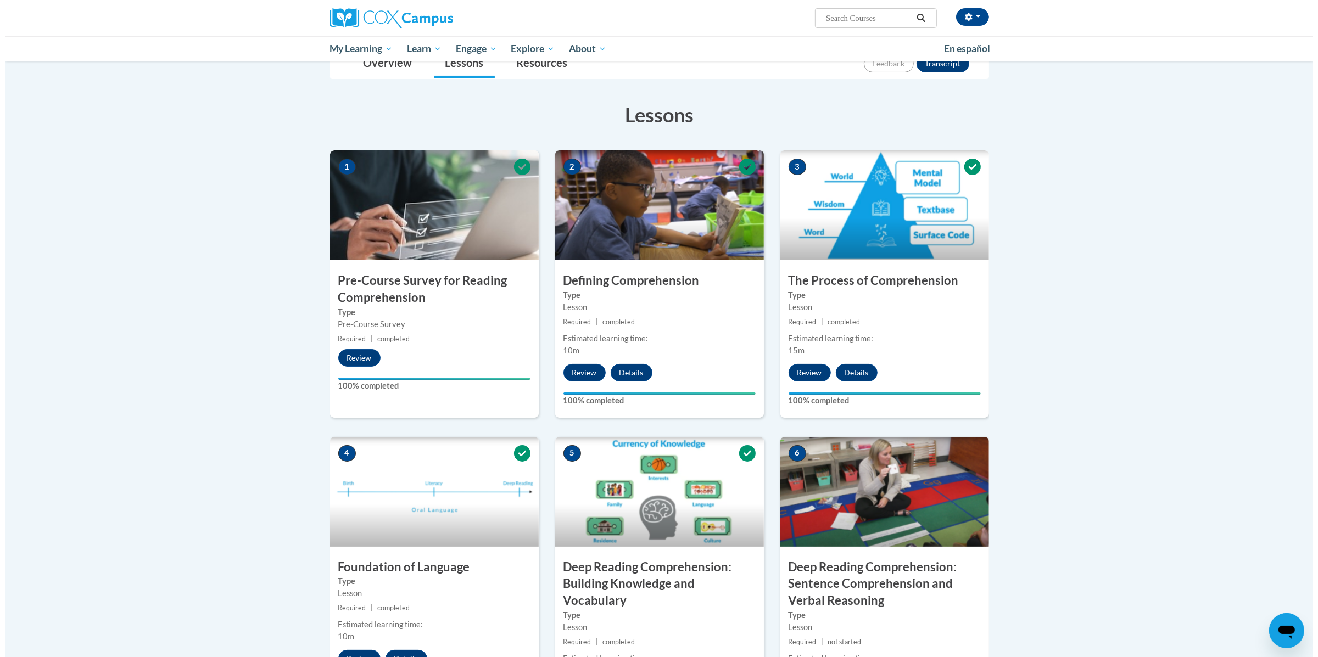
scroll to position [434, 0]
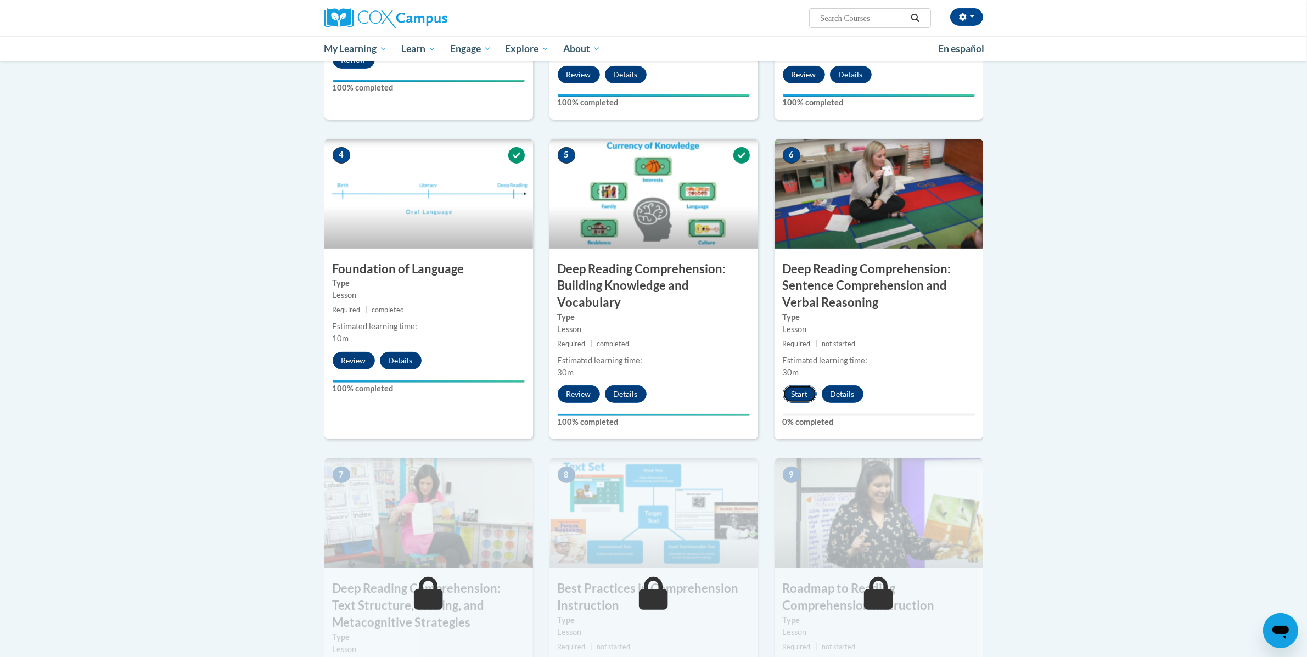
click at [810, 399] on button "Start" at bounding box center [800, 394] width 34 height 18
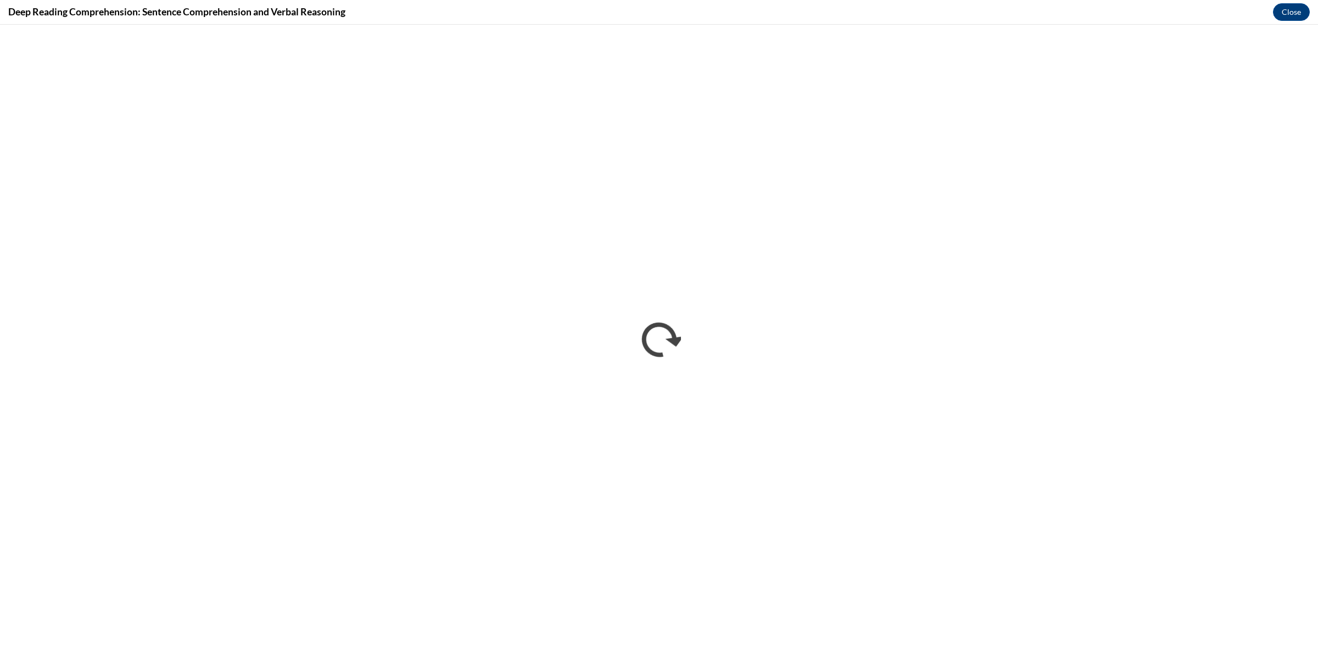
scroll to position [0, 0]
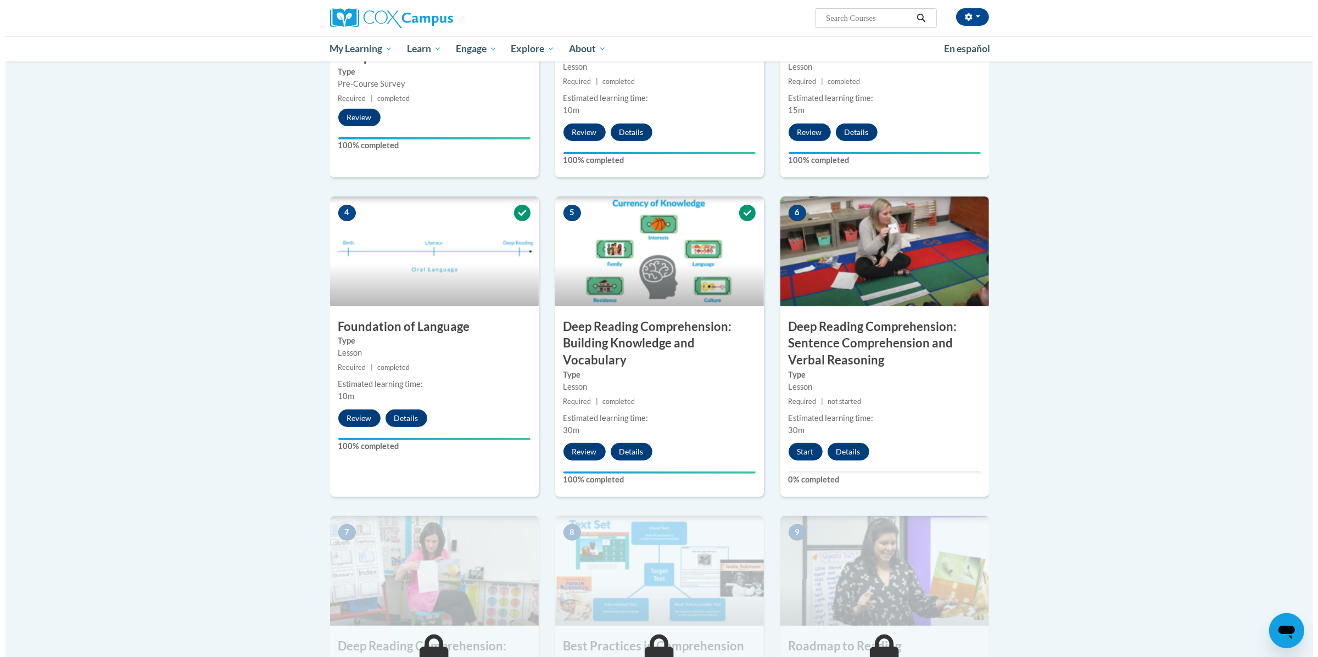
scroll to position [432, 0]
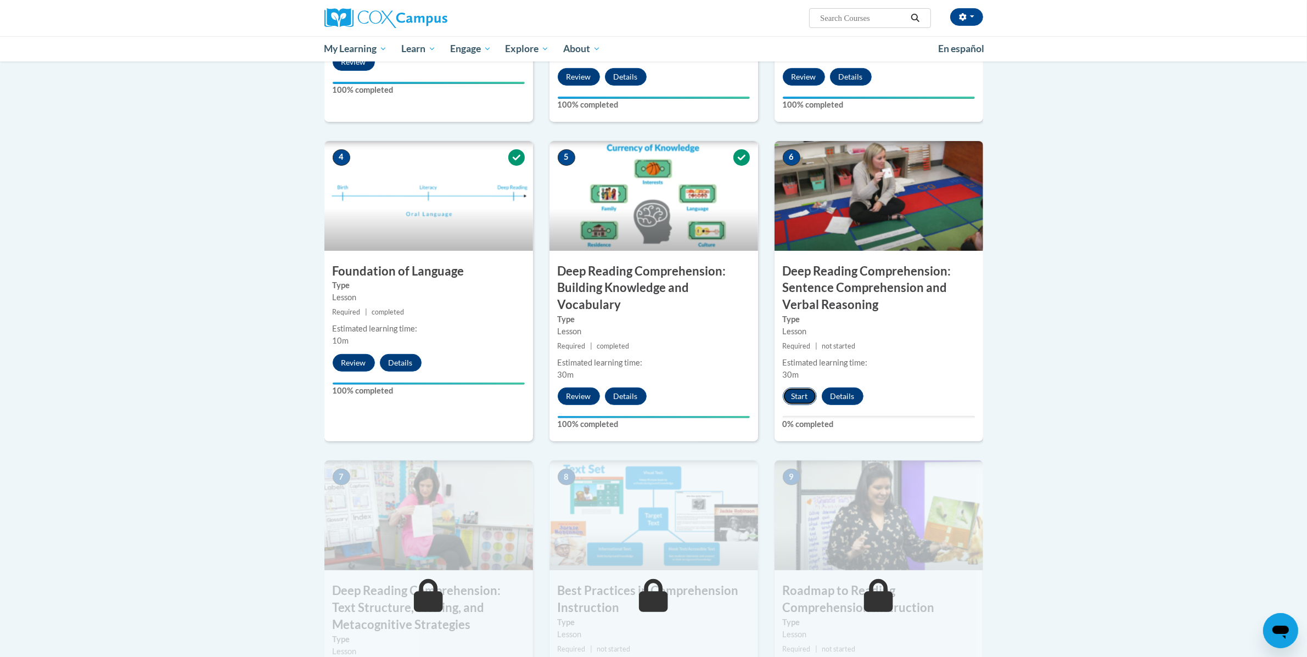
click at [807, 404] on button "Start" at bounding box center [800, 397] width 34 height 18
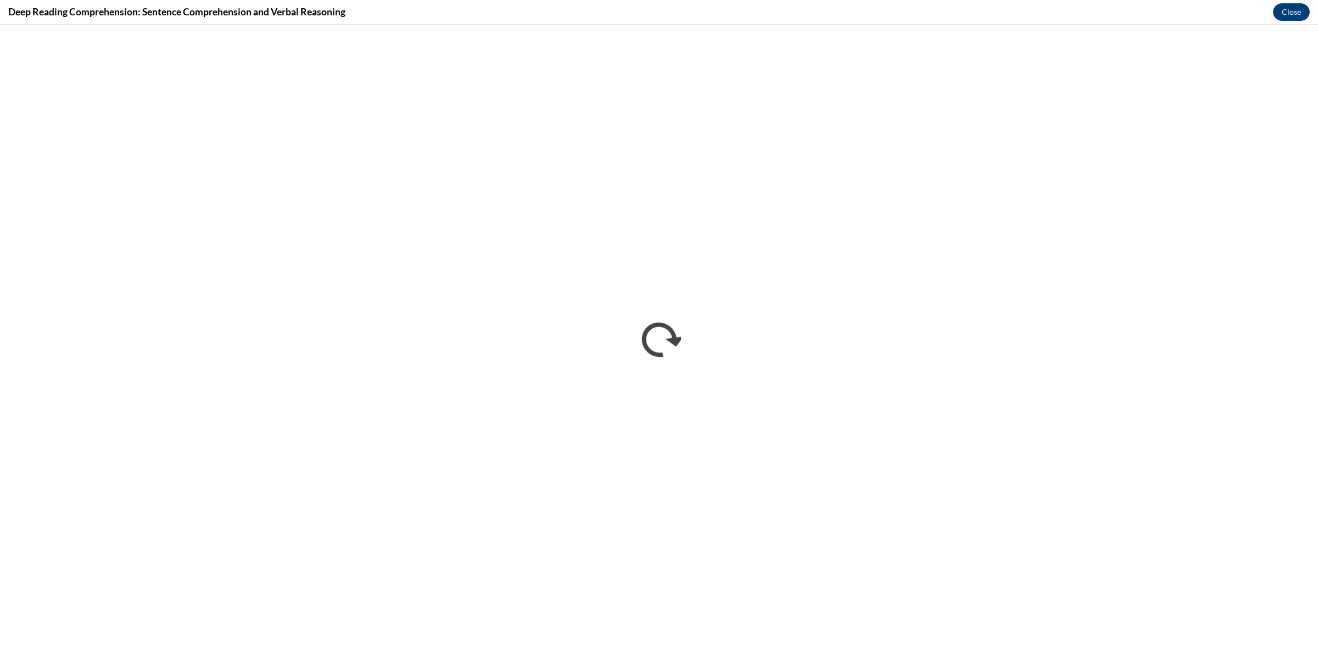
scroll to position [0, 0]
